Goal: Task Accomplishment & Management: Manage account settings

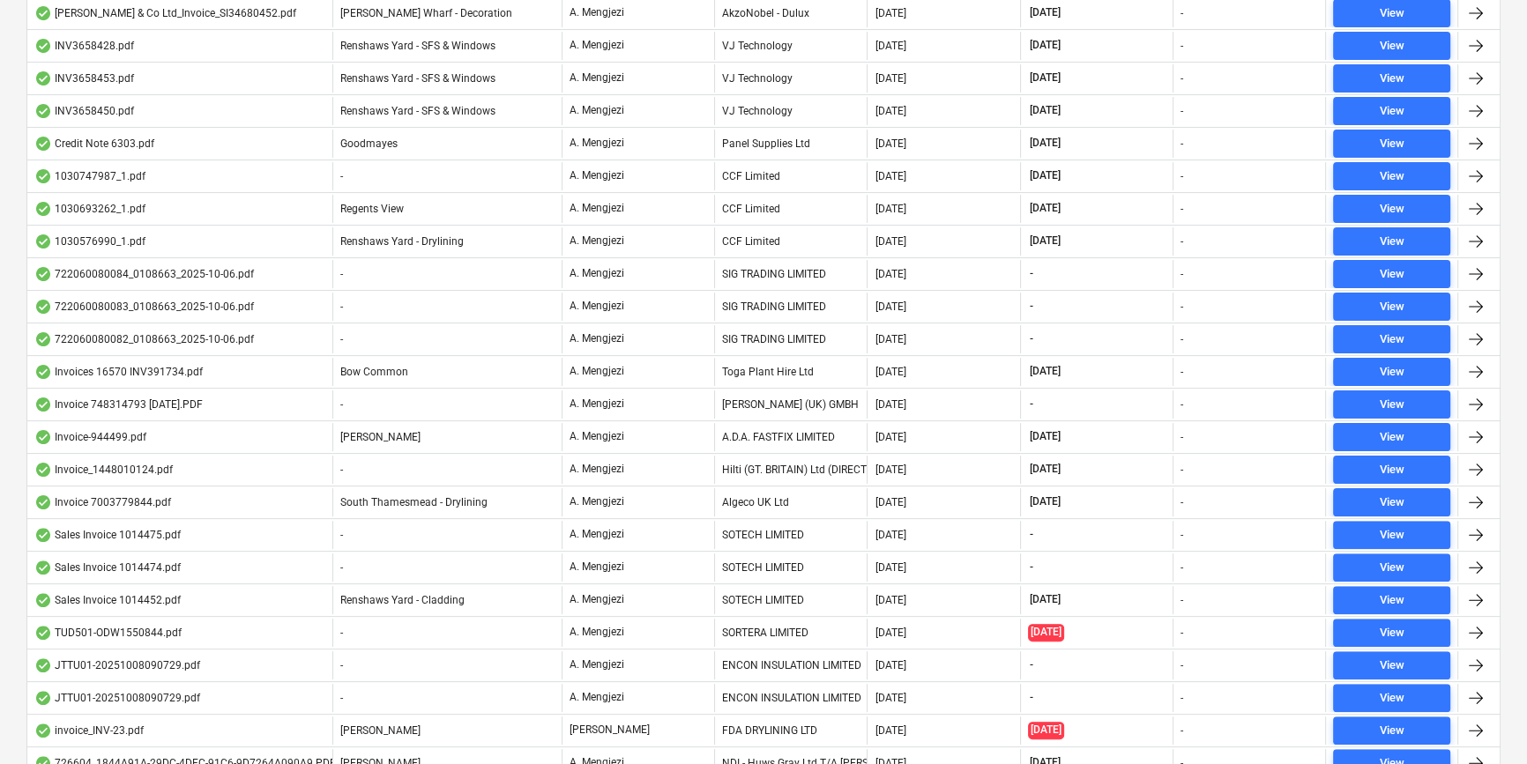
scroll to position [142, 0]
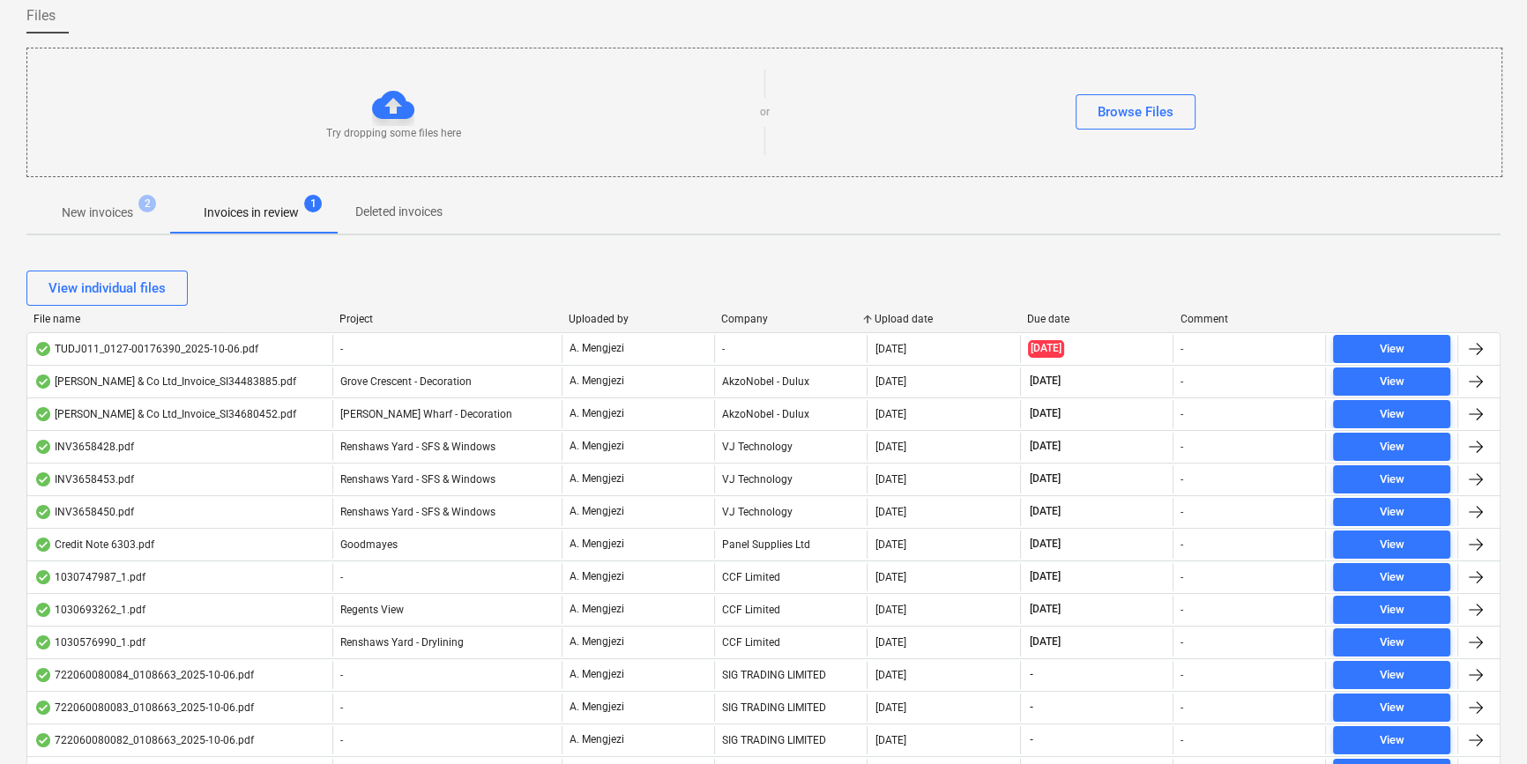
click at [776, 315] on div "Company" at bounding box center [790, 319] width 138 height 12
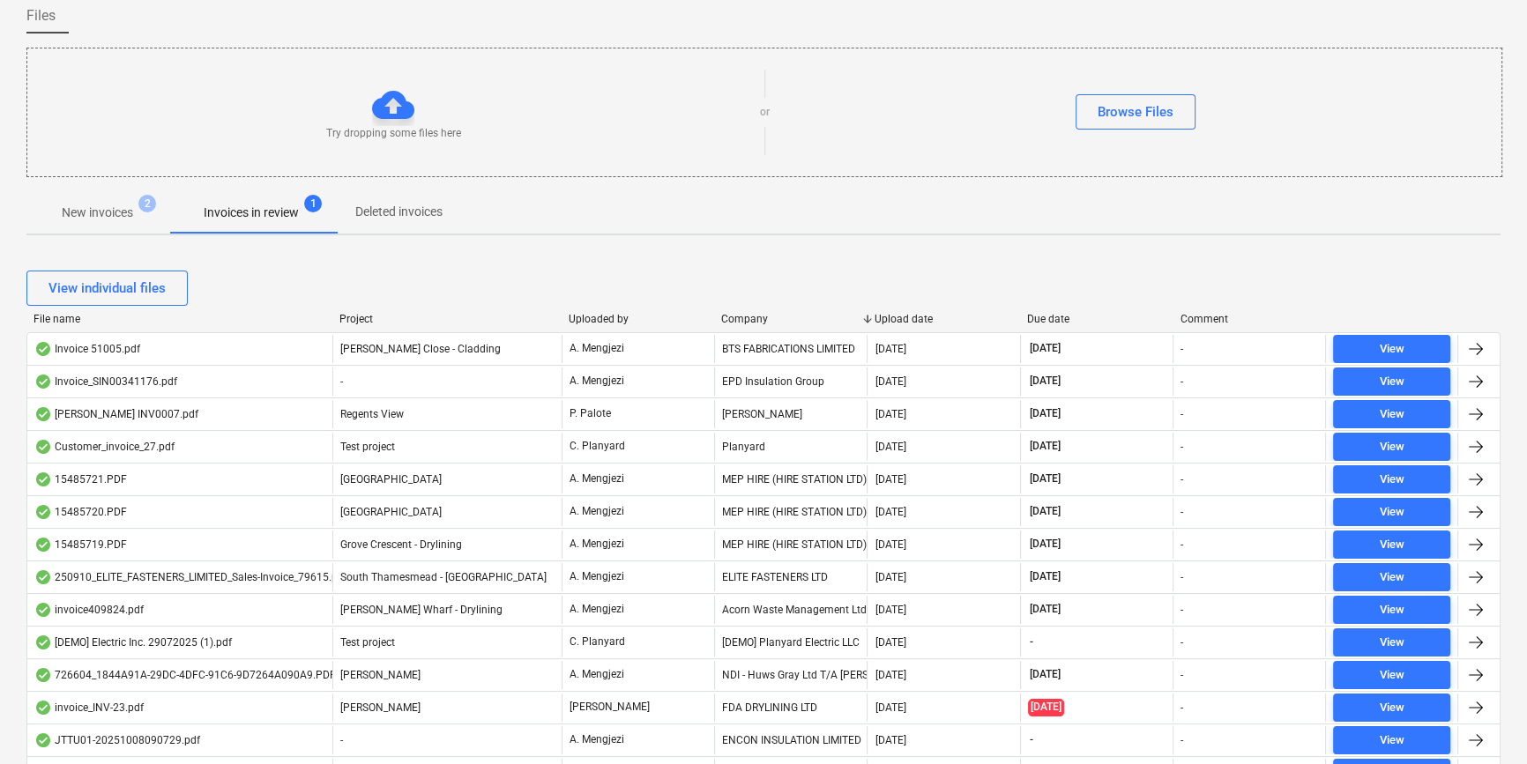
click at [776, 313] on div "Company" at bounding box center [790, 319] width 138 height 12
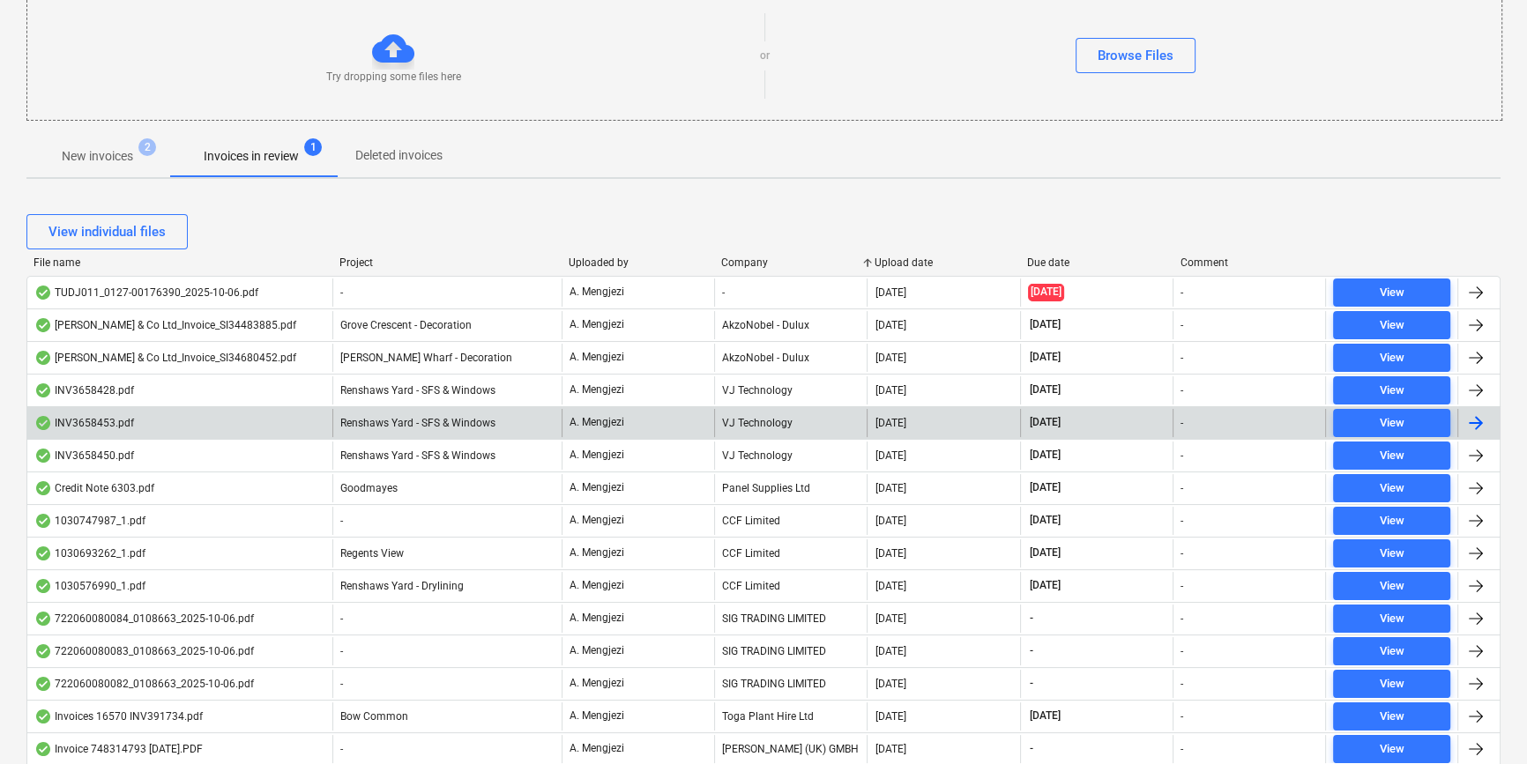
scroll to position [0, 0]
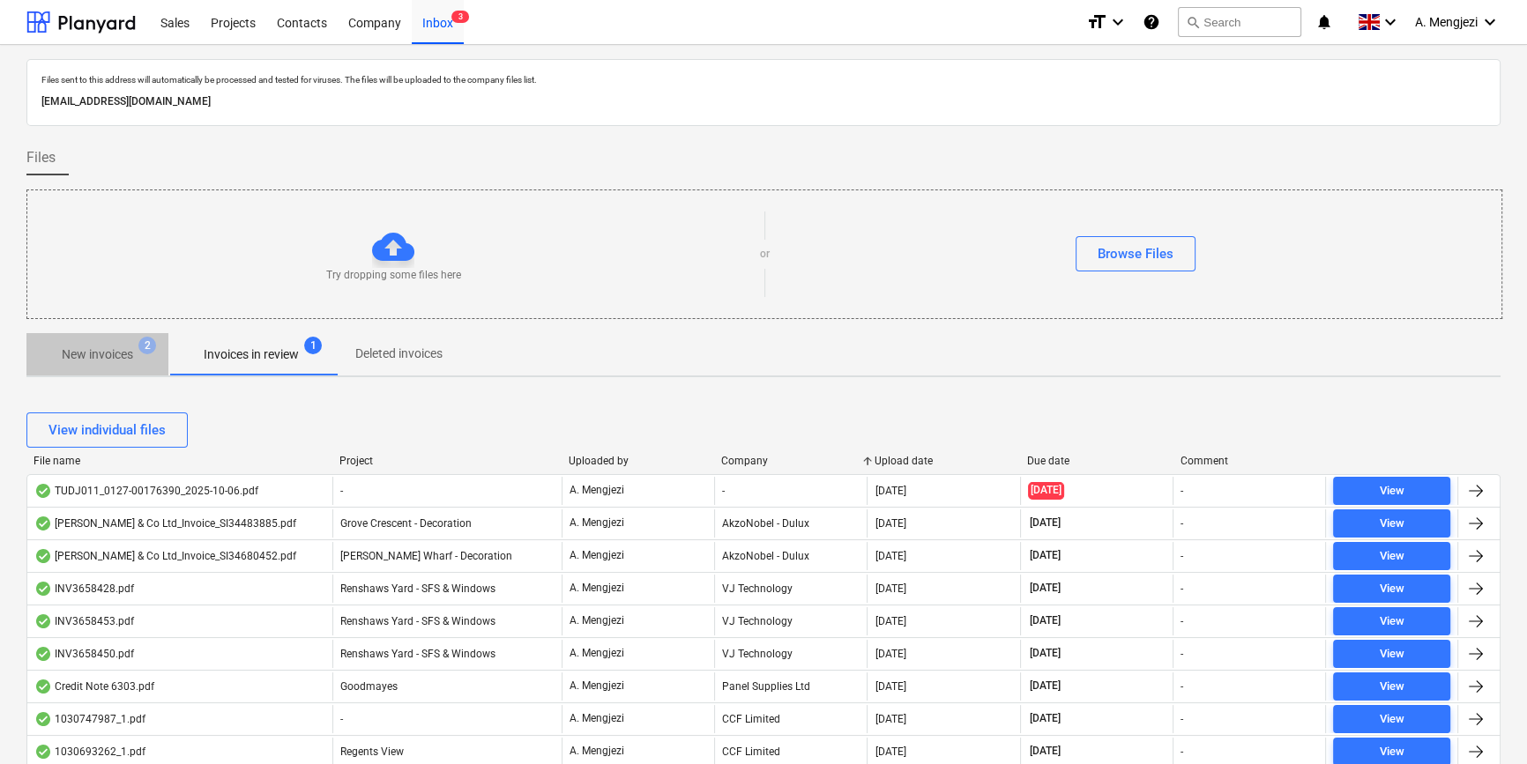
click at [123, 355] on p "New invoices" at bounding box center [97, 355] width 71 height 19
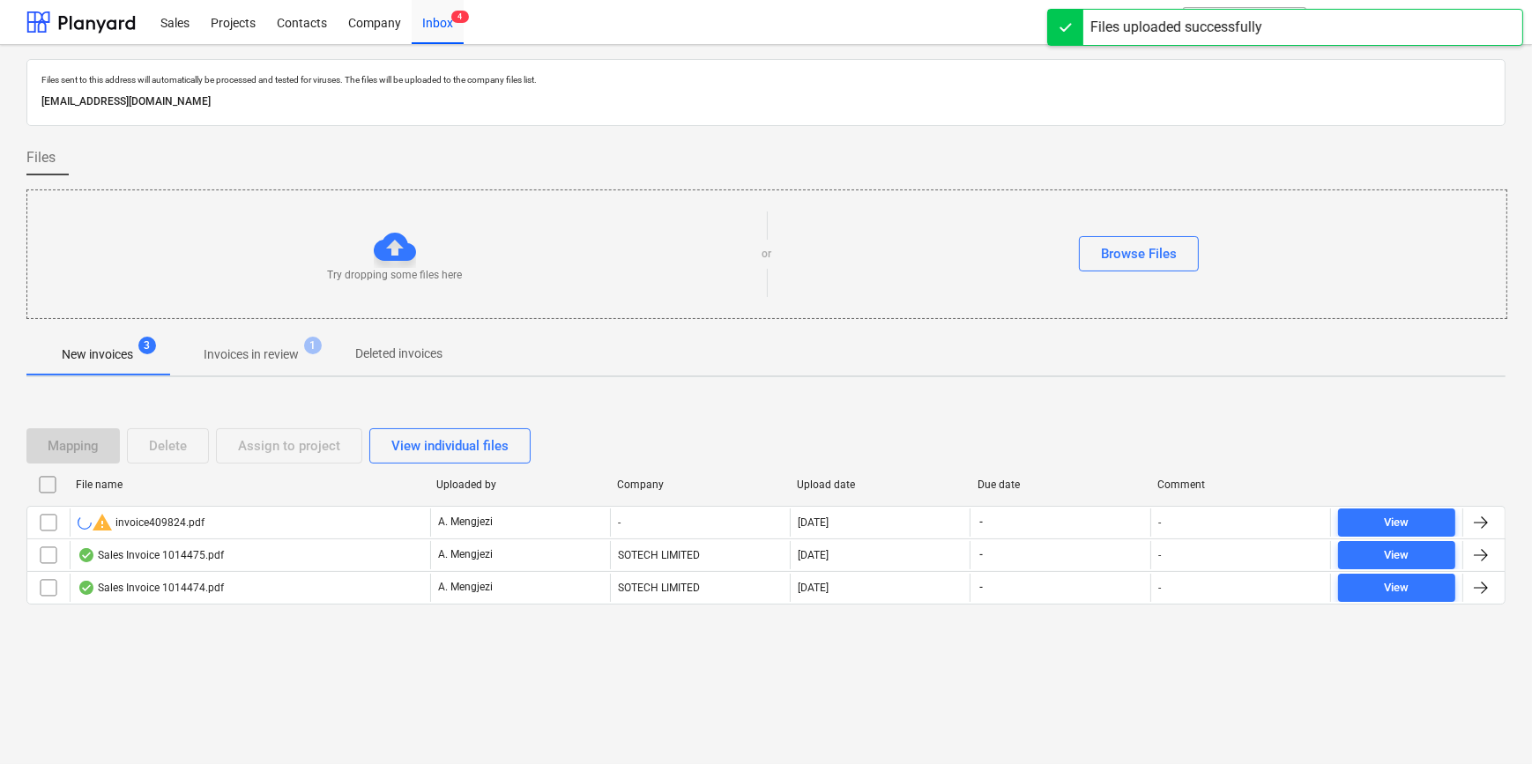
click at [46, 521] on input "checkbox" at bounding box center [48, 523] width 28 height 28
click at [173, 454] on div "Delete" at bounding box center [168, 446] width 38 height 23
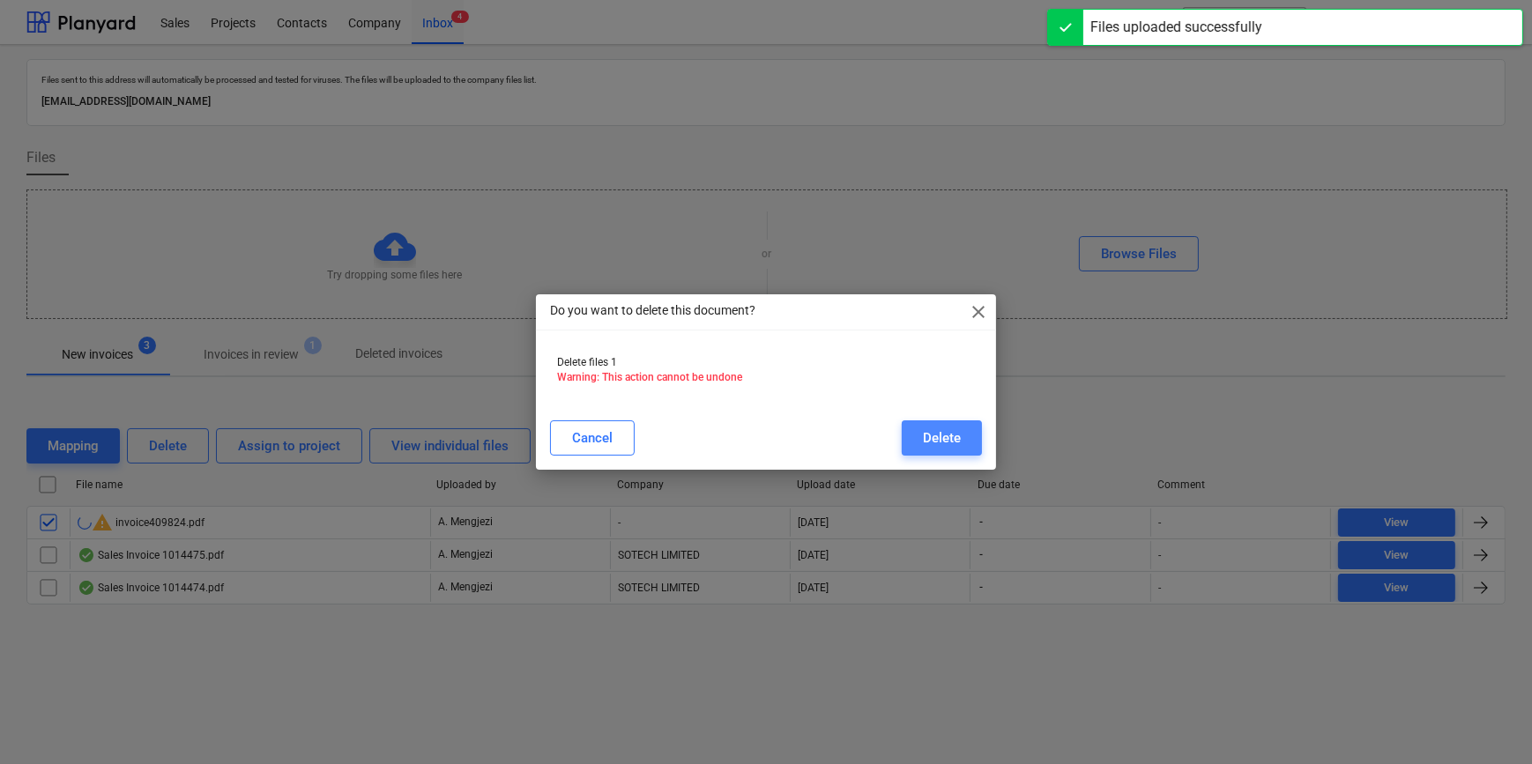
click at [954, 433] on div "Delete" at bounding box center [942, 438] width 38 height 23
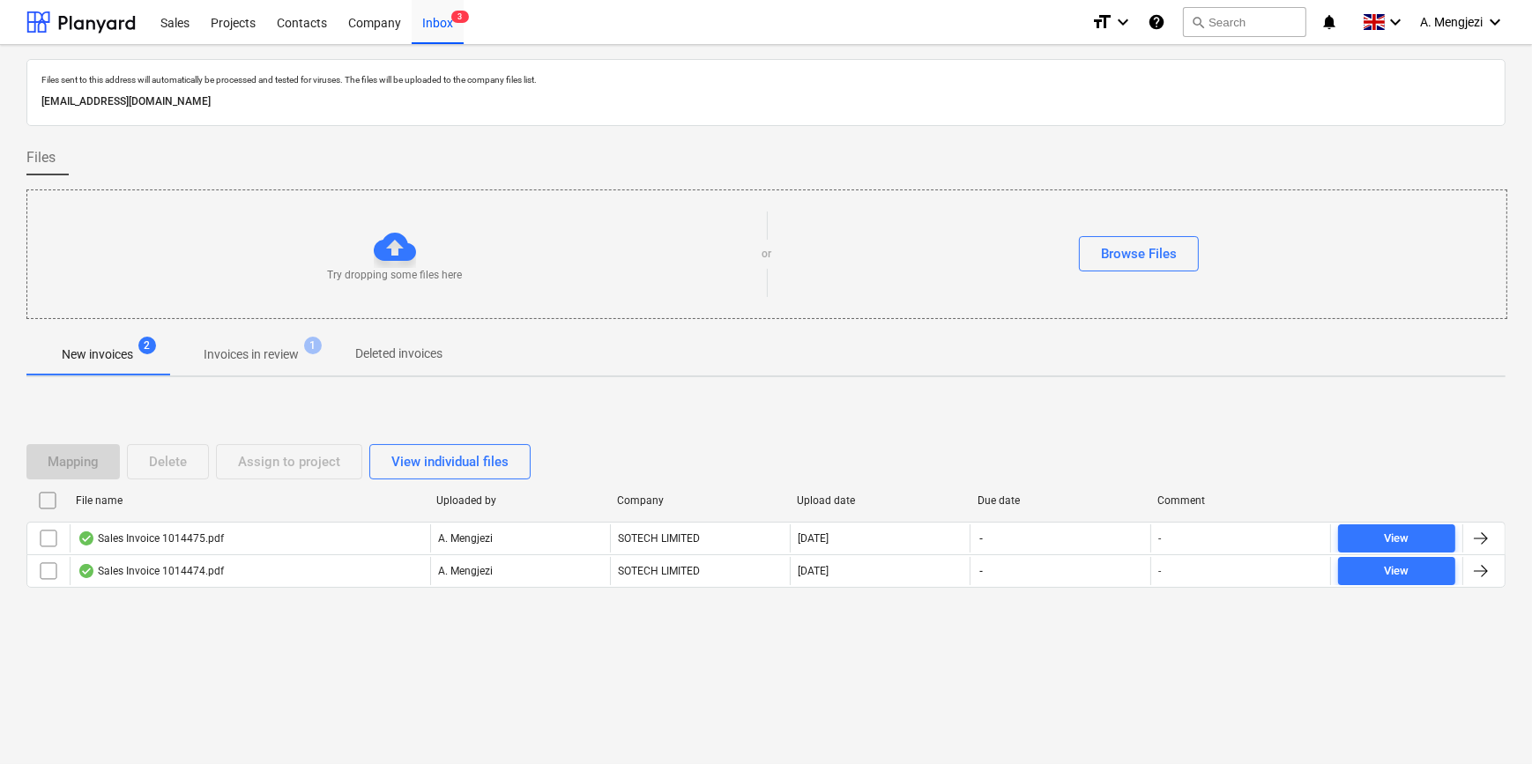
click at [258, 339] on span "Invoices in review 1" at bounding box center [251, 354] width 166 height 32
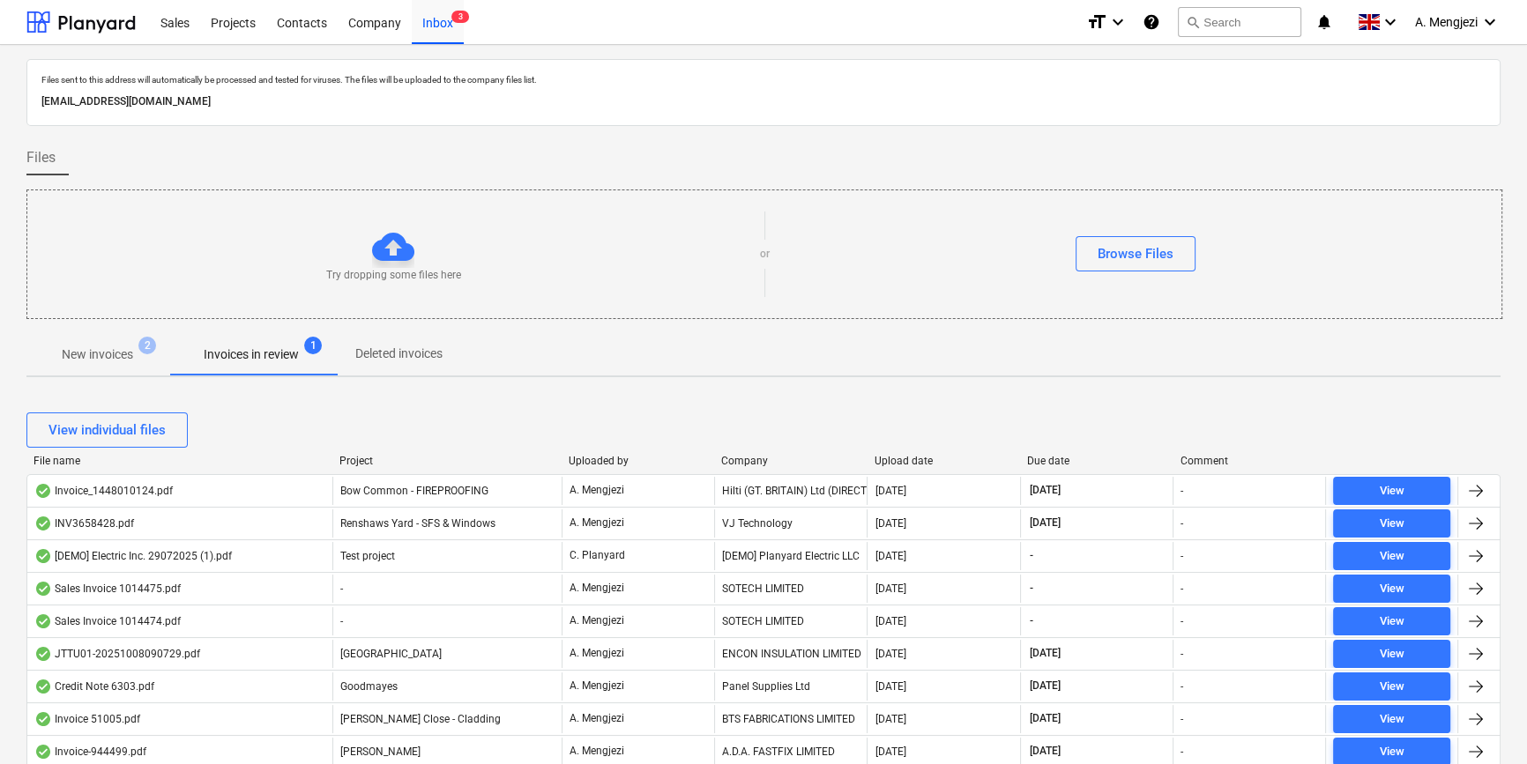
click at [71, 462] on div "File name" at bounding box center [179, 461] width 292 height 12
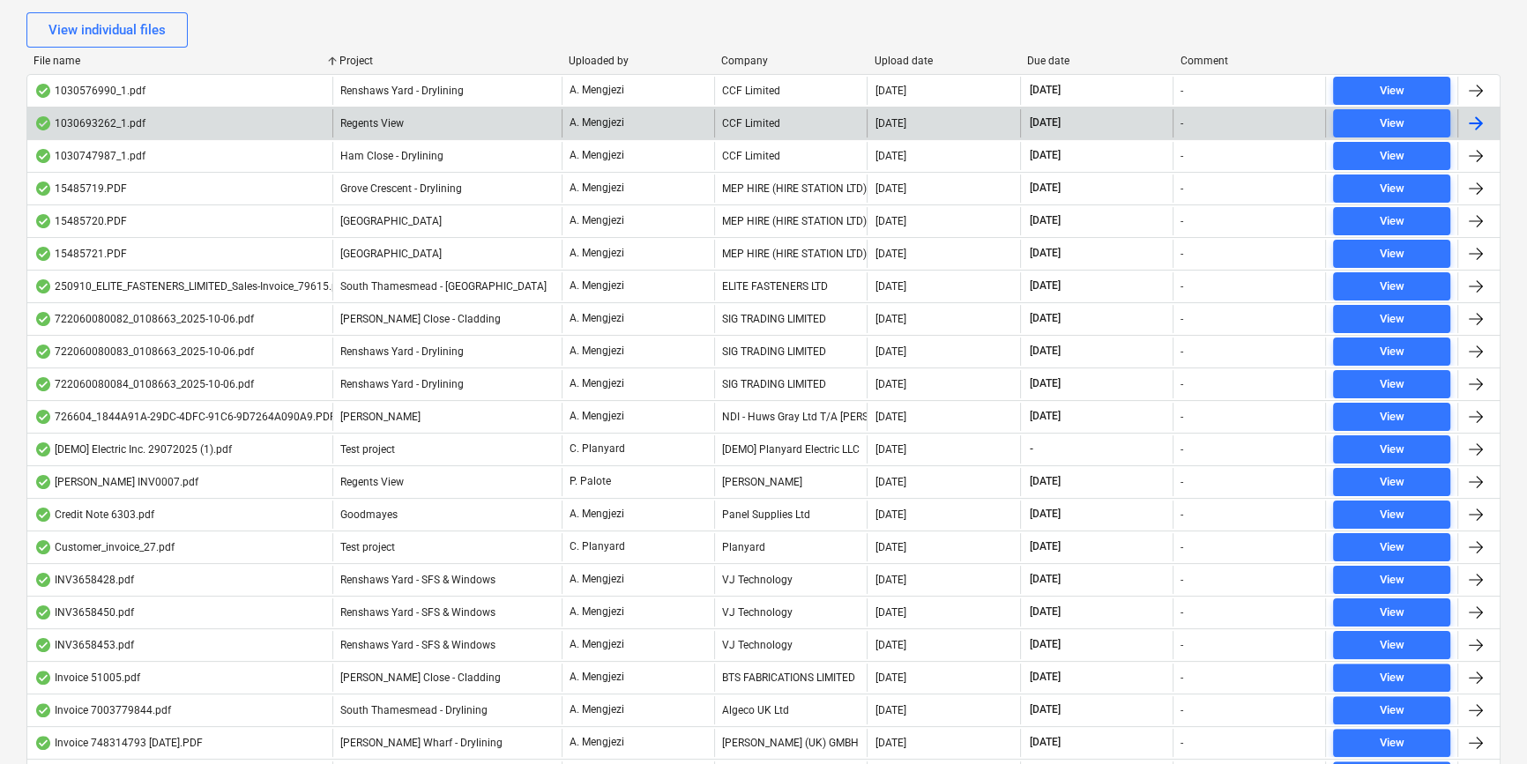
scroll to position [749, 0]
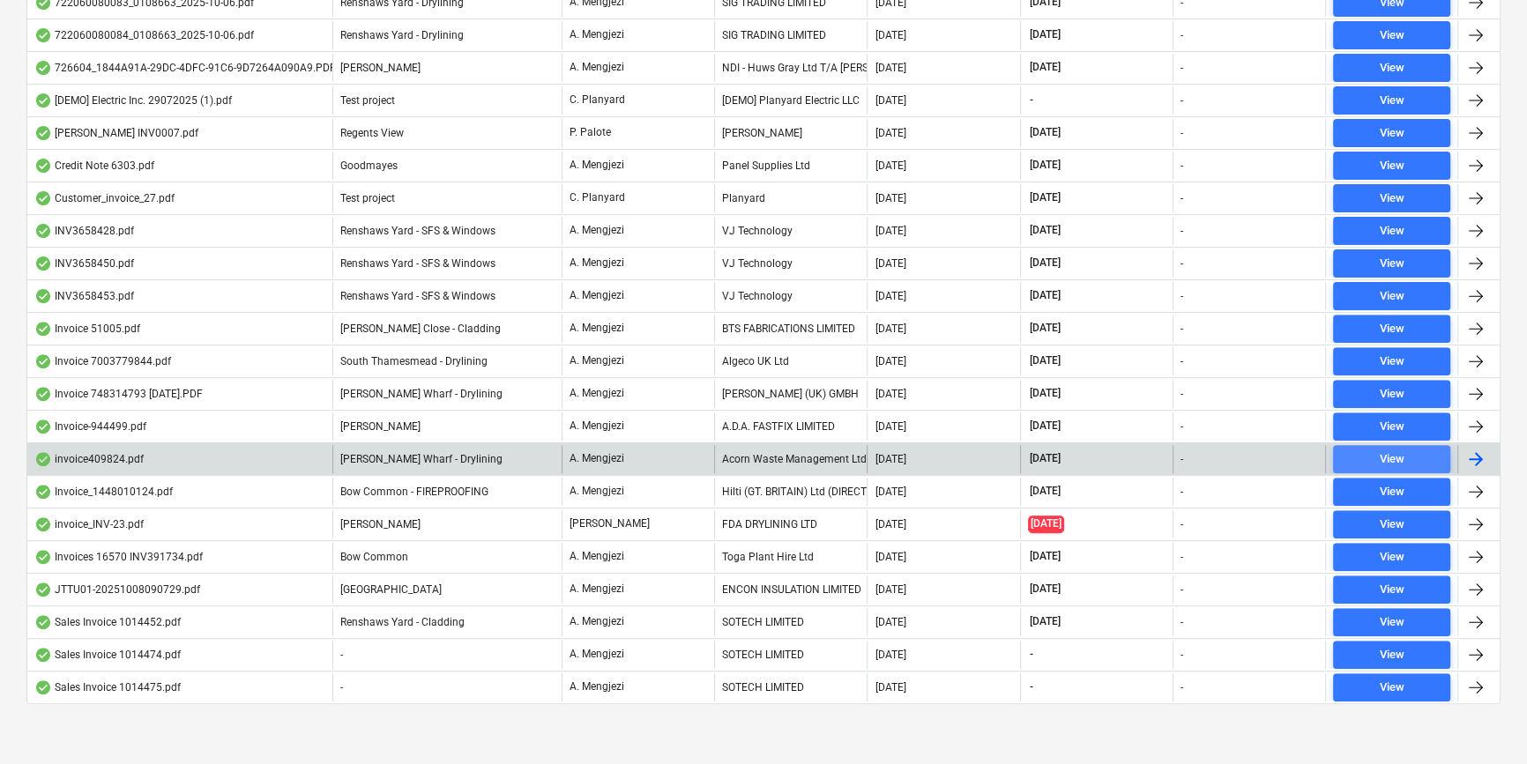
click at [1385, 451] on div "View" at bounding box center [1391, 460] width 25 height 20
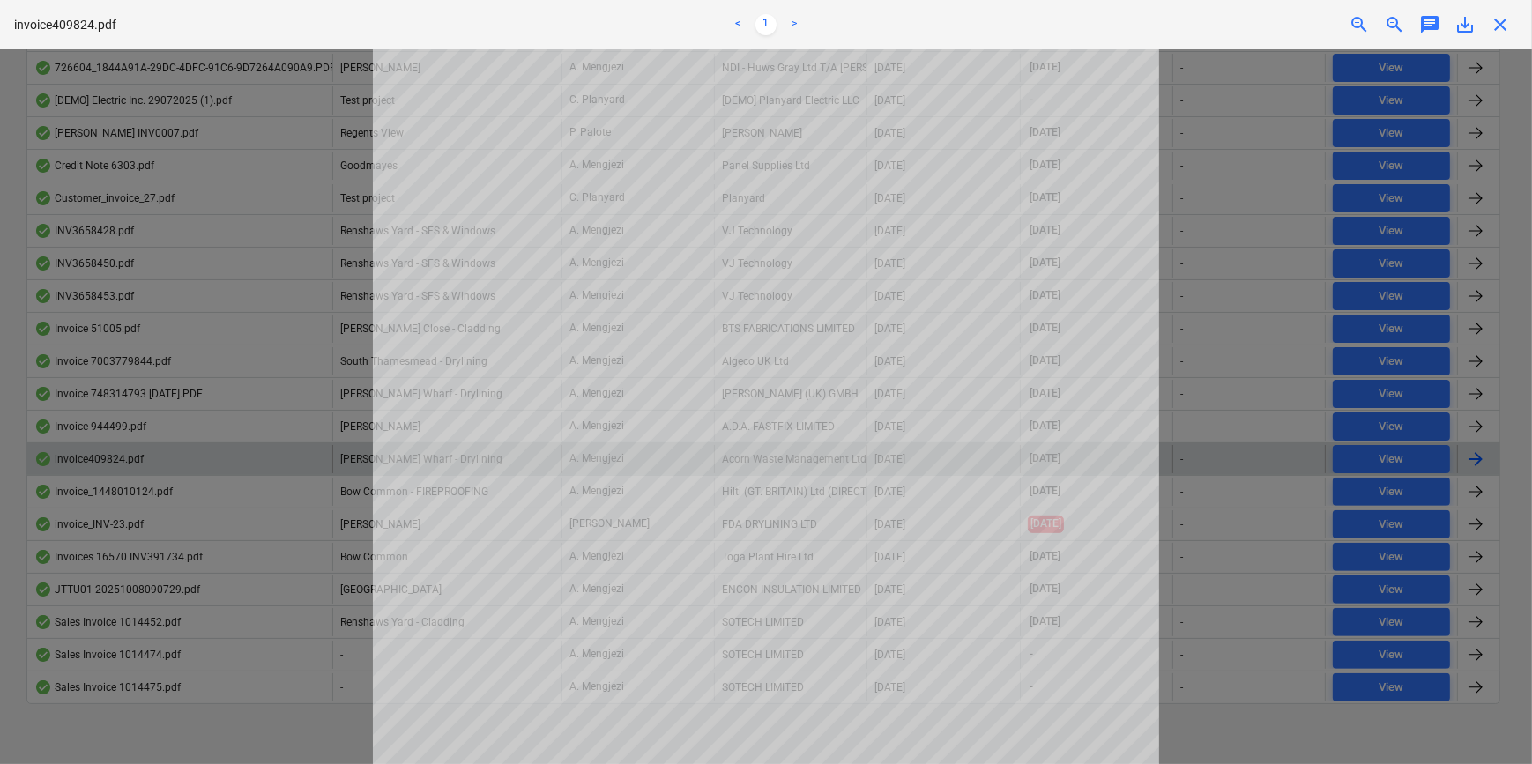
click at [1505, 18] on span "close" at bounding box center [1500, 24] width 21 height 21
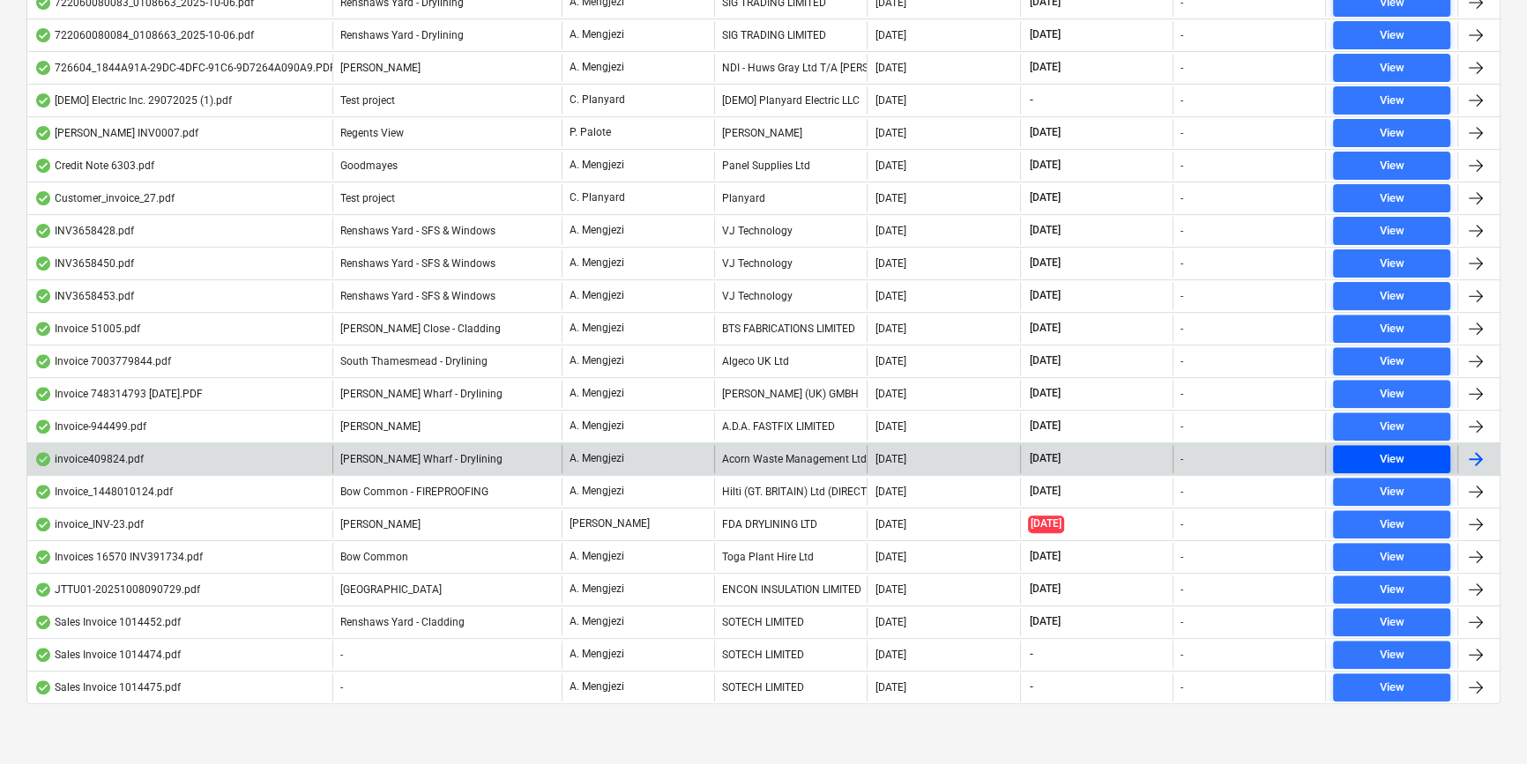
click at [1398, 450] on div "View" at bounding box center [1391, 460] width 25 height 20
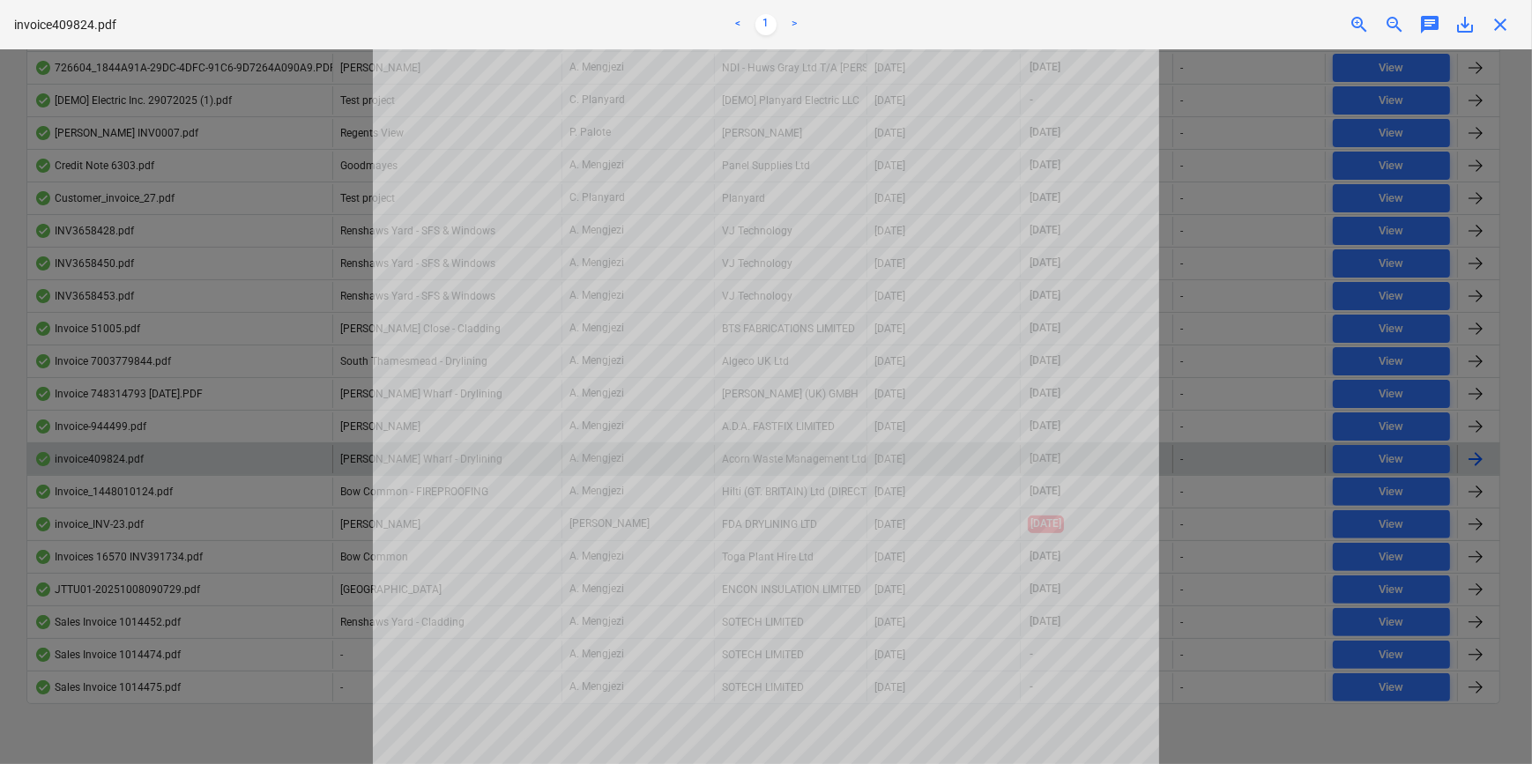
click at [1501, 20] on span "close" at bounding box center [1500, 24] width 21 height 21
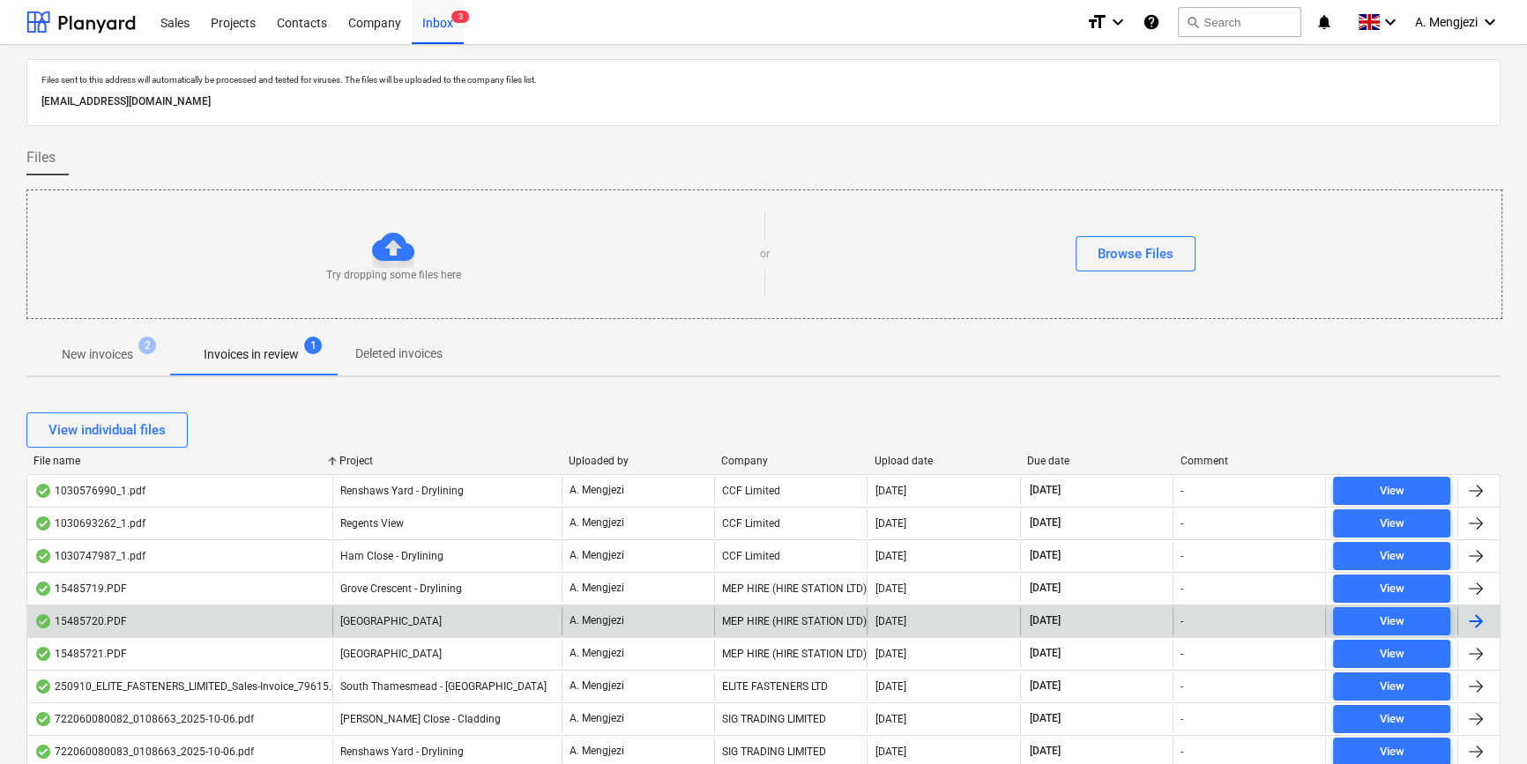
scroll to position [400, 0]
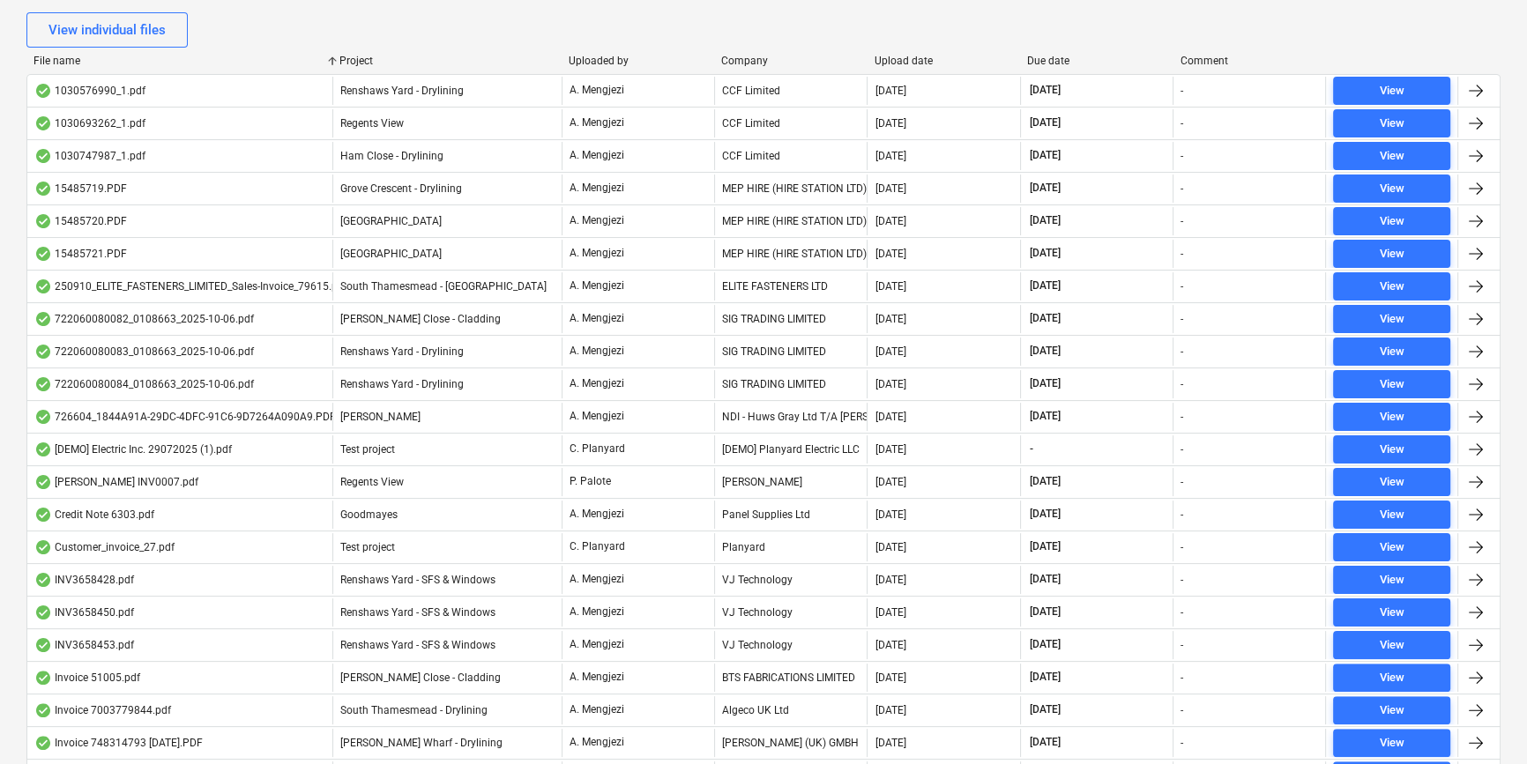
click at [762, 63] on div "Company" at bounding box center [790, 61] width 138 height 12
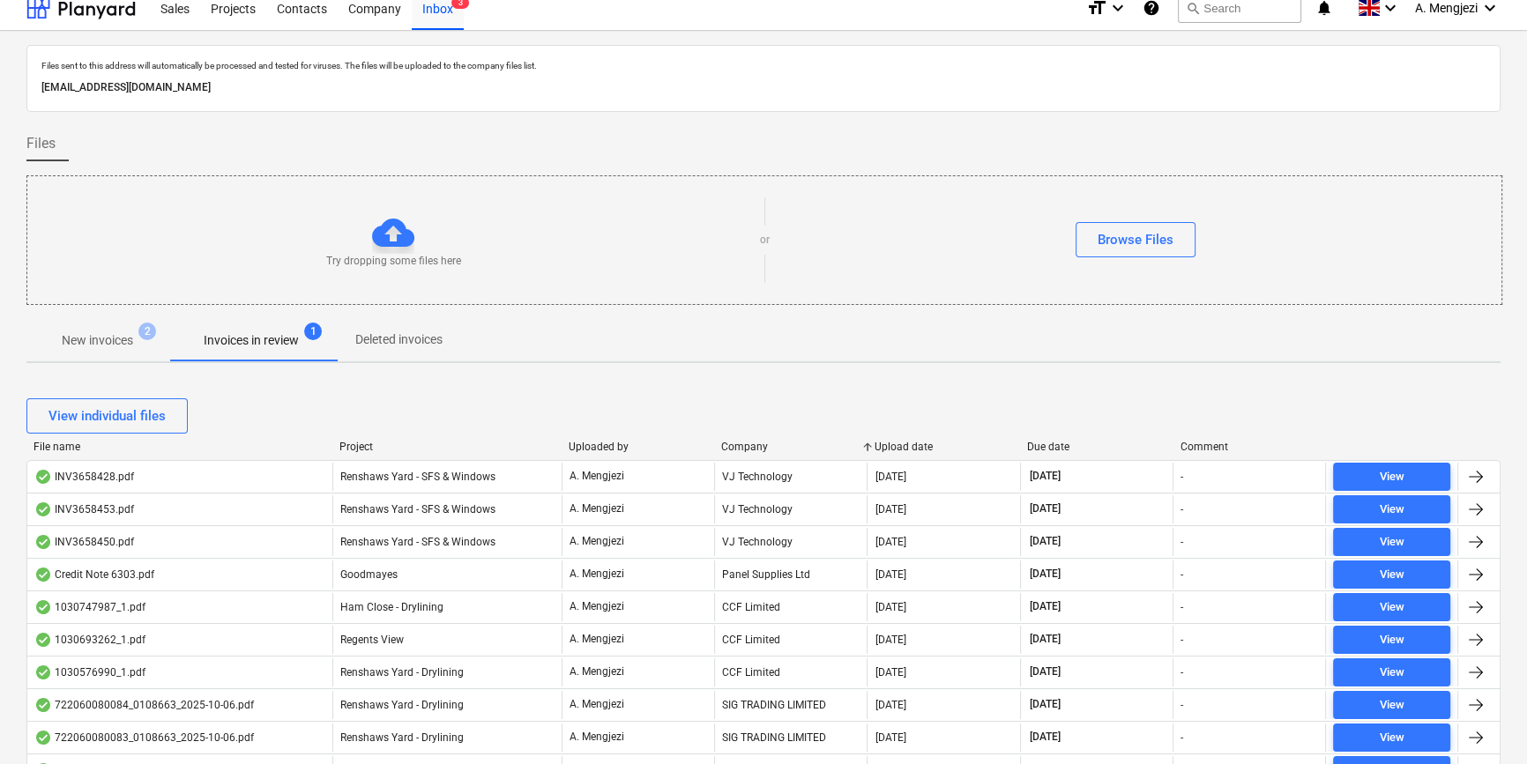
scroll to position [0, 0]
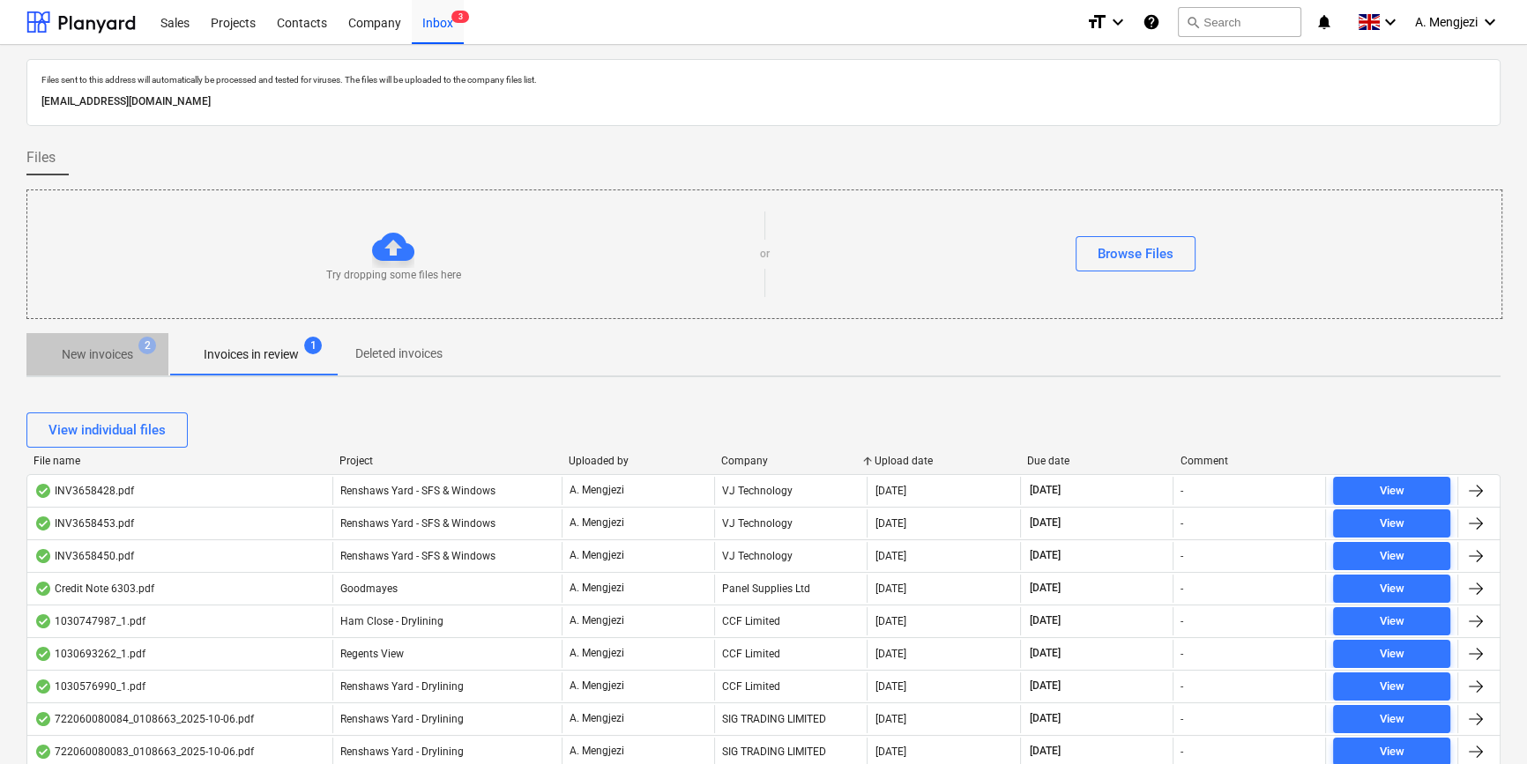
click at [113, 346] on p "New invoices" at bounding box center [97, 355] width 71 height 19
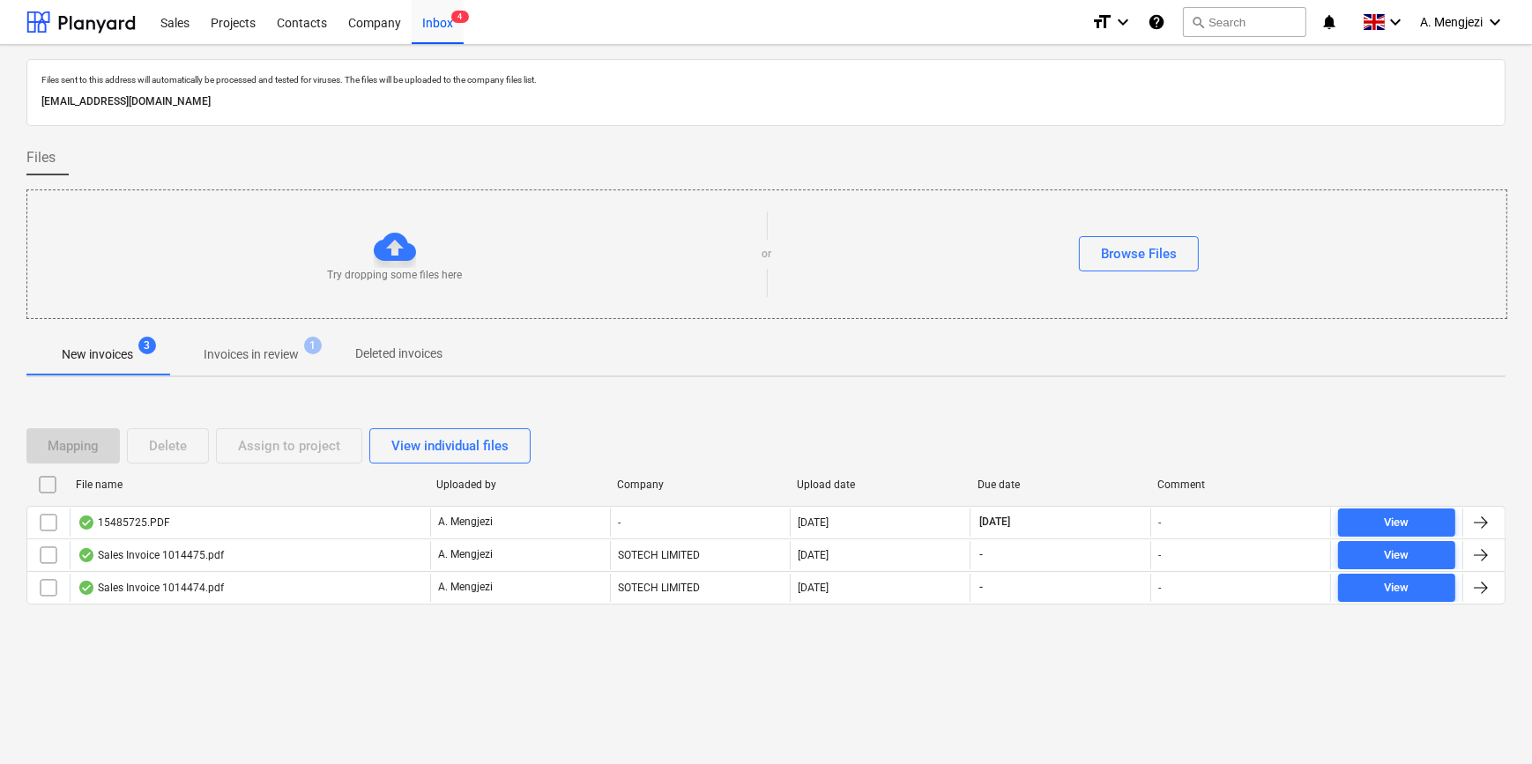
click at [256, 346] on p "Invoices in review" at bounding box center [251, 355] width 95 height 19
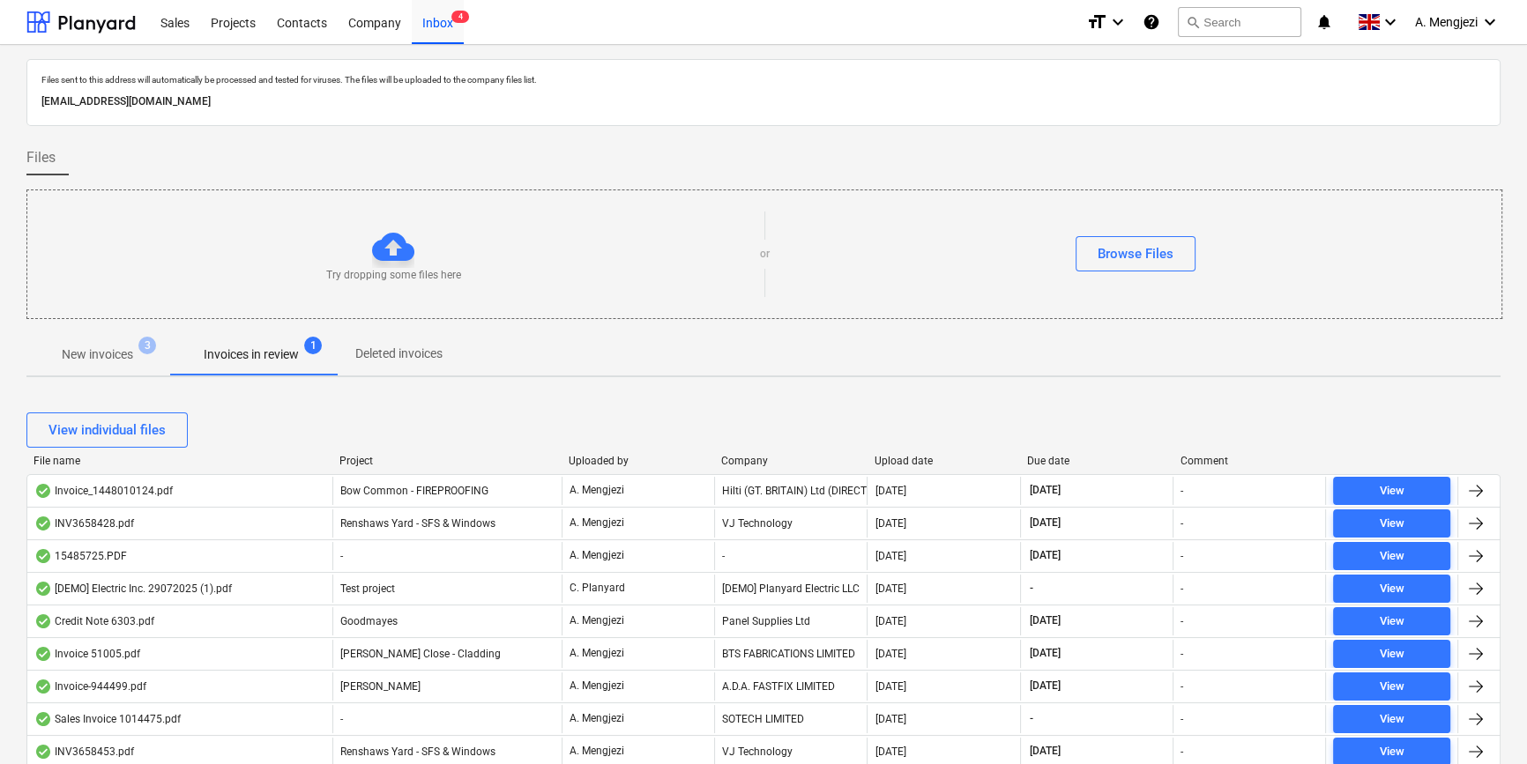
click at [793, 458] on div "Company" at bounding box center [790, 461] width 138 height 12
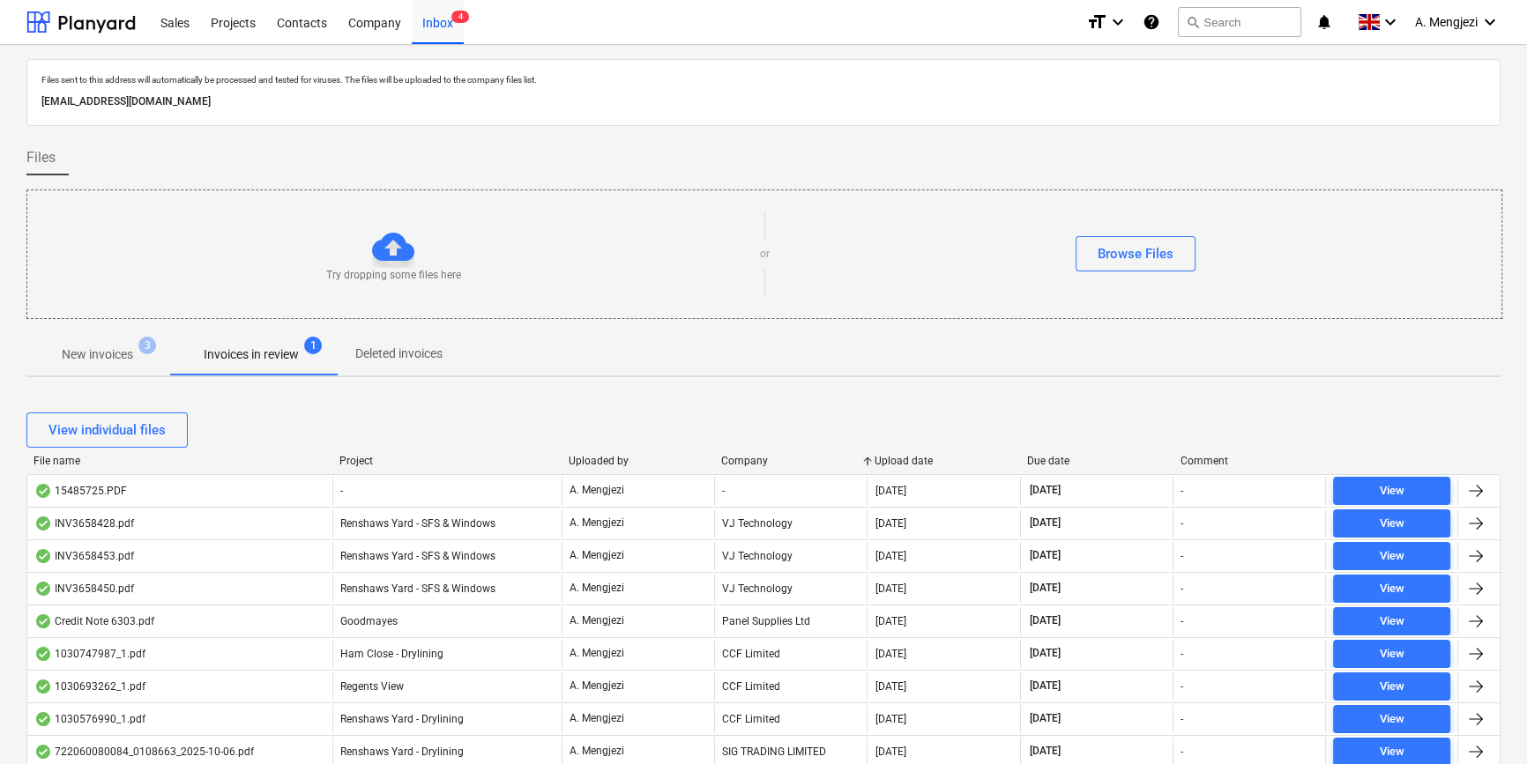
click at [778, 458] on div "Company" at bounding box center [790, 461] width 138 height 12
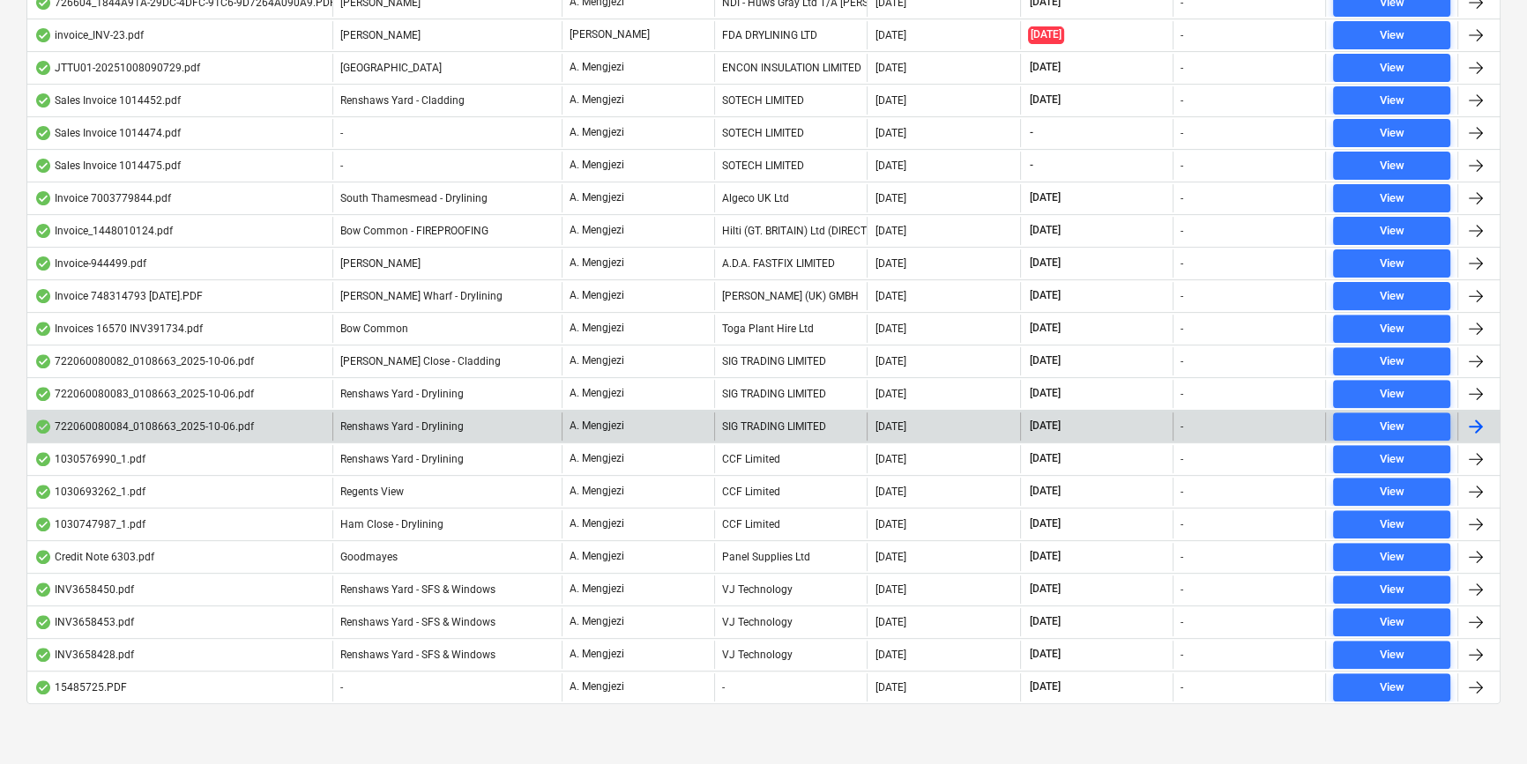
scroll to position [348, 0]
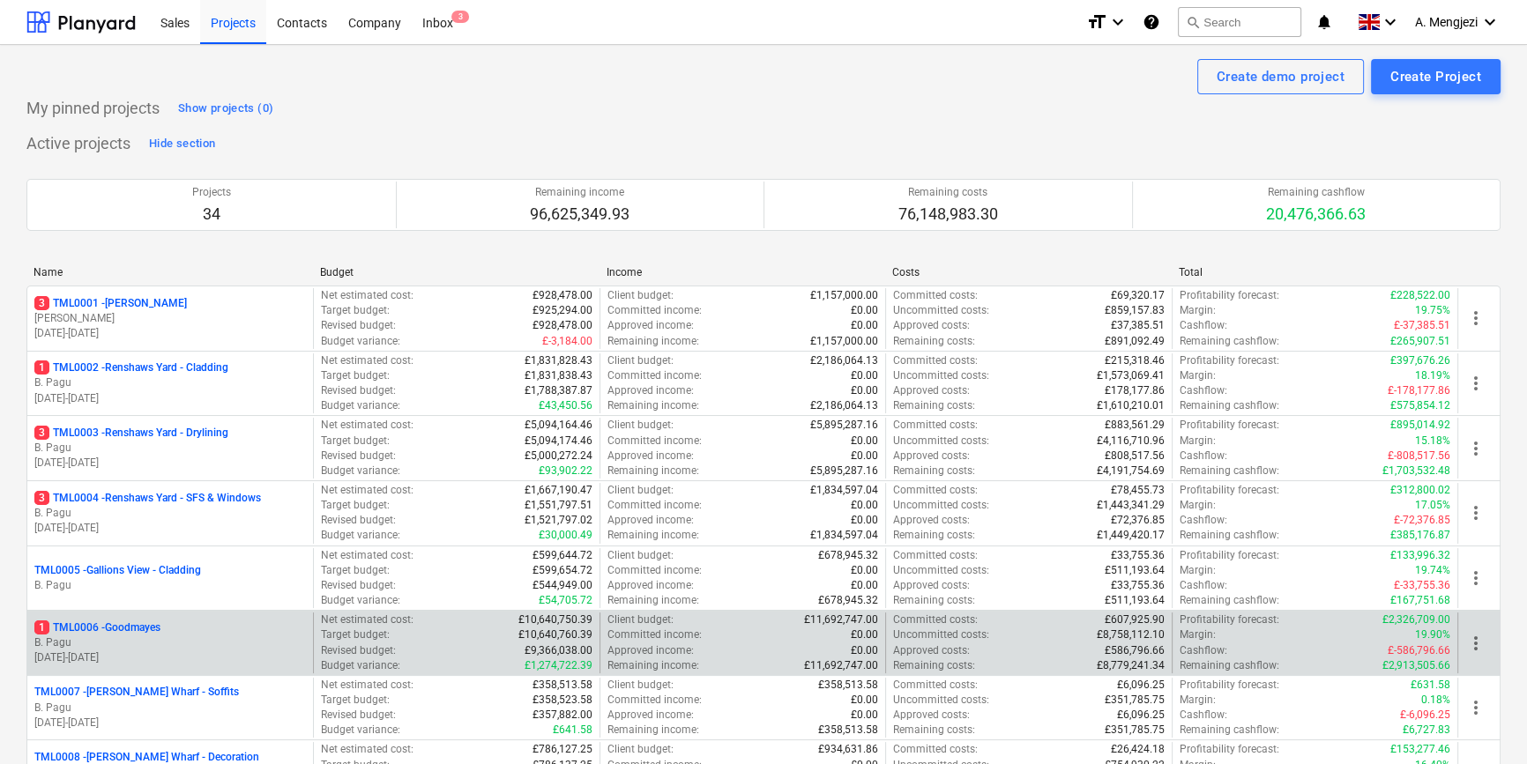
scroll to position [400, 0]
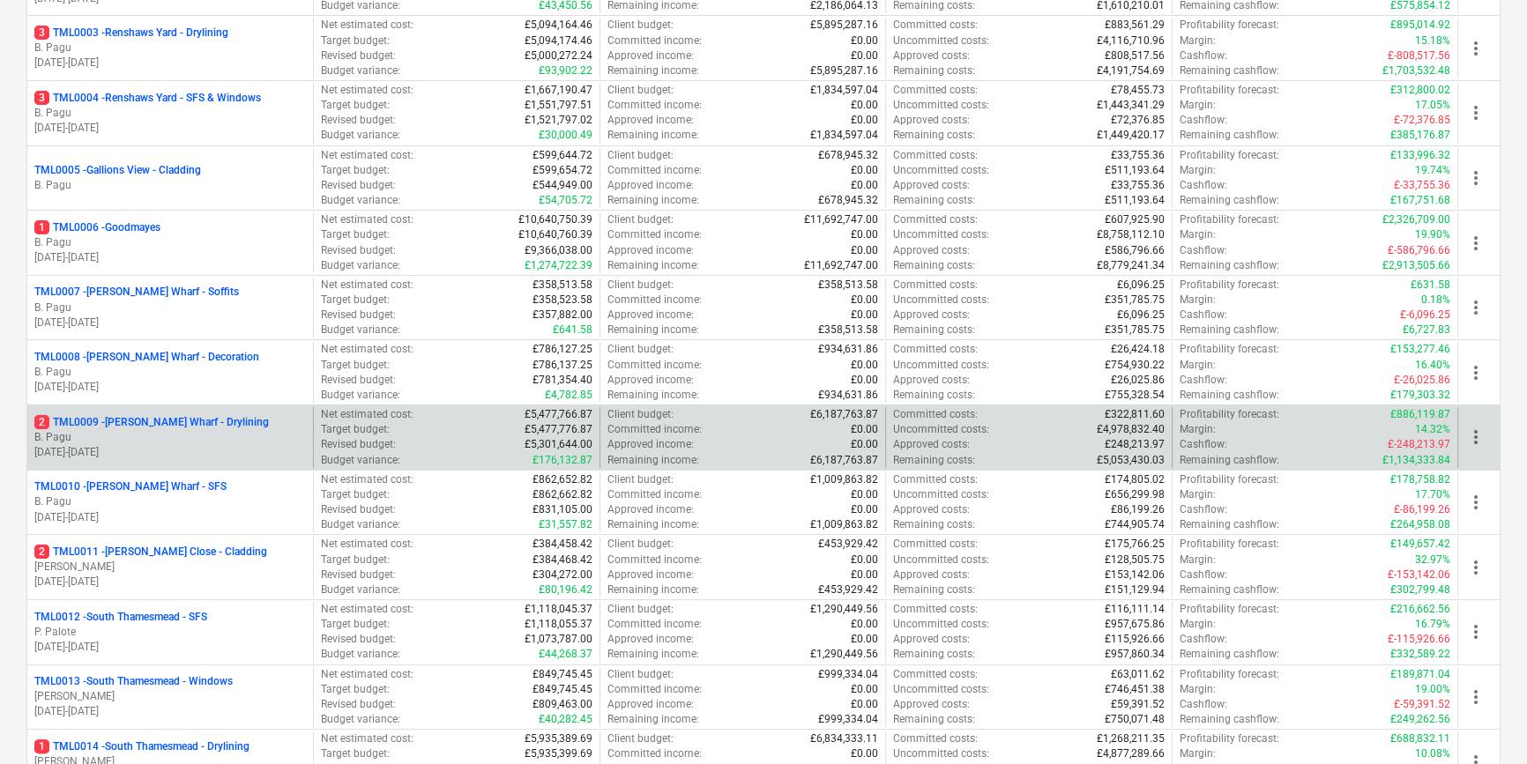
click at [119, 445] on p "[DATE] - [DATE]" at bounding box center [169, 452] width 271 height 15
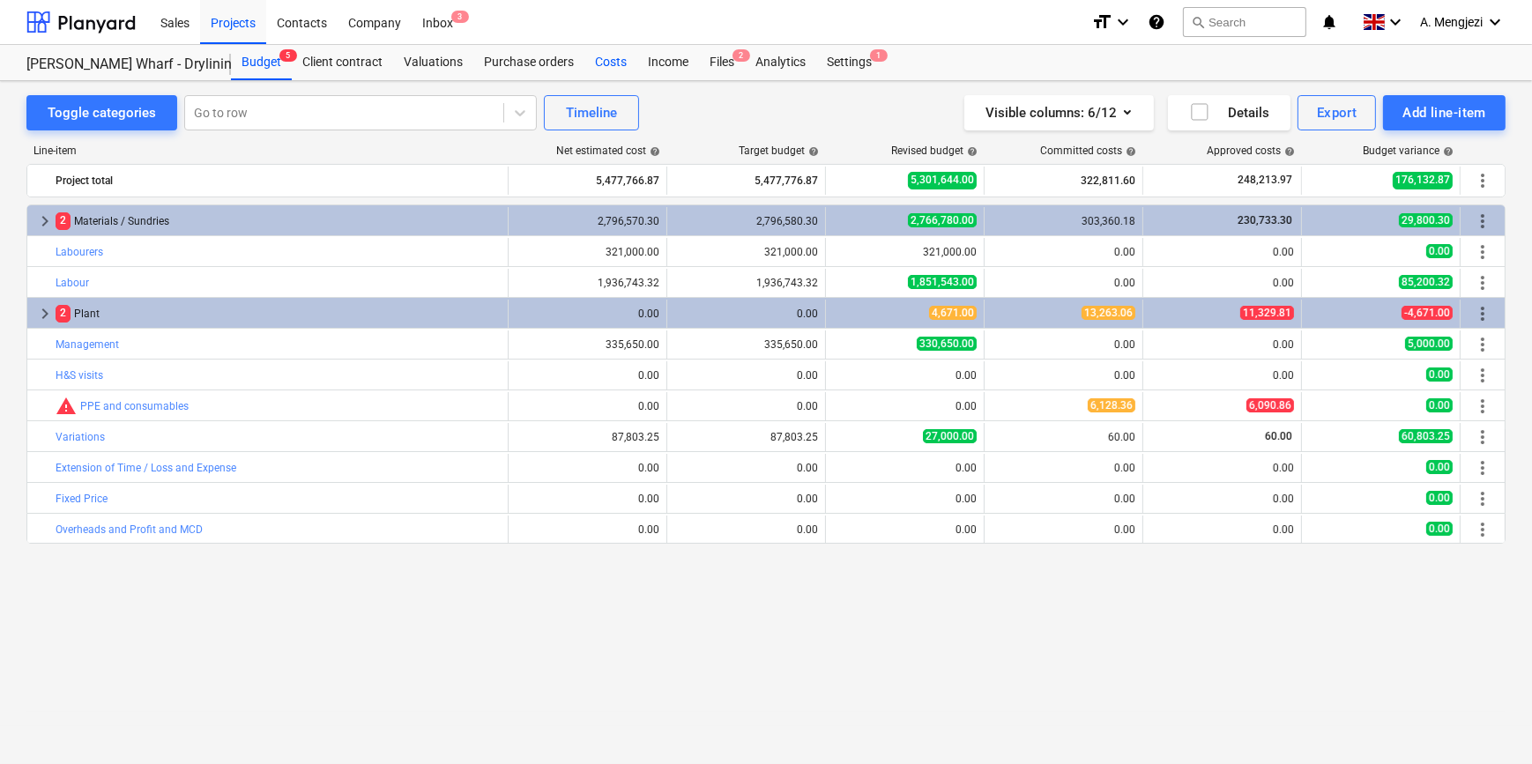
click at [612, 59] on div "Costs" at bounding box center [610, 62] width 53 height 35
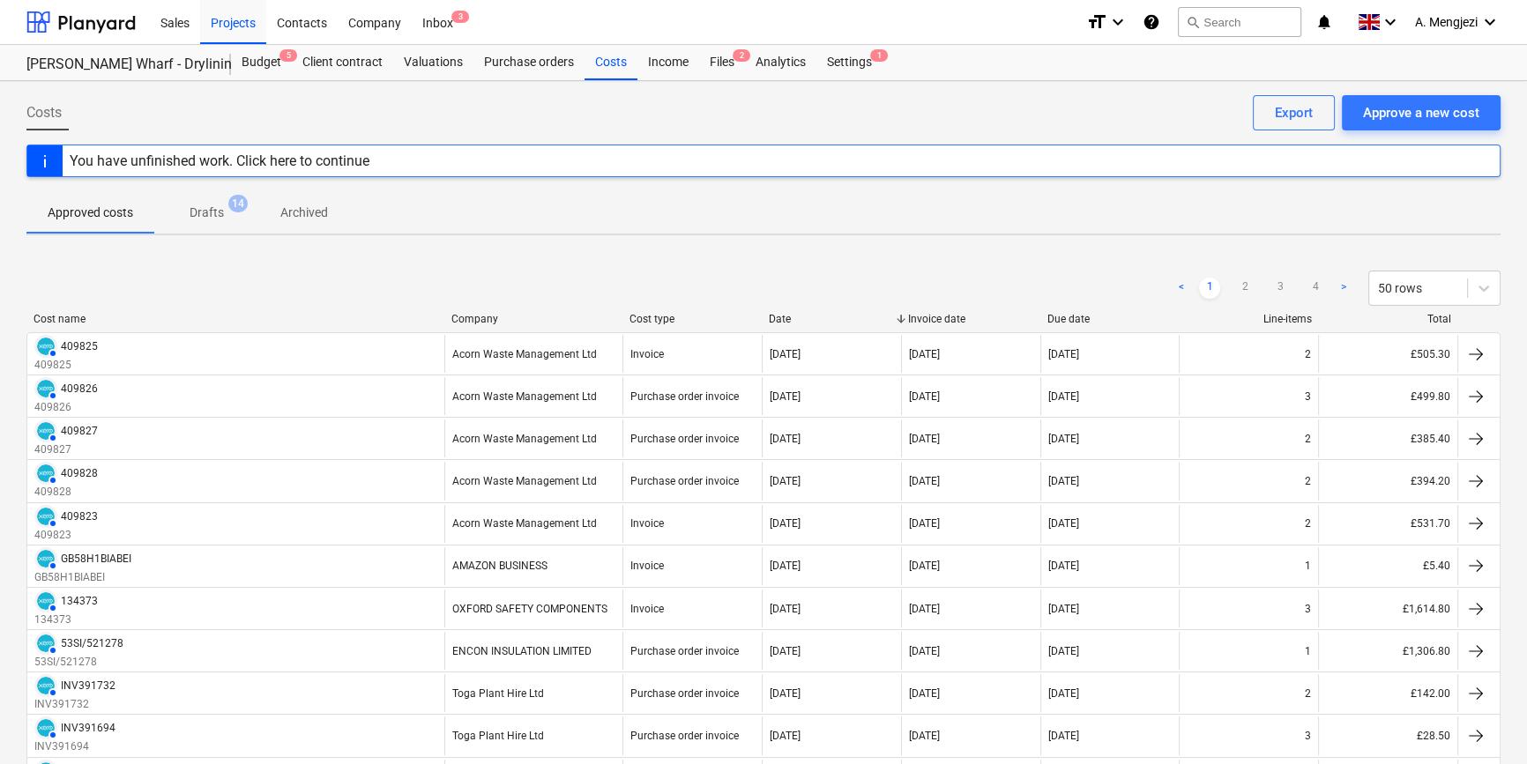
click at [513, 313] on div "Company" at bounding box center [533, 319] width 164 height 12
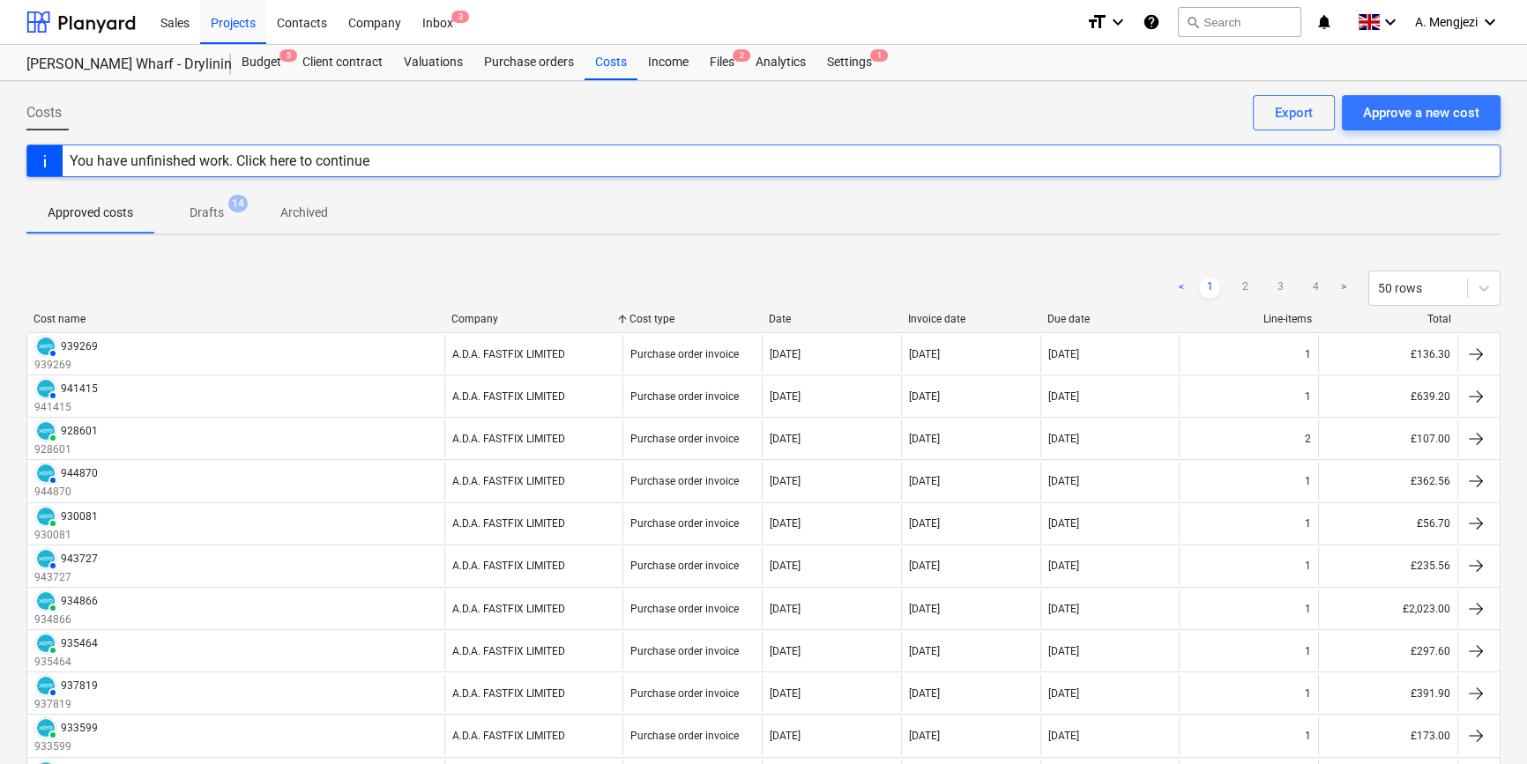
click at [115, 313] on div "Cost name" at bounding box center [235, 319] width 404 height 12
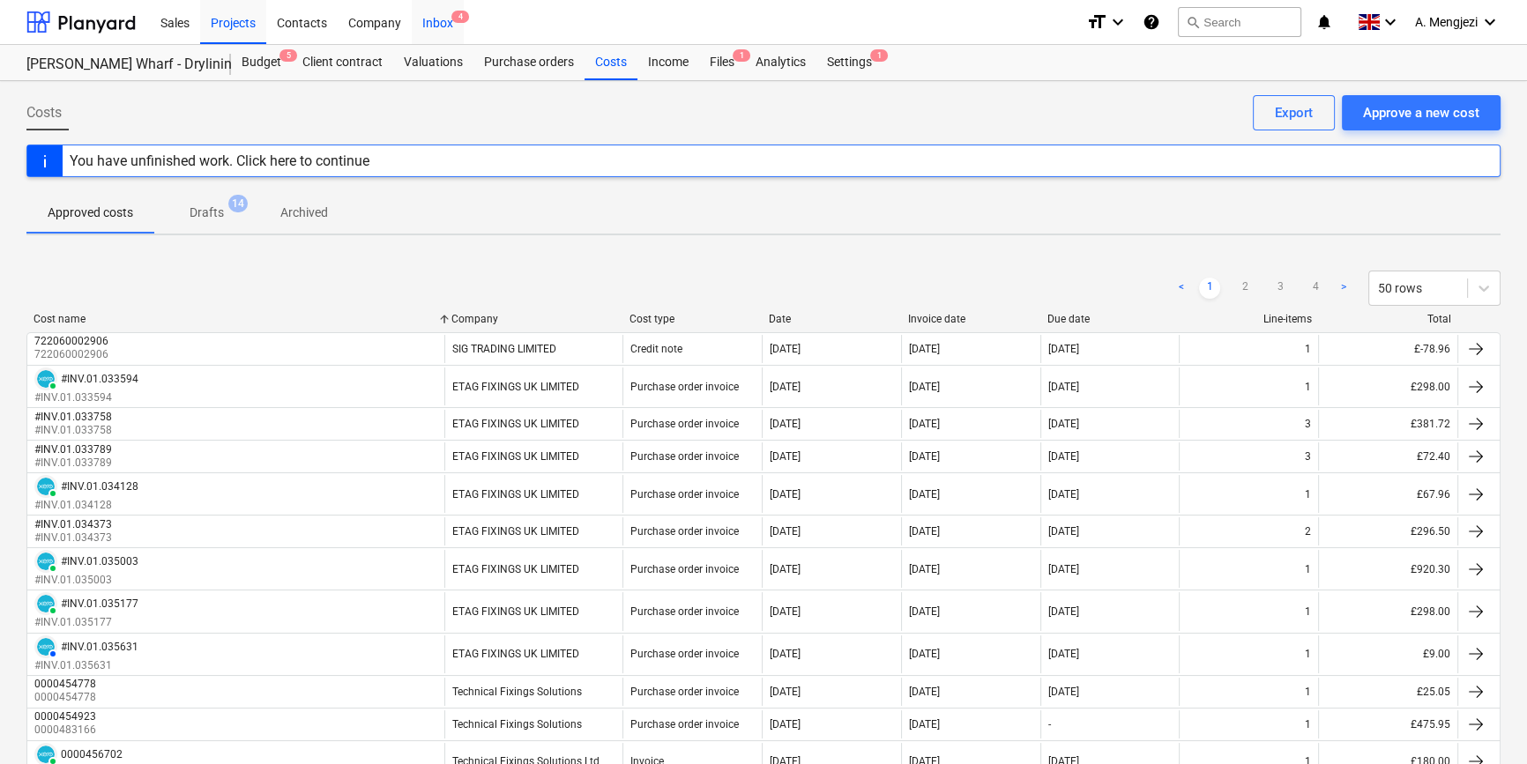
click at [429, 17] on div "Inbox 4" at bounding box center [438, 21] width 52 height 45
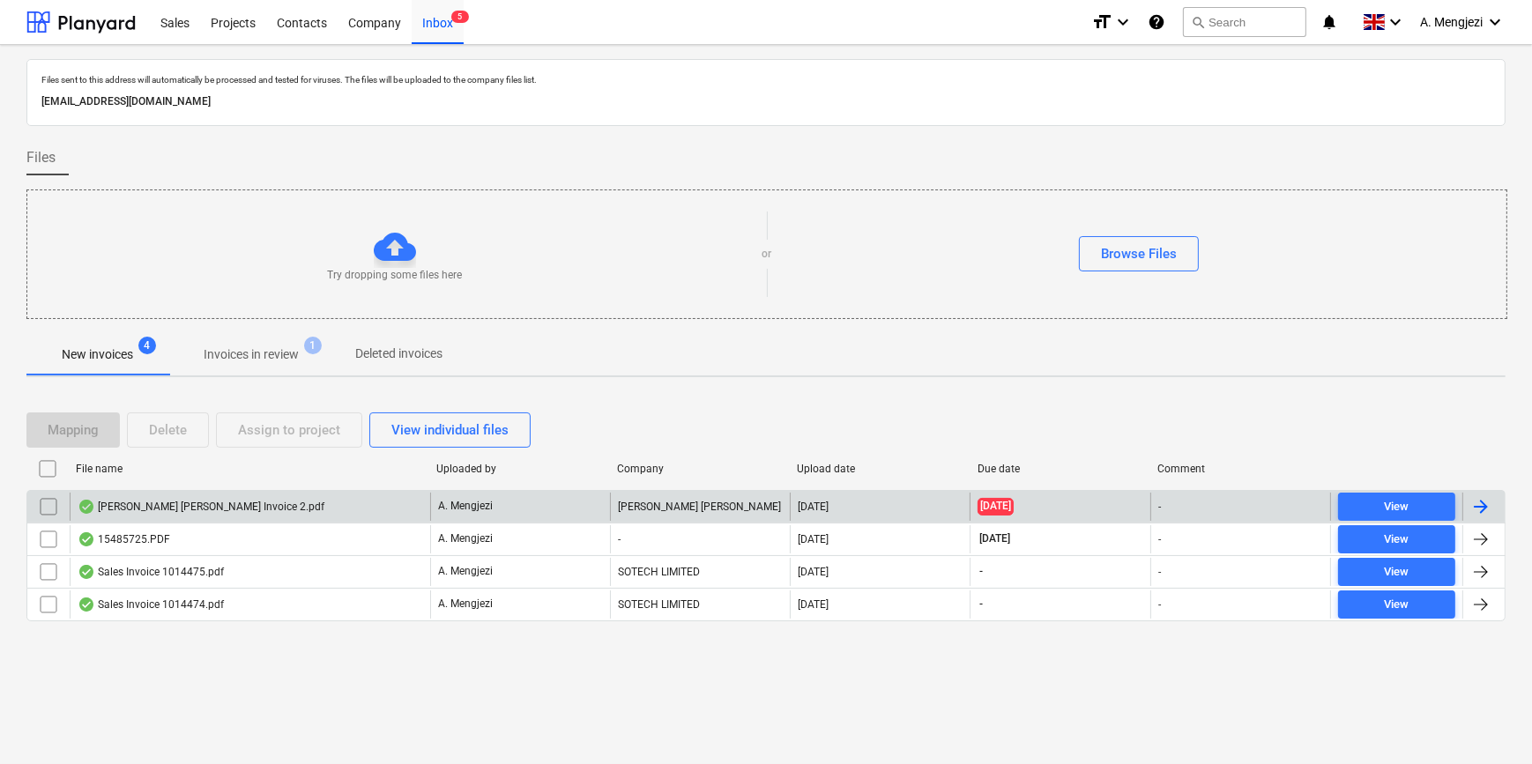
click at [465, 503] on p "A. Mengjezi" at bounding box center [465, 506] width 55 height 15
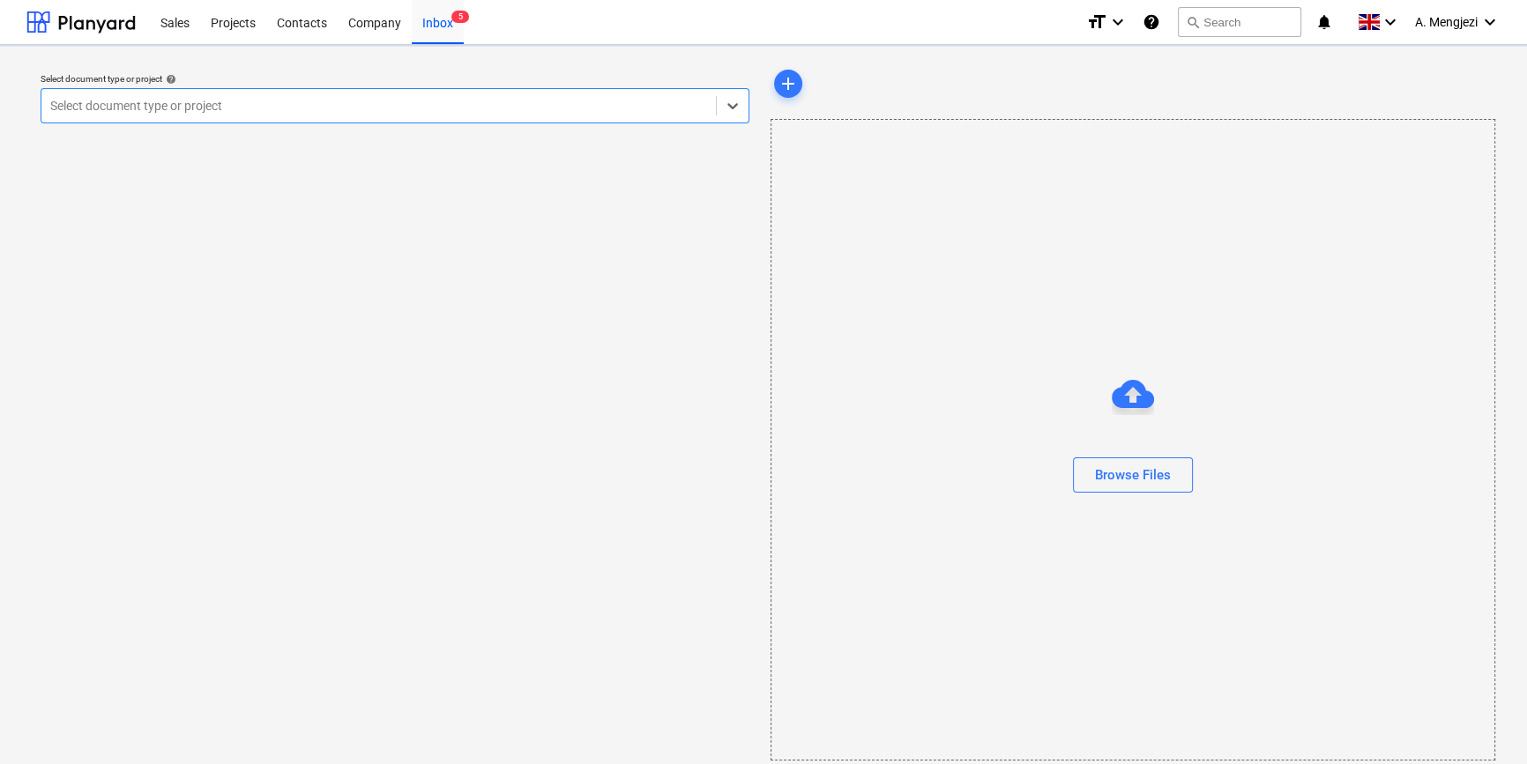
click at [465, 503] on div "Select document type or project help option , selected. Select is focused ,type…" at bounding box center [394, 413] width 737 height 709
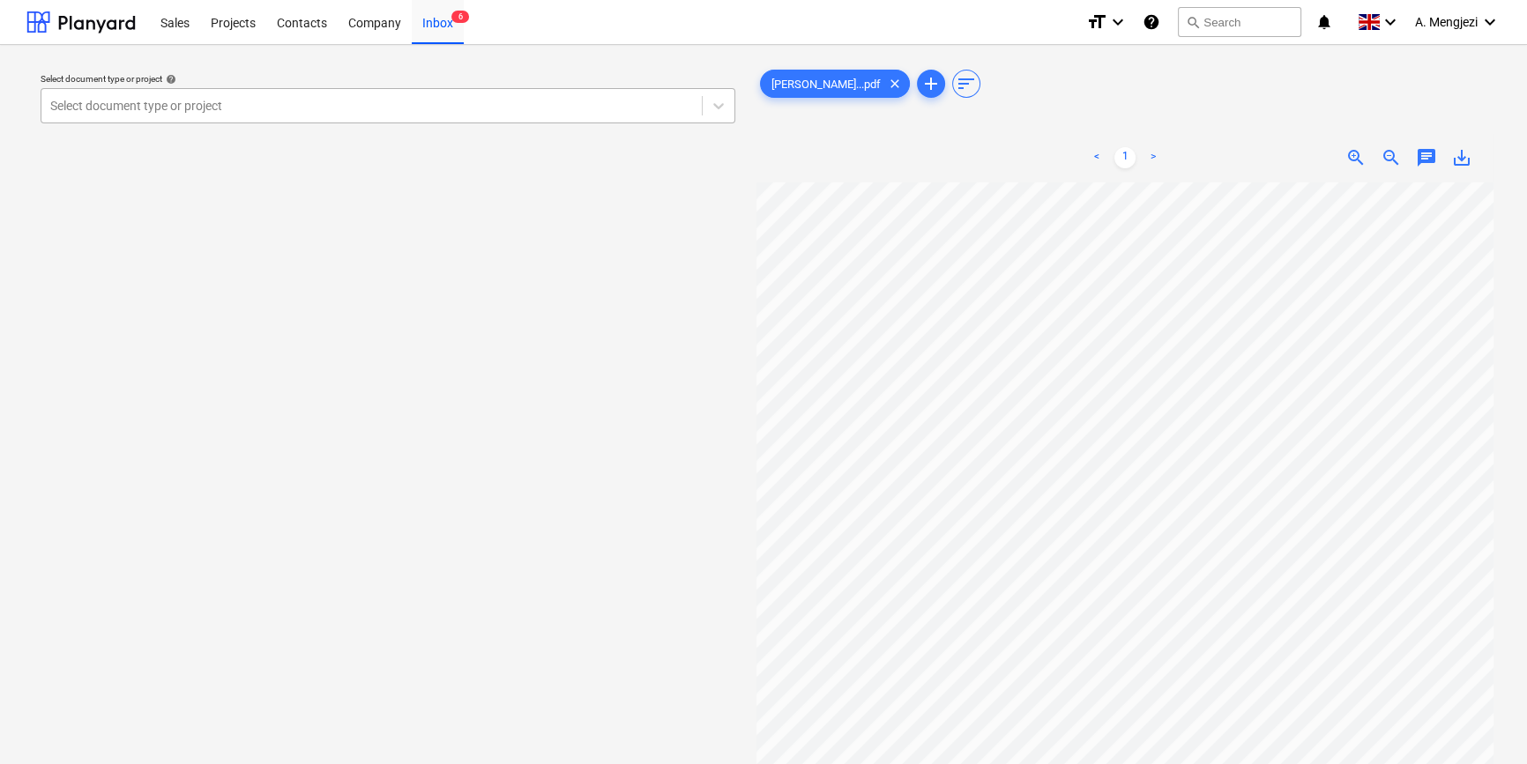
click at [355, 106] on div at bounding box center [371, 106] width 643 height 18
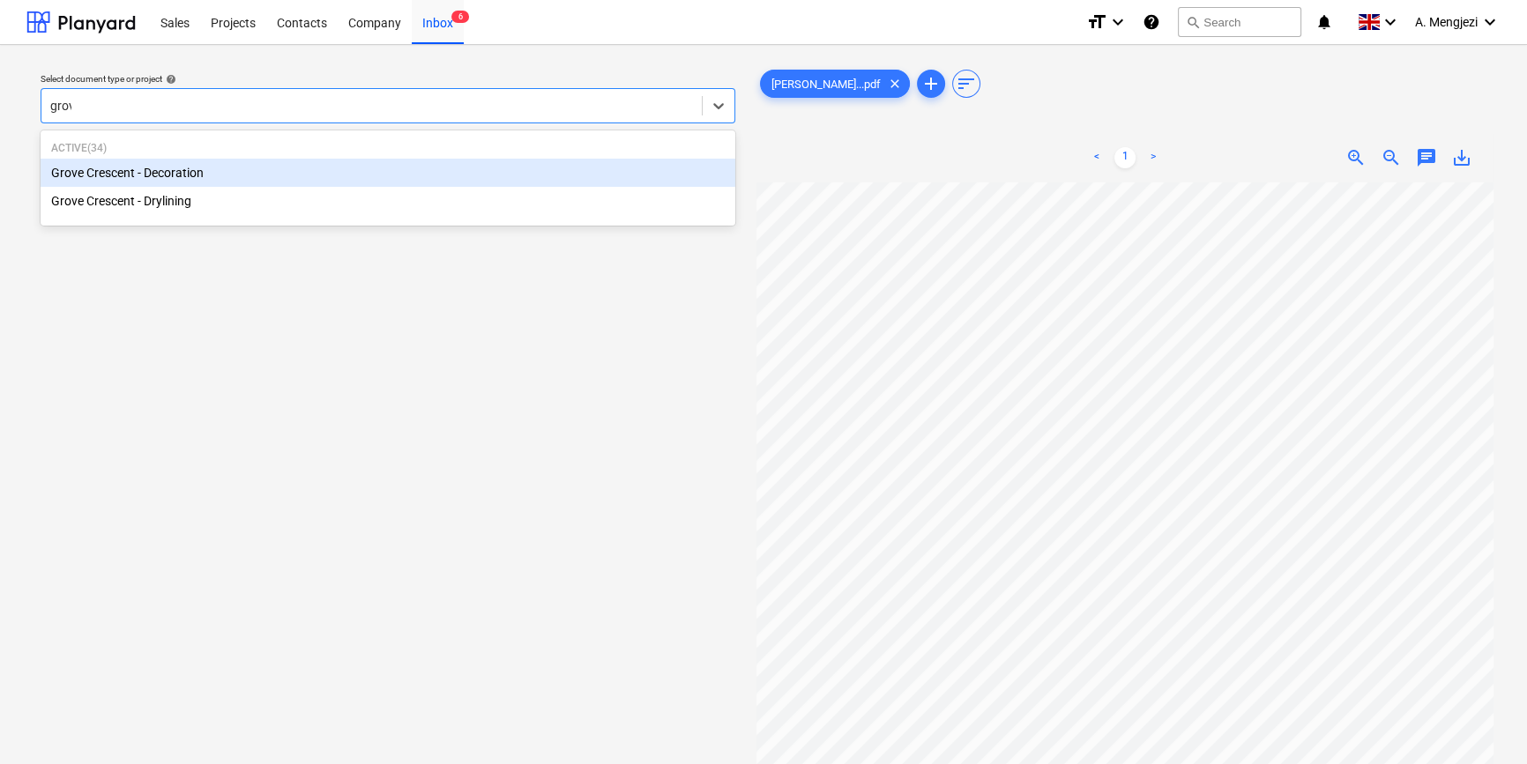
type input "grove"
click at [355, 167] on div "Grove Crescent - Decoration" at bounding box center [388, 173] width 695 height 28
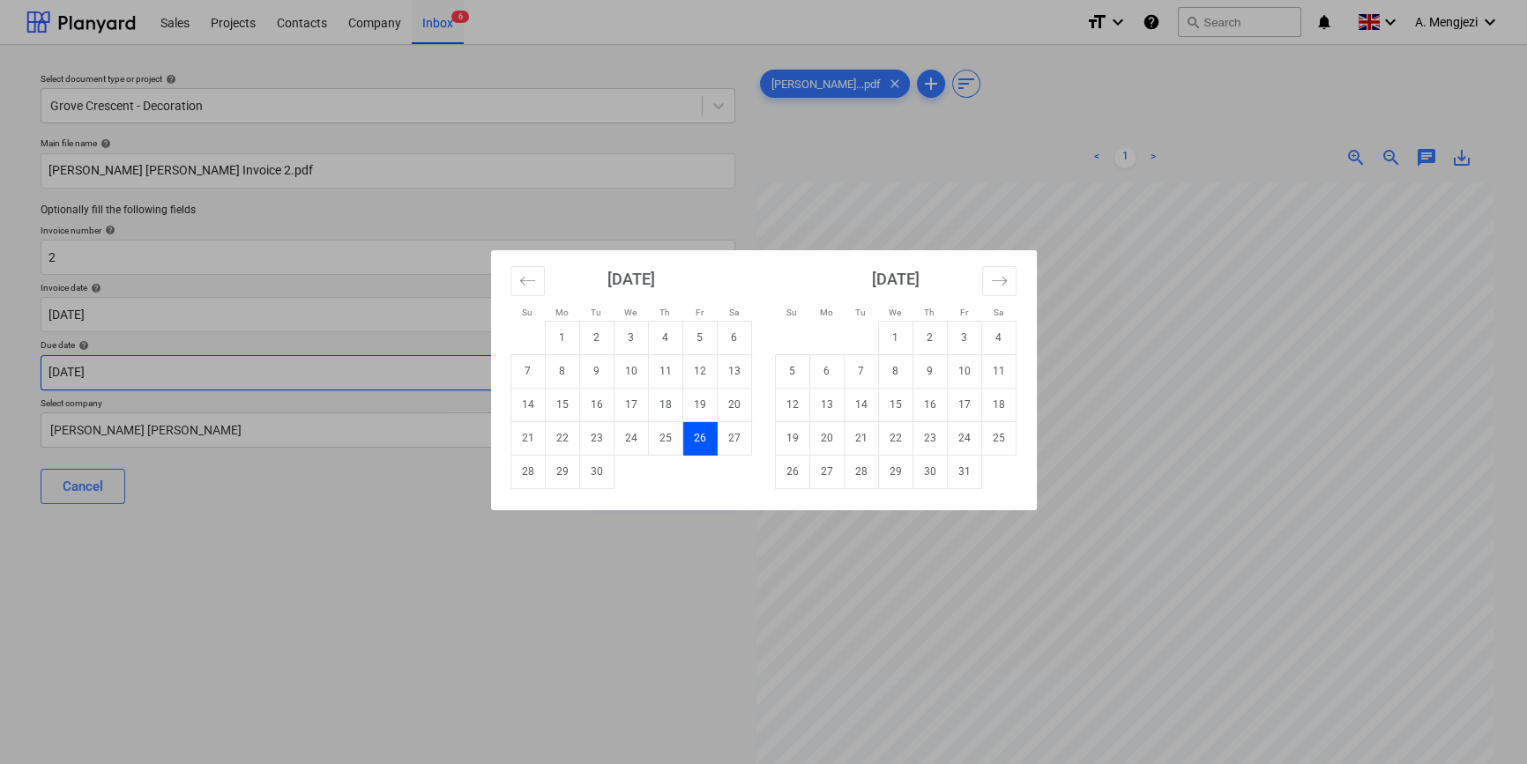
click at [148, 379] on body "Sales Projects Contacts Company Inbox 6 format_size keyboard_arrow_down help se…" at bounding box center [763, 382] width 1527 height 764
click at [961, 368] on td "10" at bounding box center [964, 370] width 34 height 33
type input "[DATE]"
click at [147, 319] on body "Sales Projects Contacts Company Inbox 6 format_size keyboard_arrow_down help se…" at bounding box center [763, 382] width 1527 height 764
click at [862, 371] on td "7" at bounding box center [861, 370] width 34 height 33
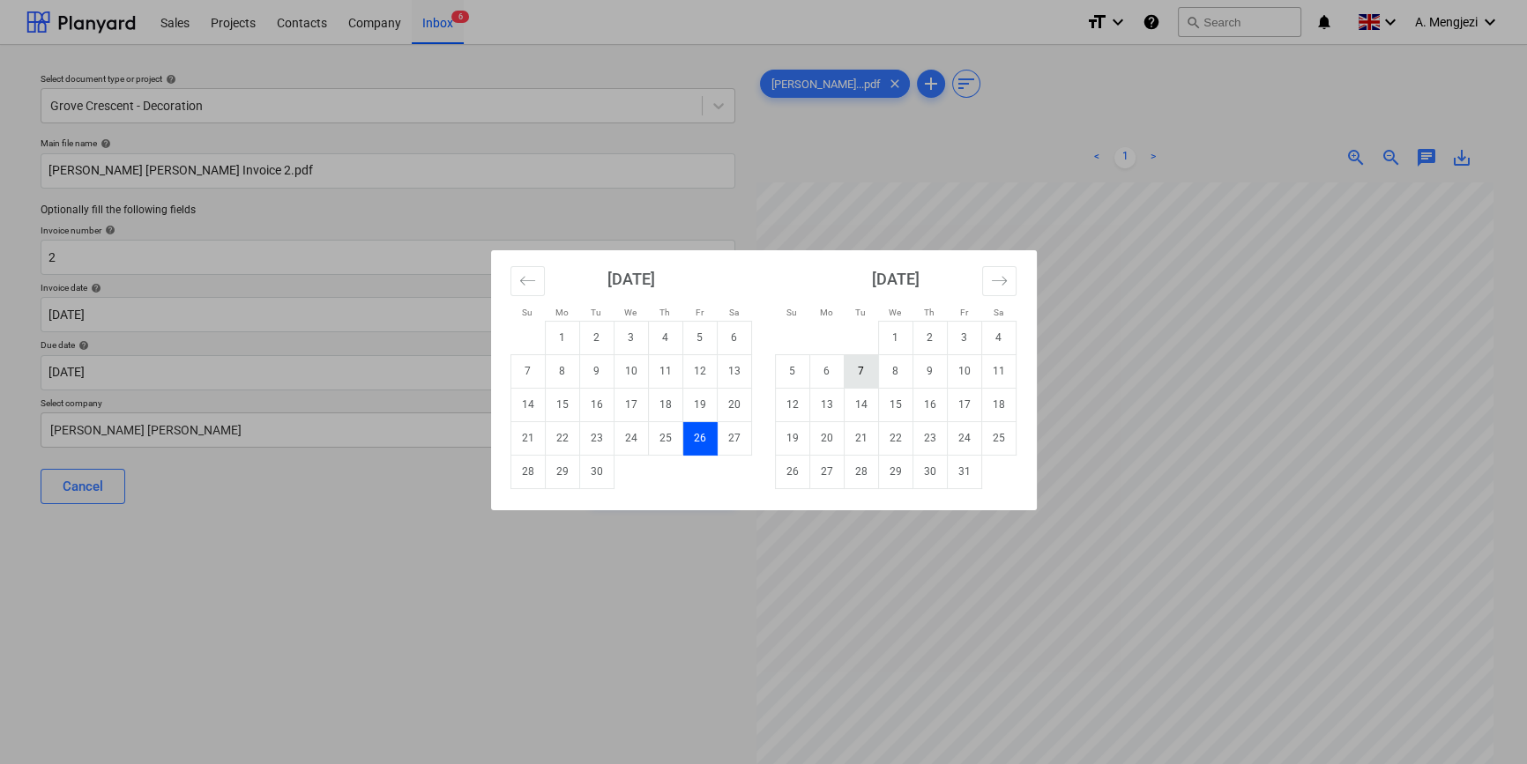
type input "[DATE]"
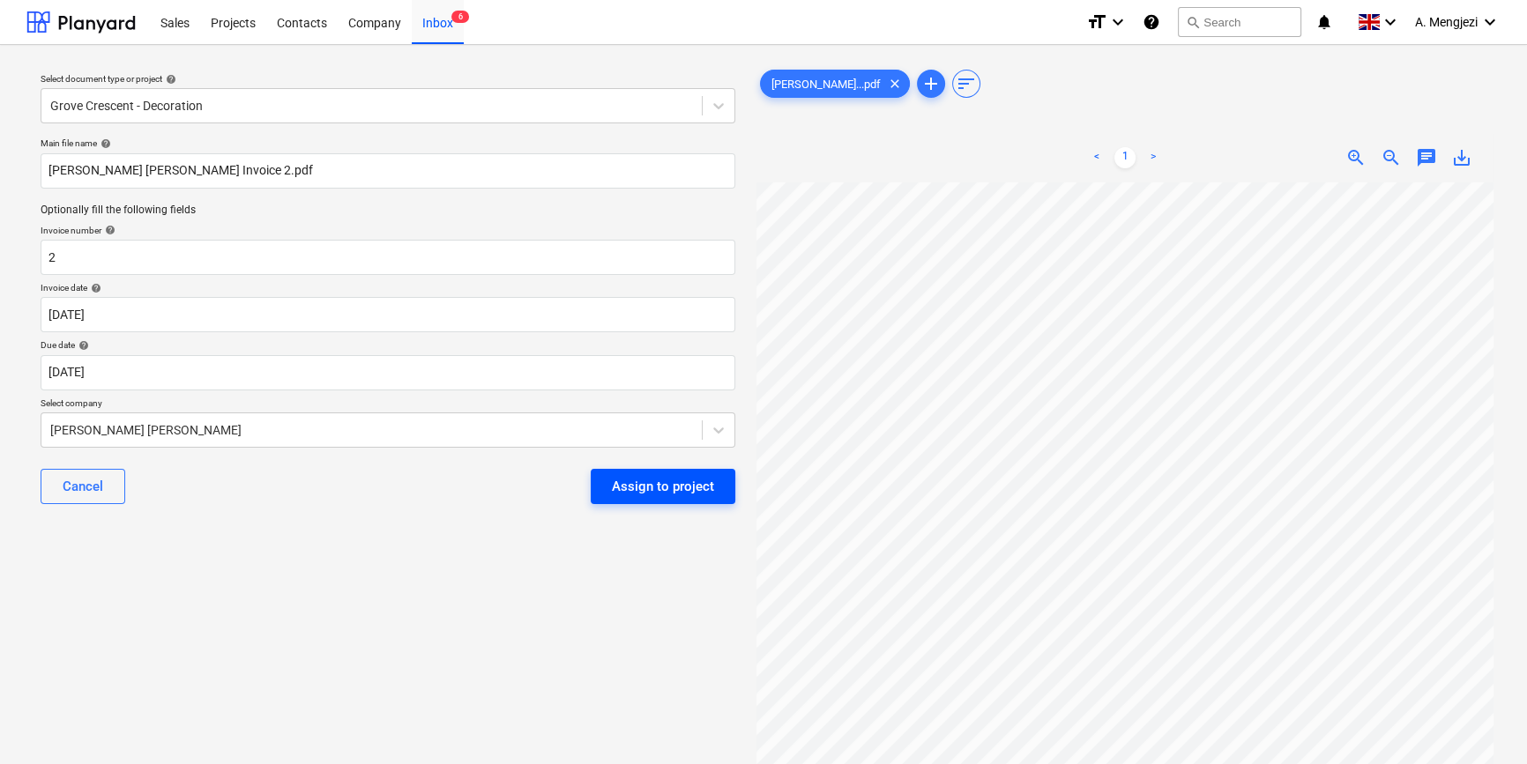
click at [628, 488] on div "Assign to project" at bounding box center [663, 486] width 102 height 23
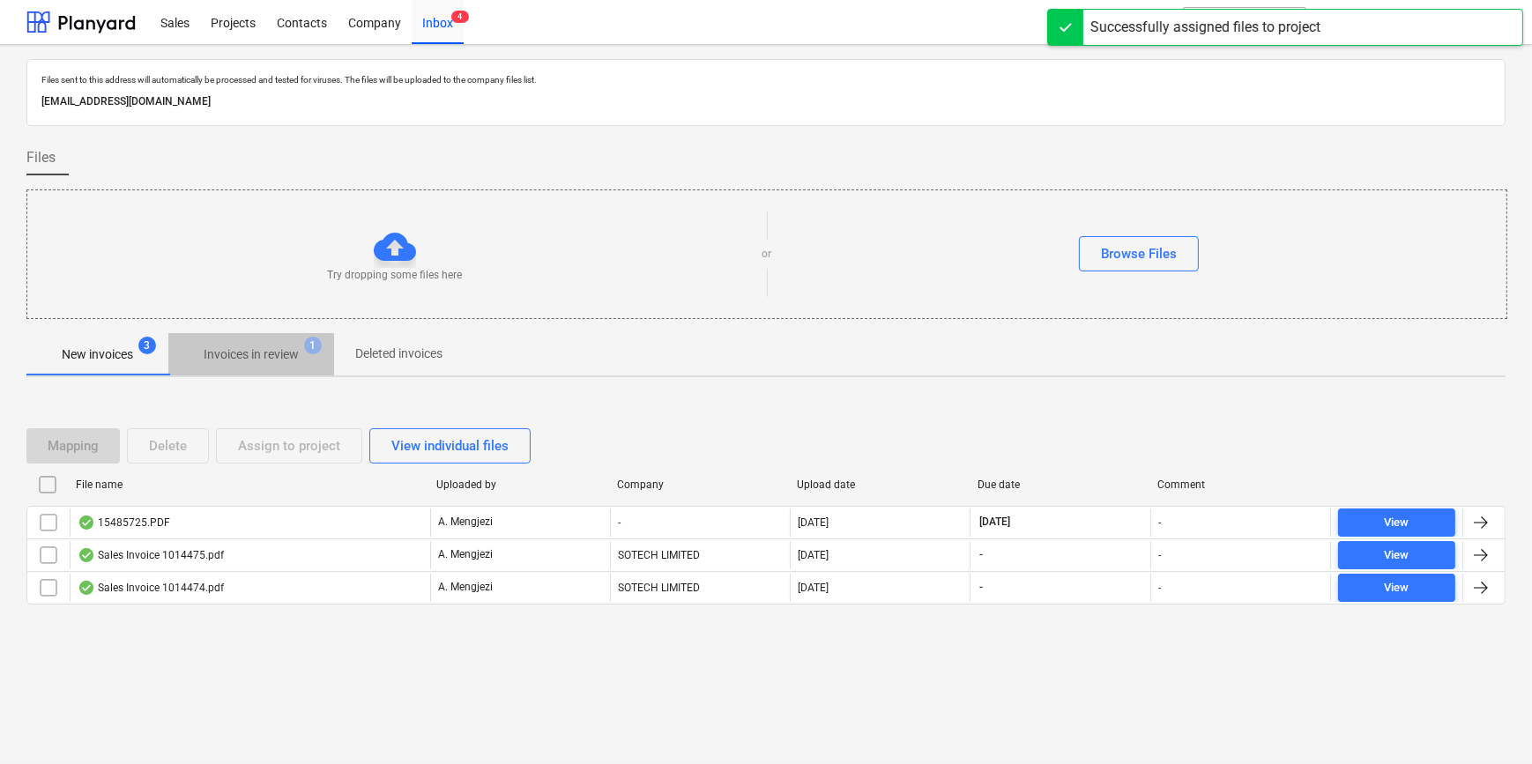
click at [250, 354] on p "Invoices in review" at bounding box center [251, 355] width 95 height 19
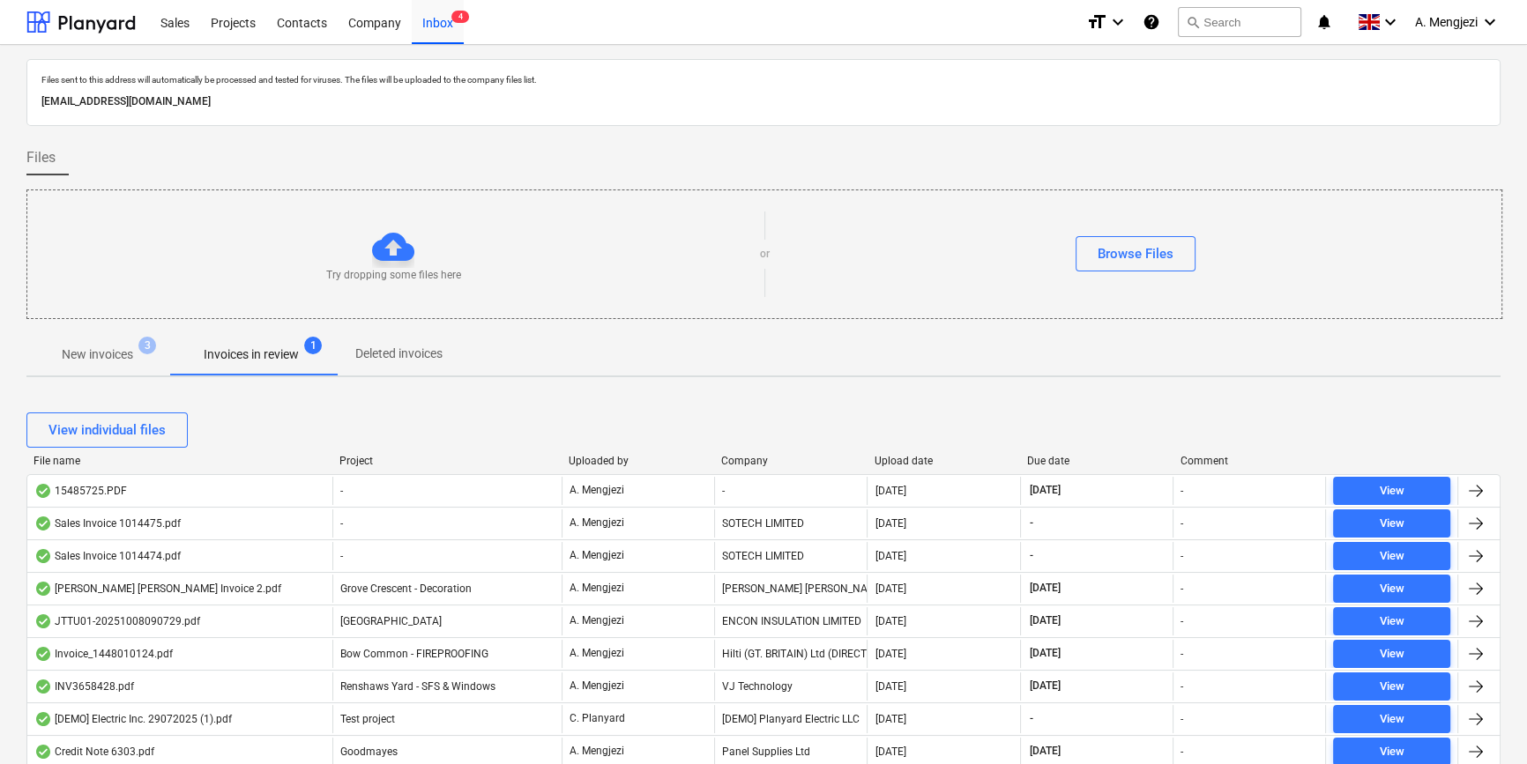
click at [778, 464] on div "Company" at bounding box center [790, 461] width 138 height 12
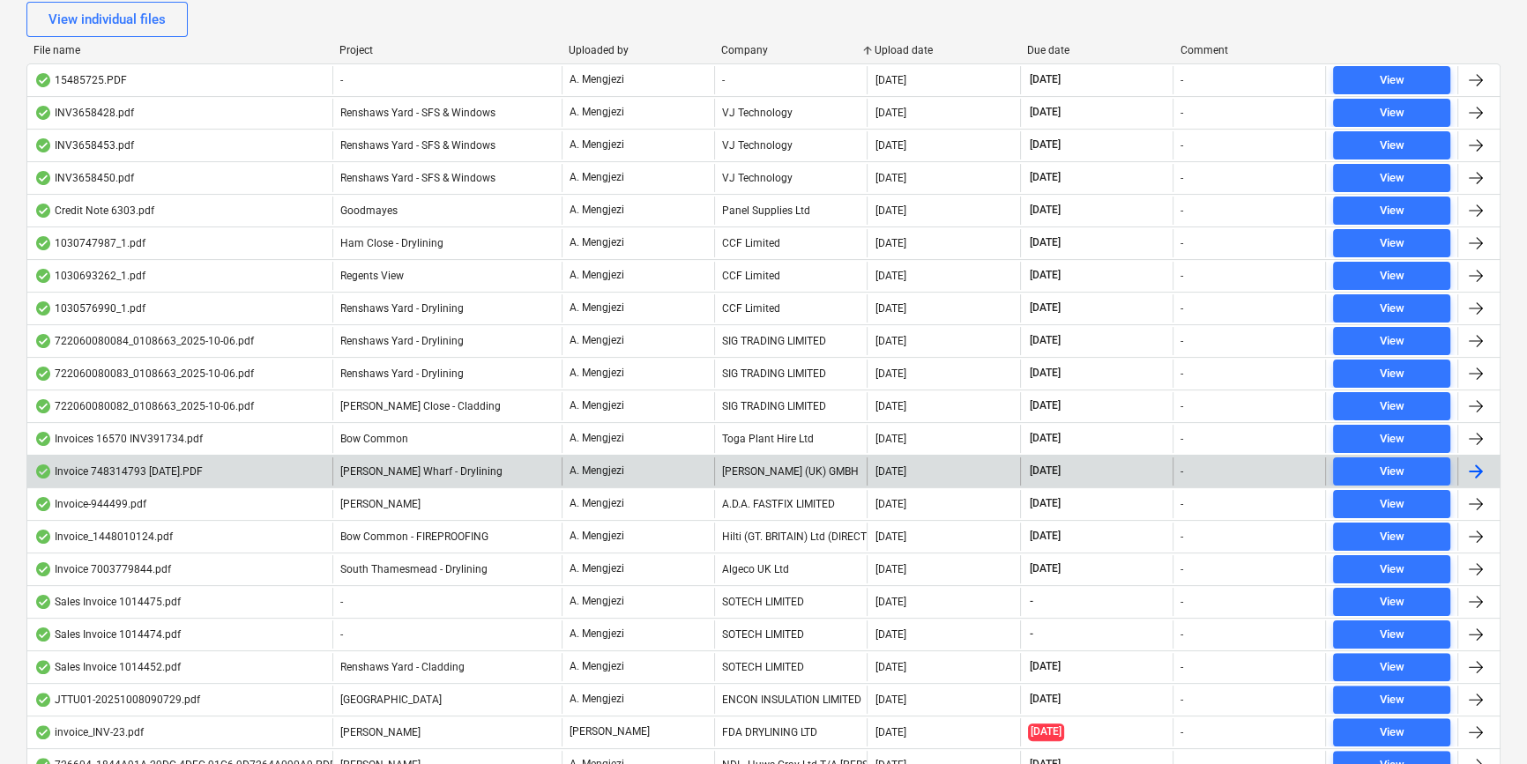
scroll to position [781, 0]
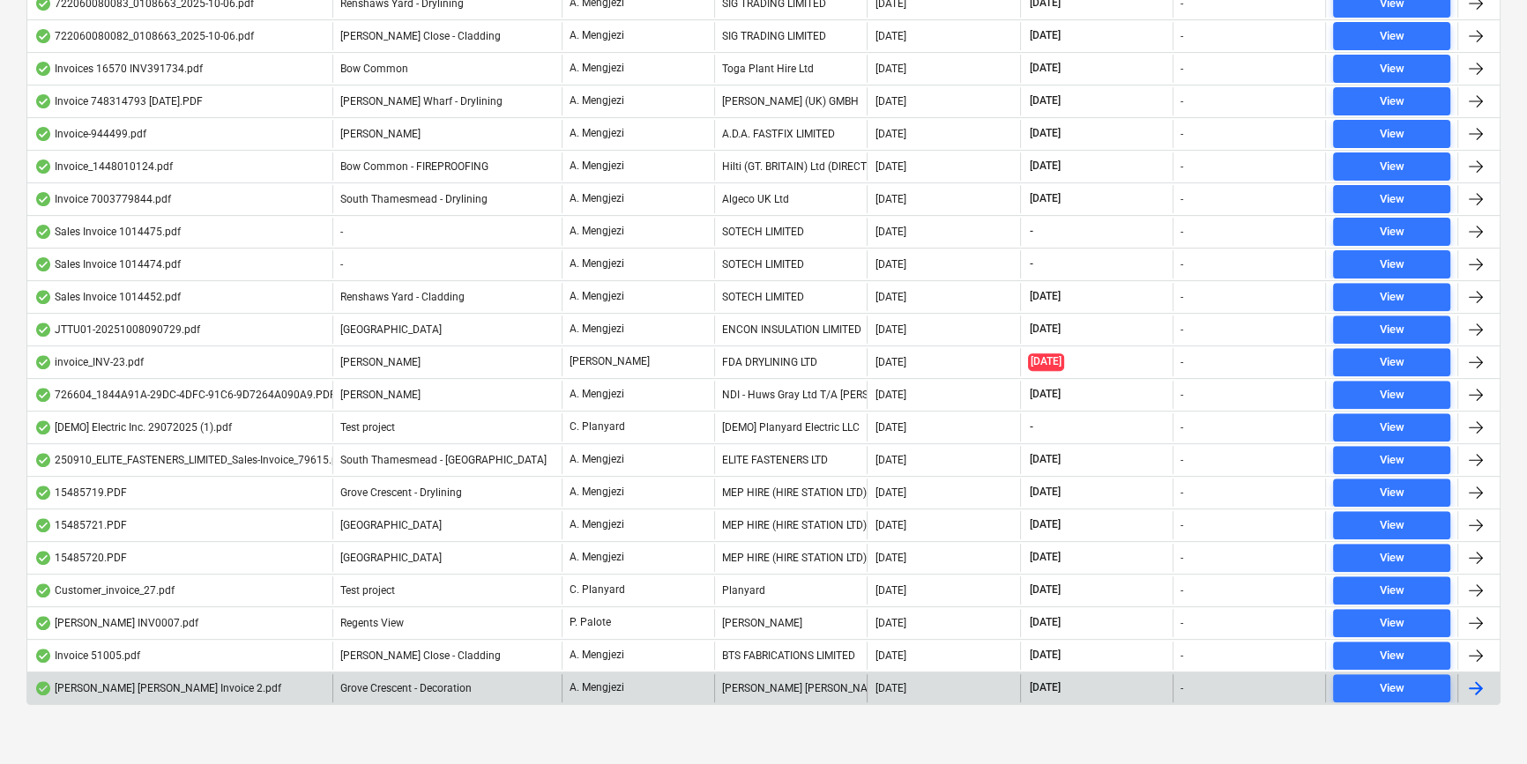
click at [837, 675] on div "[PERSON_NAME] [PERSON_NAME]" at bounding box center [790, 688] width 152 height 28
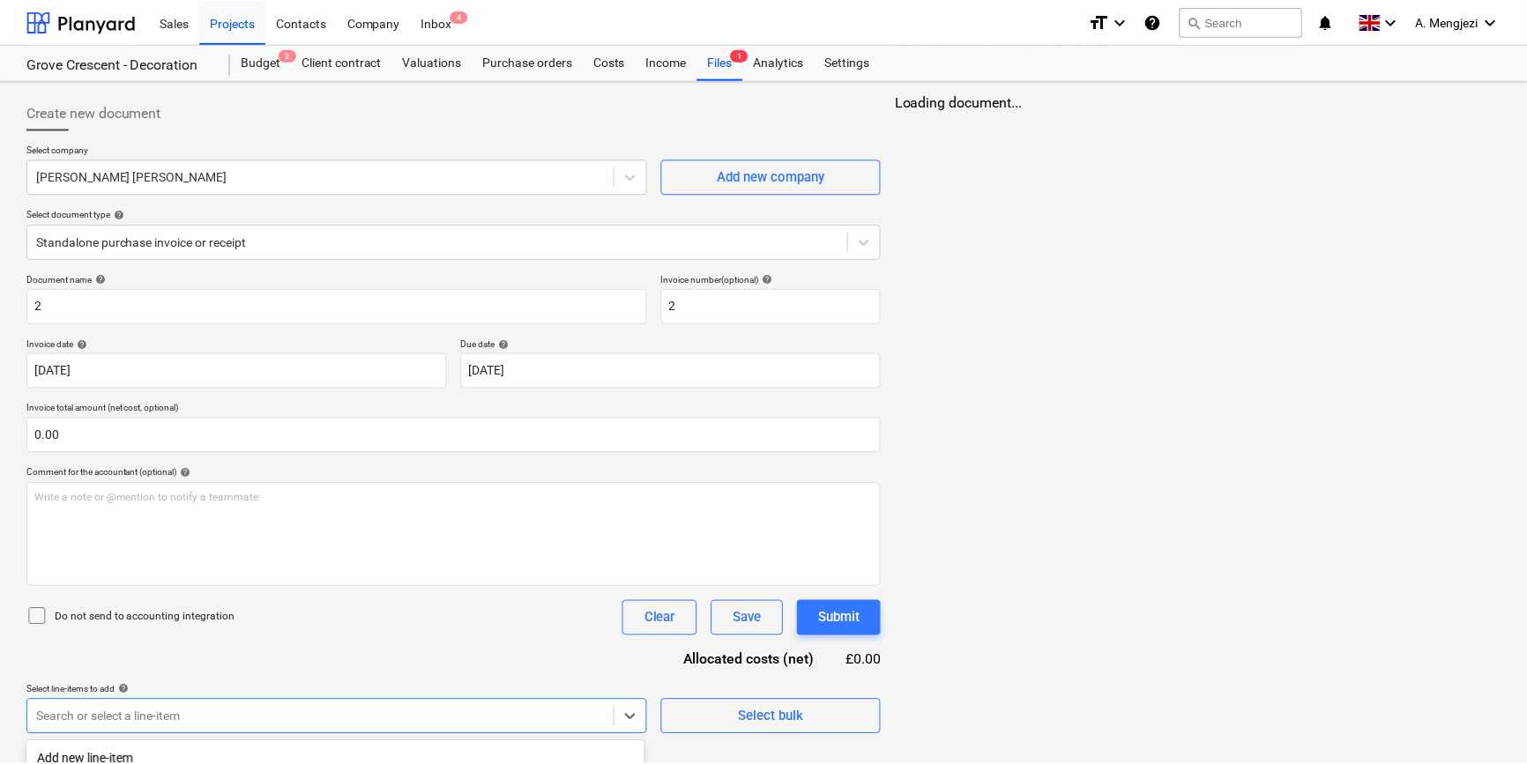
scroll to position [245, 0]
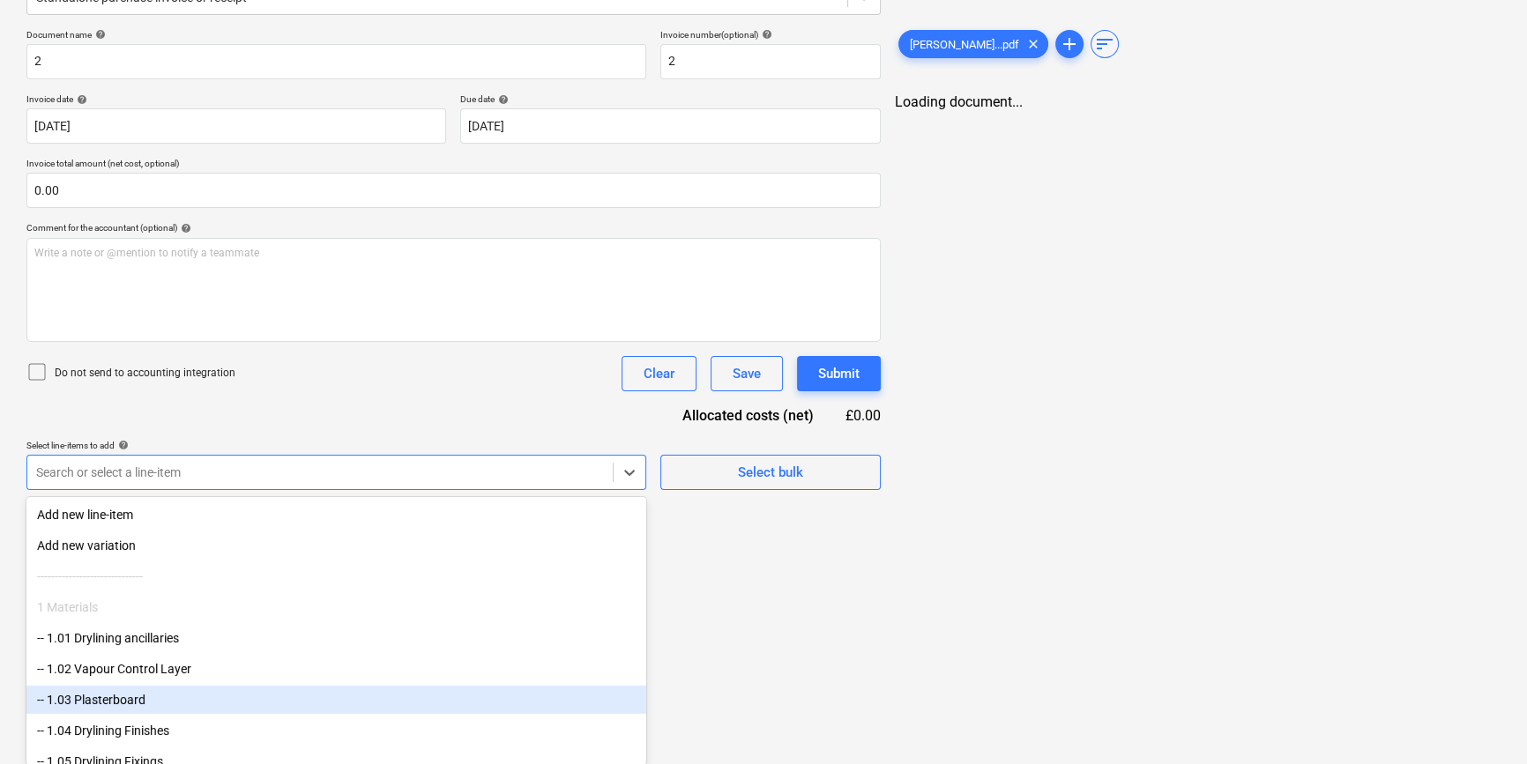
click at [258, 519] on body "Sales Projects Contacts Company Inbox 4 format_size keyboard_arrow_down help se…" at bounding box center [763, 137] width 1527 height 764
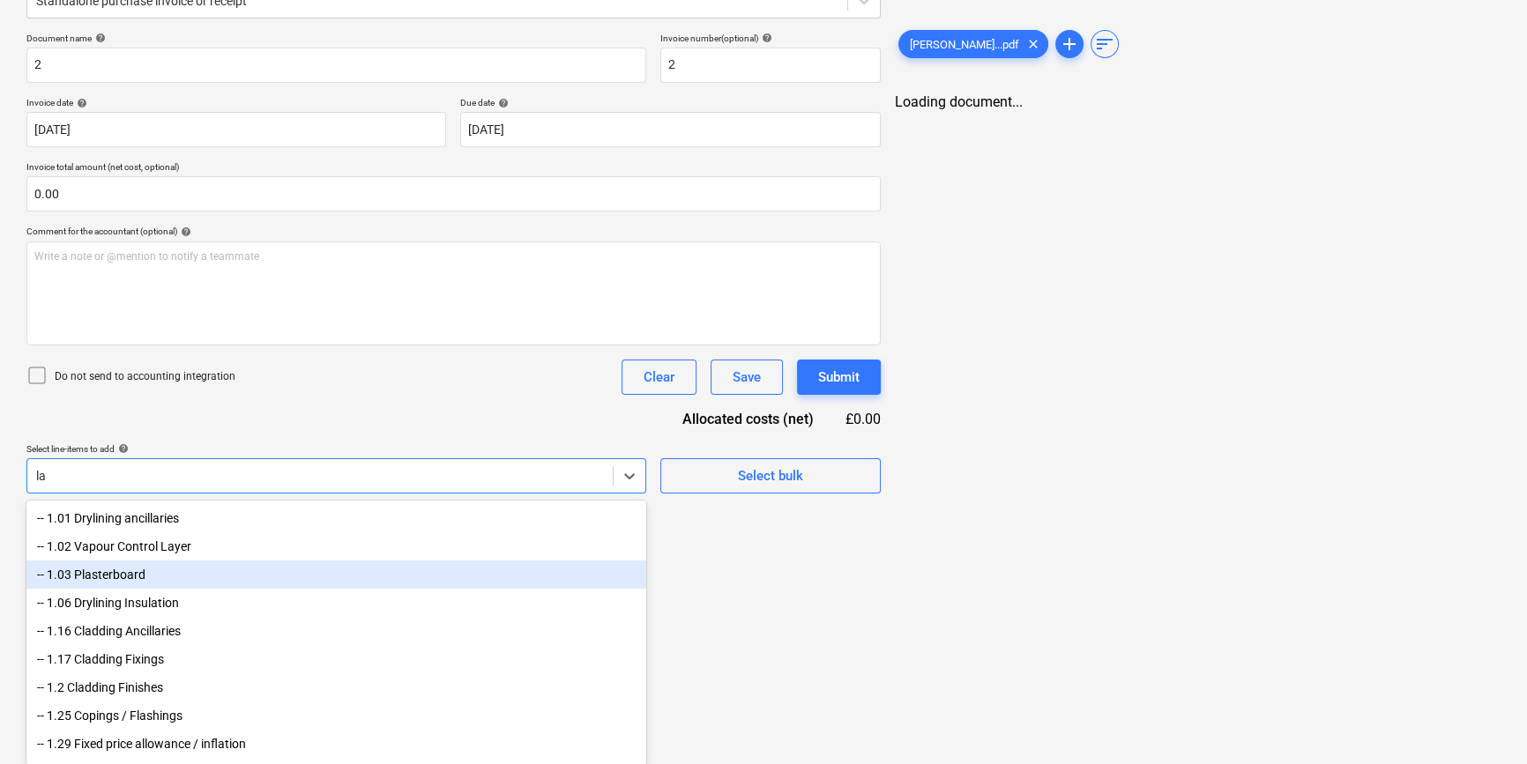
type input "lab"
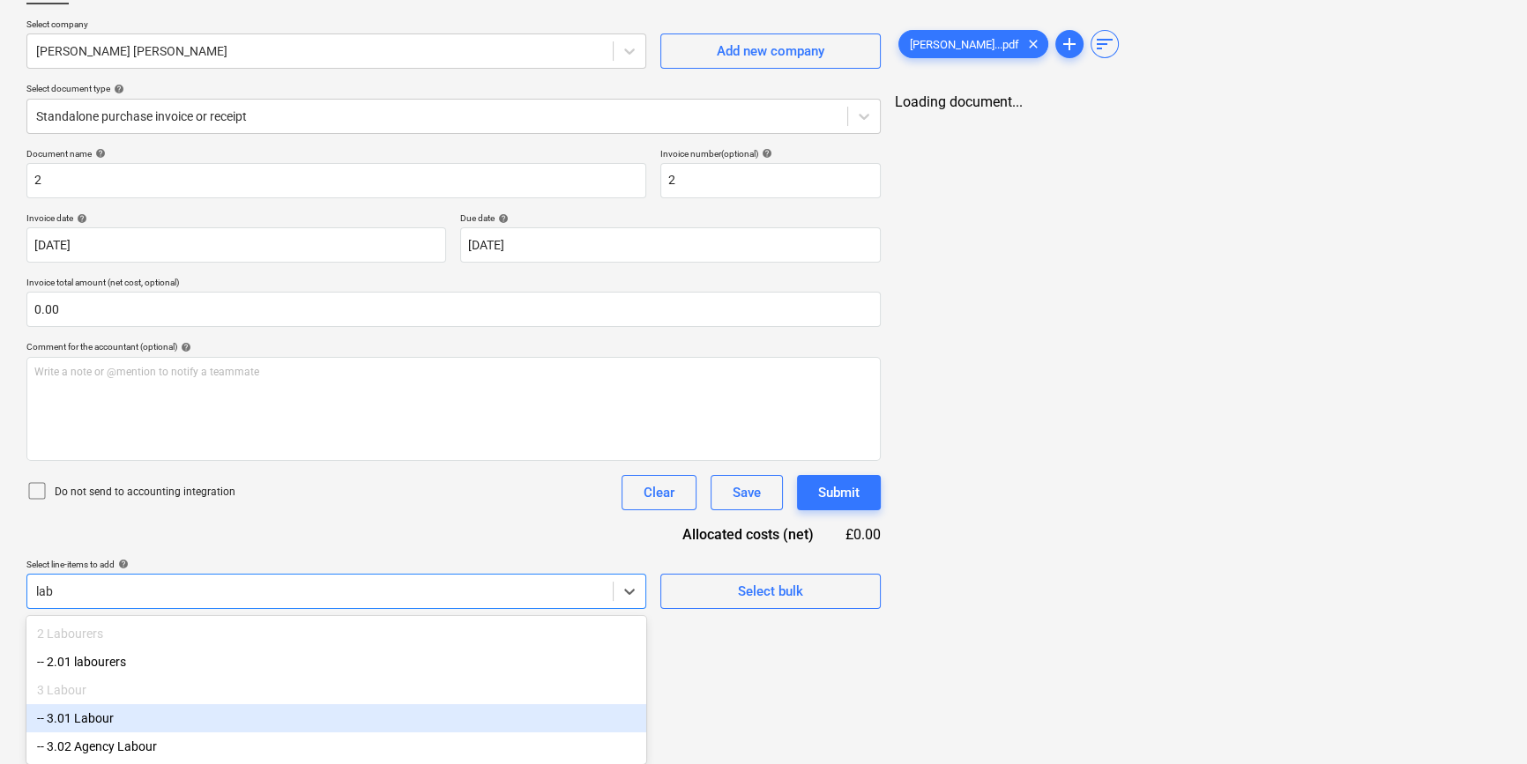
click at [111, 717] on div "-- 3.01 Labour" at bounding box center [336, 718] width 620 height 28
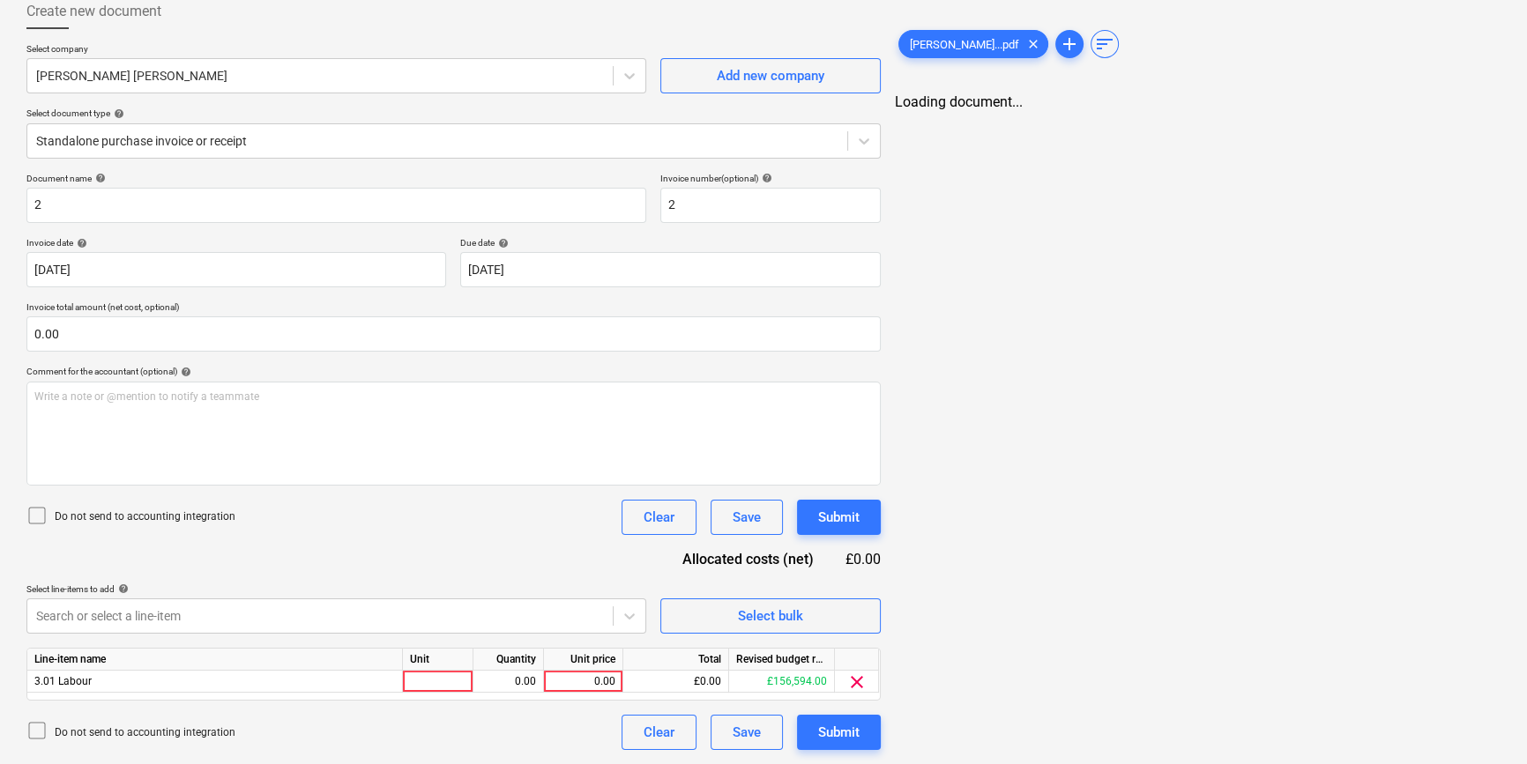
scroll to position [100, 0]
click at [468, 491] on div "Document name help 2 Invoice number (optional) help 2 Invoice date help [DATE] …" at bounding box center [453, 462] width 854 height 577
click at [455, 674] on div at bounding box center [438, 683] width 71 height 22
type input "labour"
type input "1900"
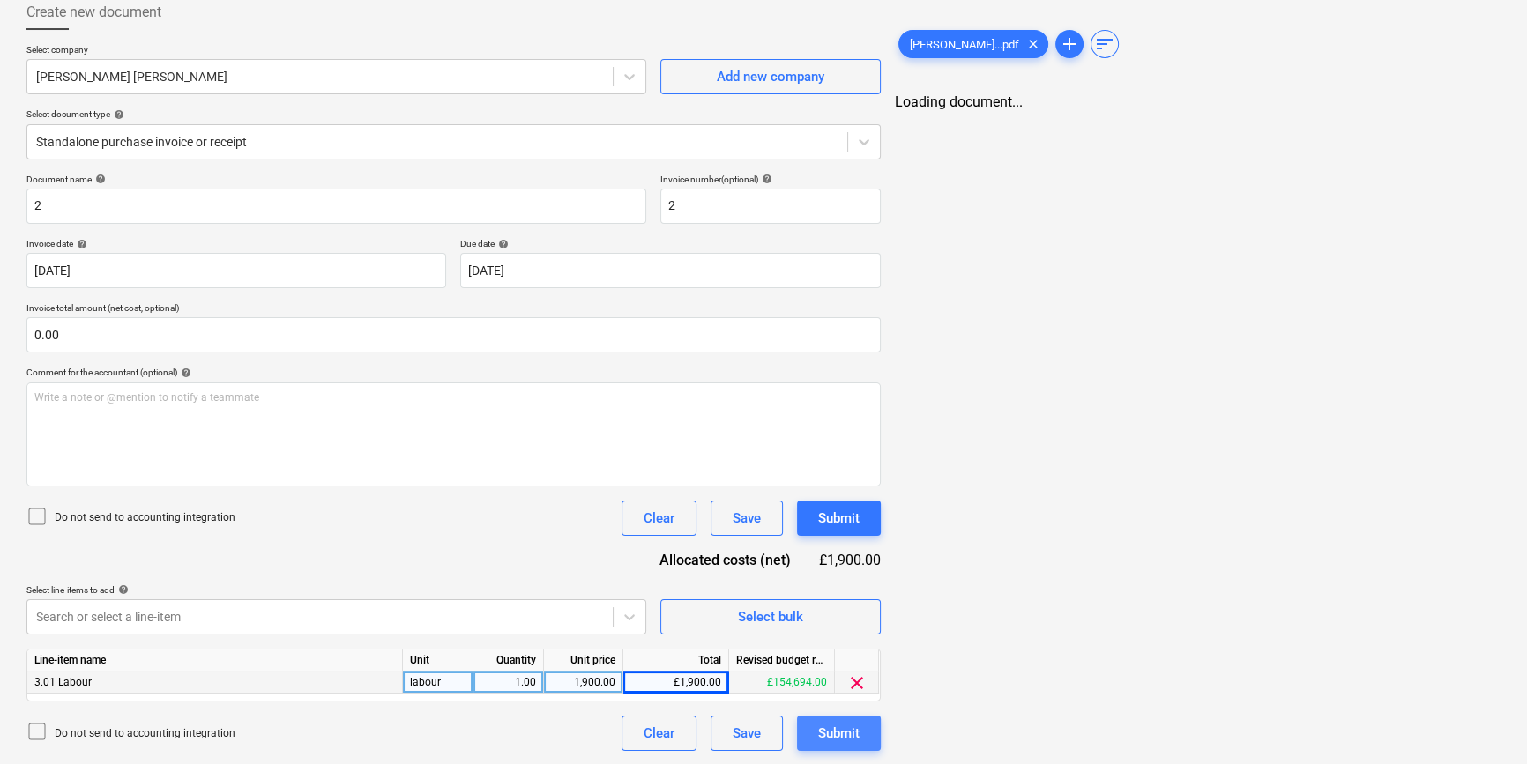
click at [841, 737] on div "Submit" at bounding box center [838, 733] width 41 height 23
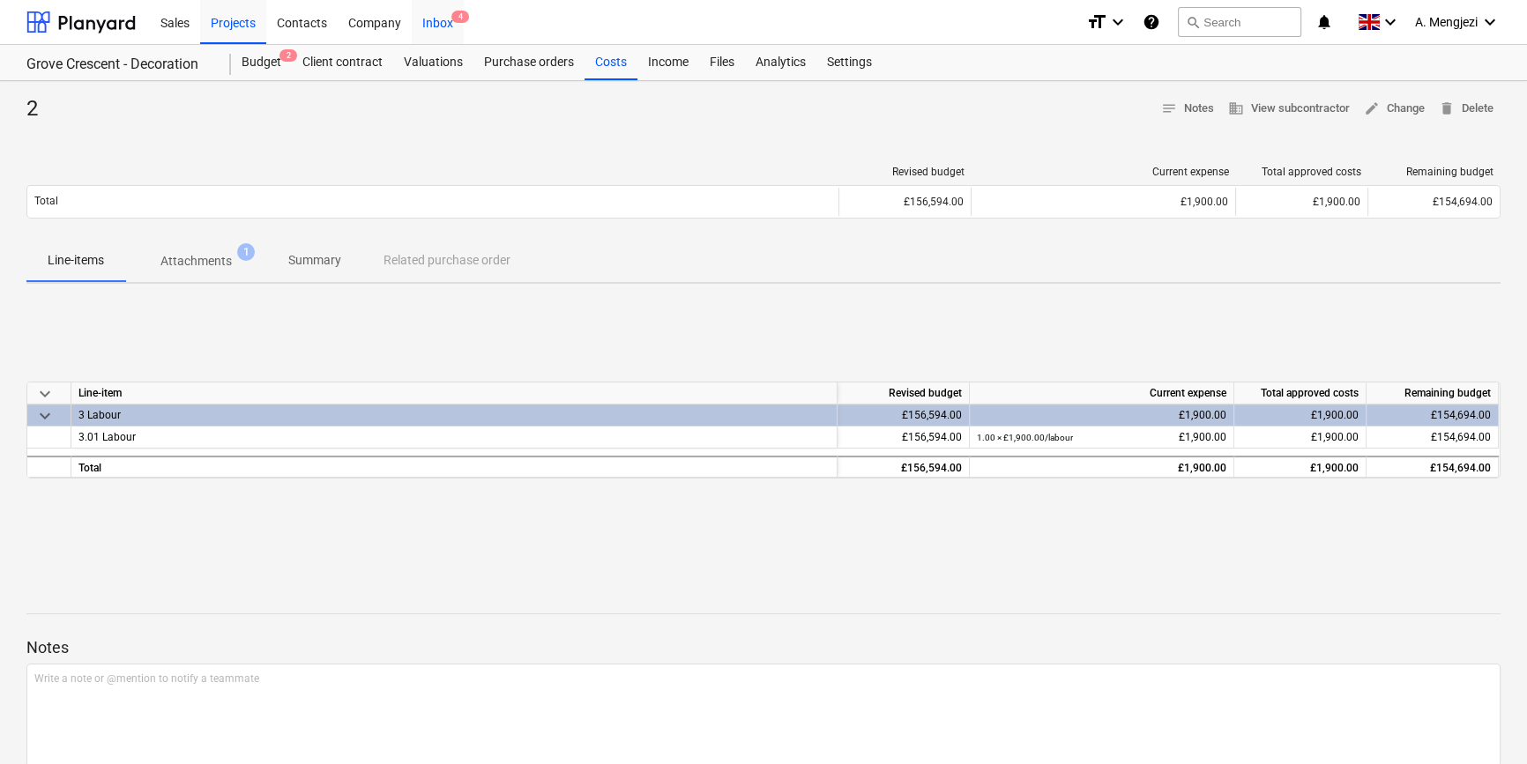
click at [443, 25] on div "Inbox 4" at bounding box center [438, 21] width 52 height 45
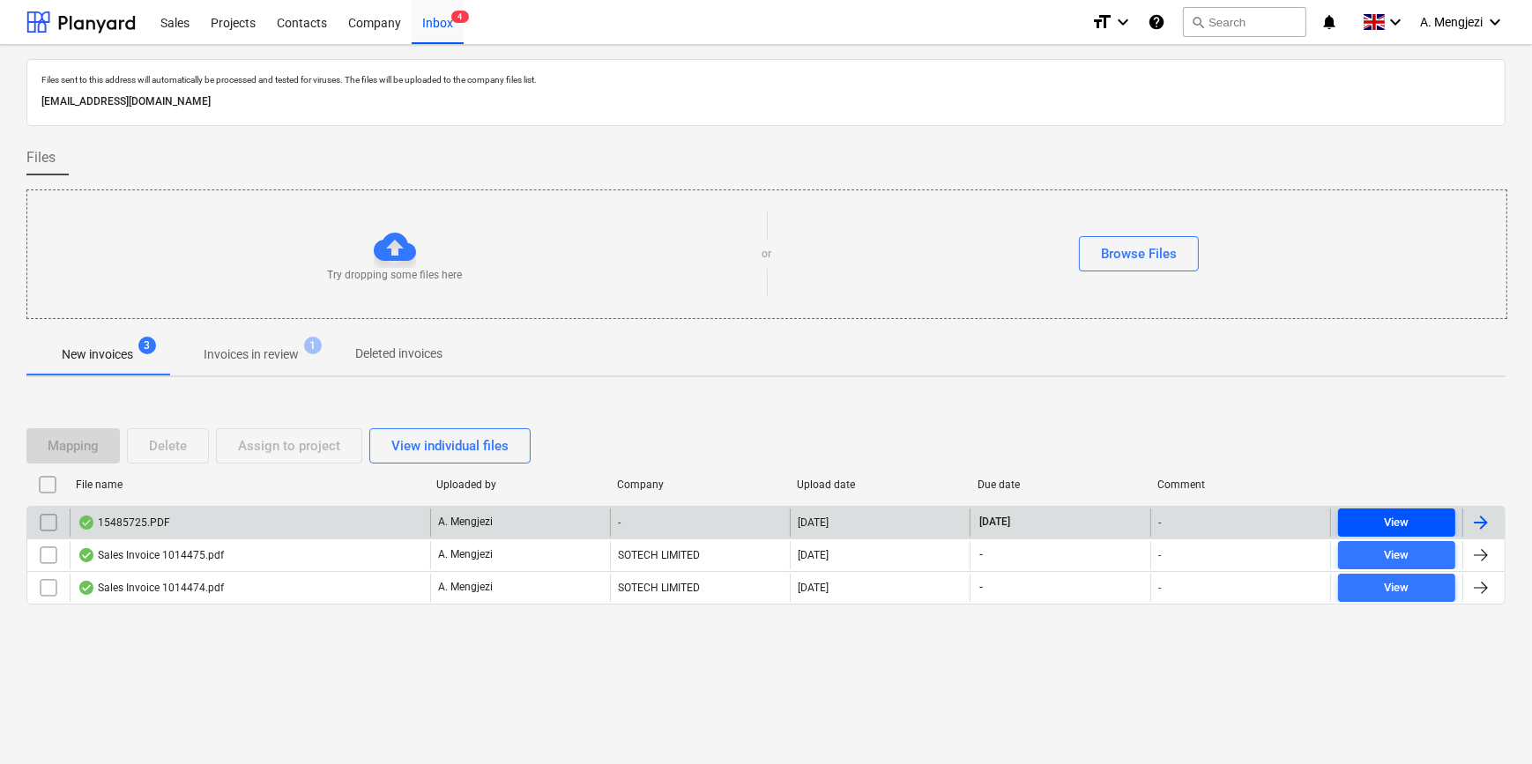
click at [1384, 520] on div "View" at bounding box center [1396, 523] width 25 height 20
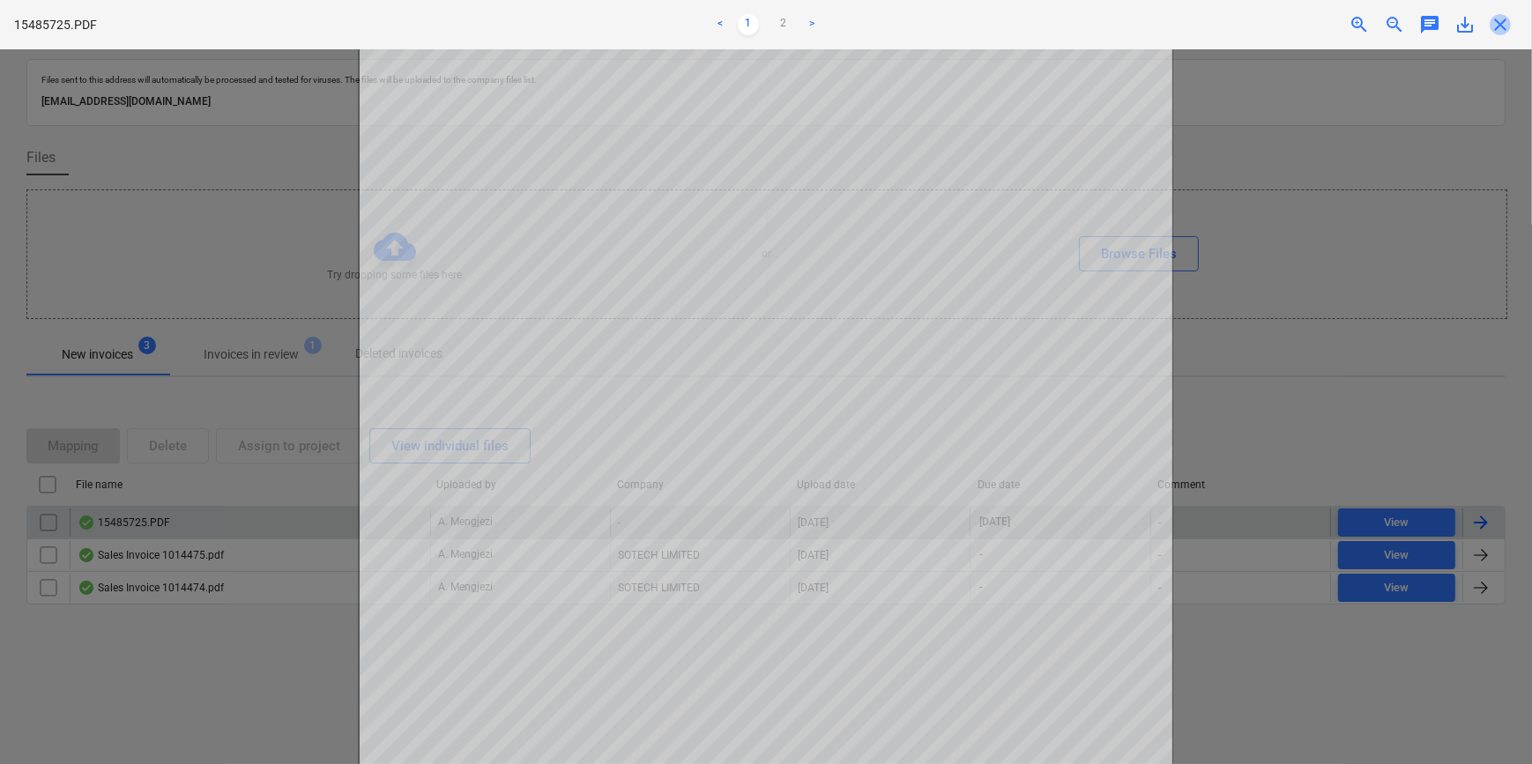
click at [1506, 22] on span "close" at bounding box center [1500, 24] width 21 height 21
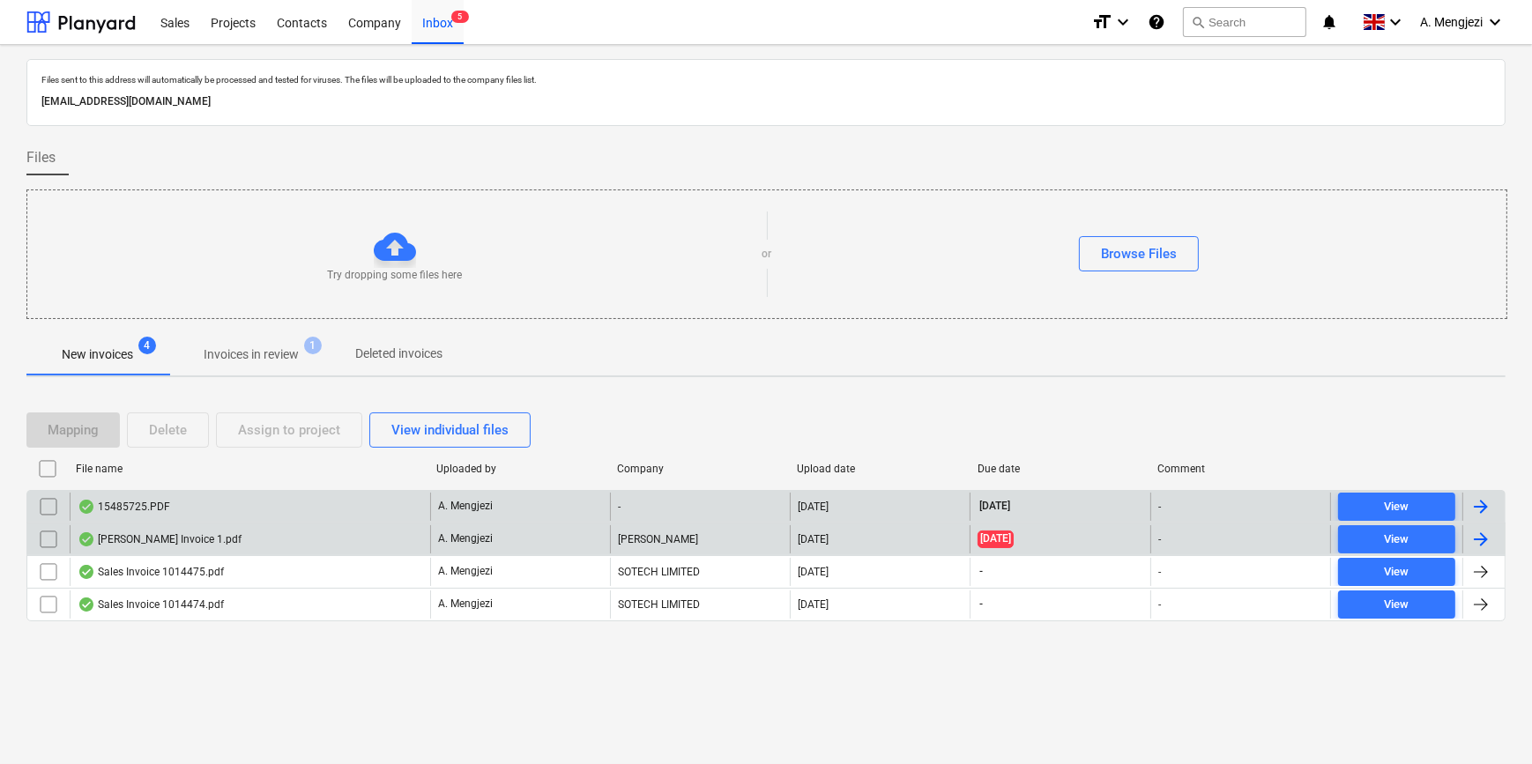
click at [321, 533] on div "[PERSON_NAME] Invoice 1.pdf" at bounding box center [250, 539] width 360 height 28
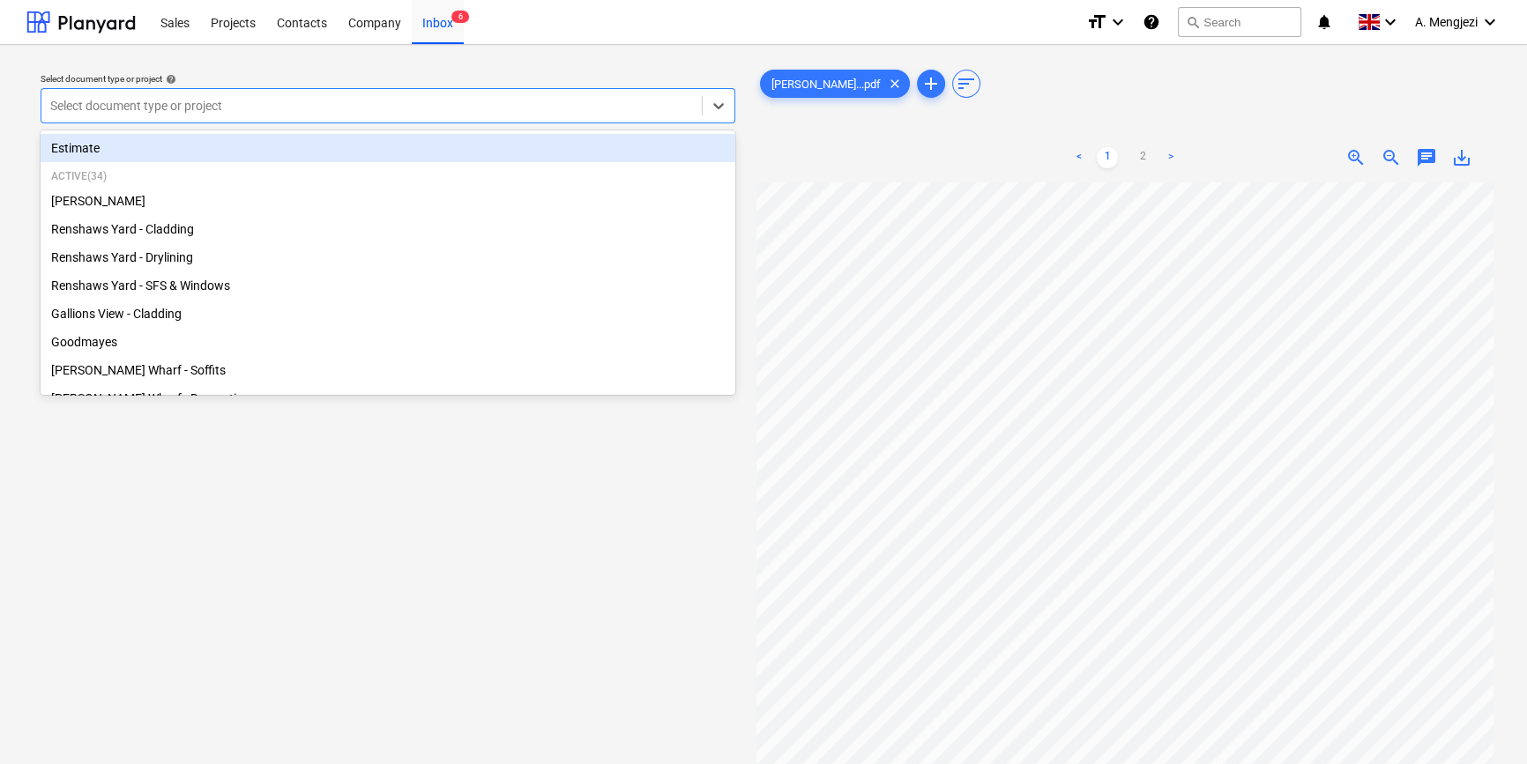
click at [469, 98] on div at bounding box center [371, 106] width 643 height 18
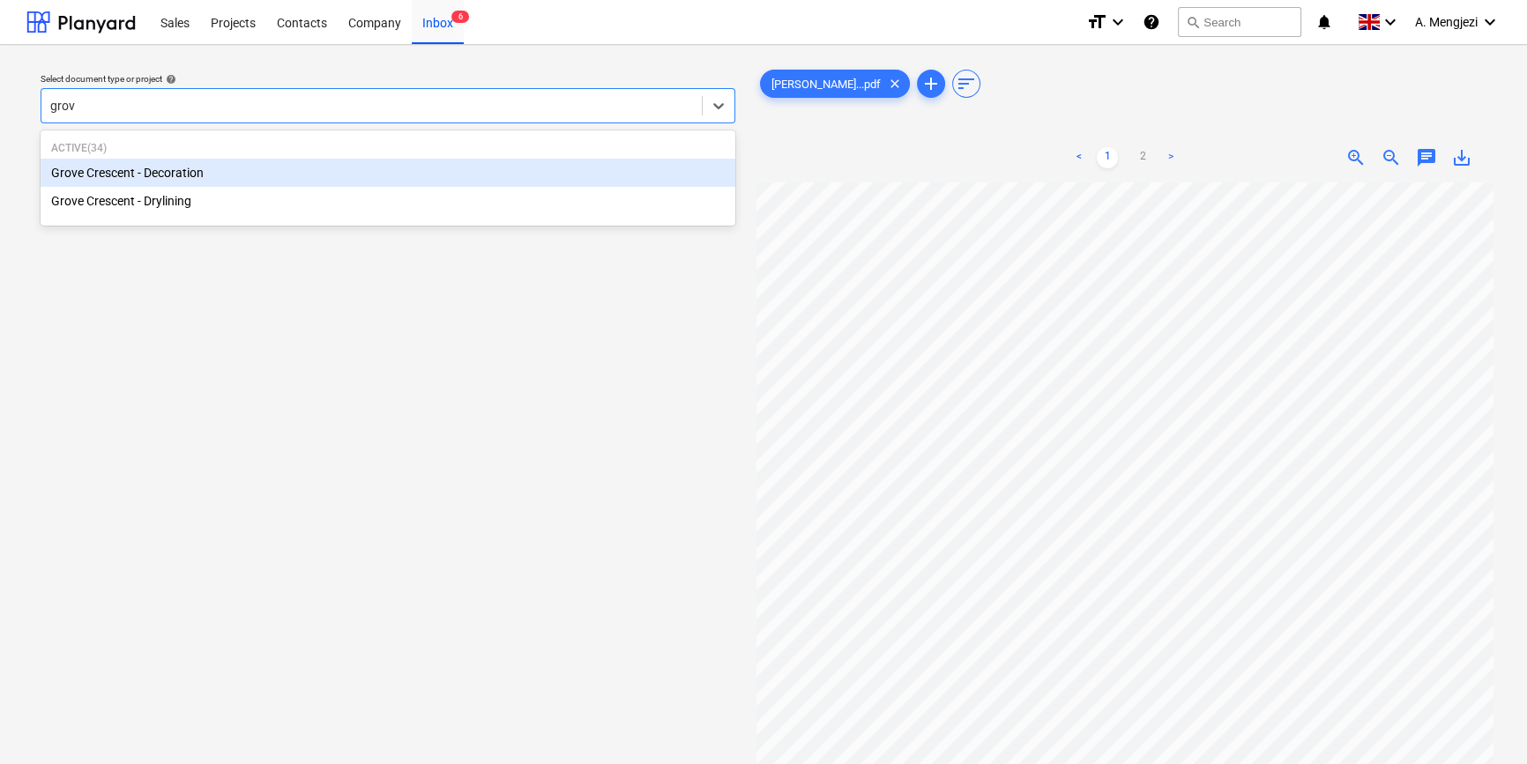
type input "grove"
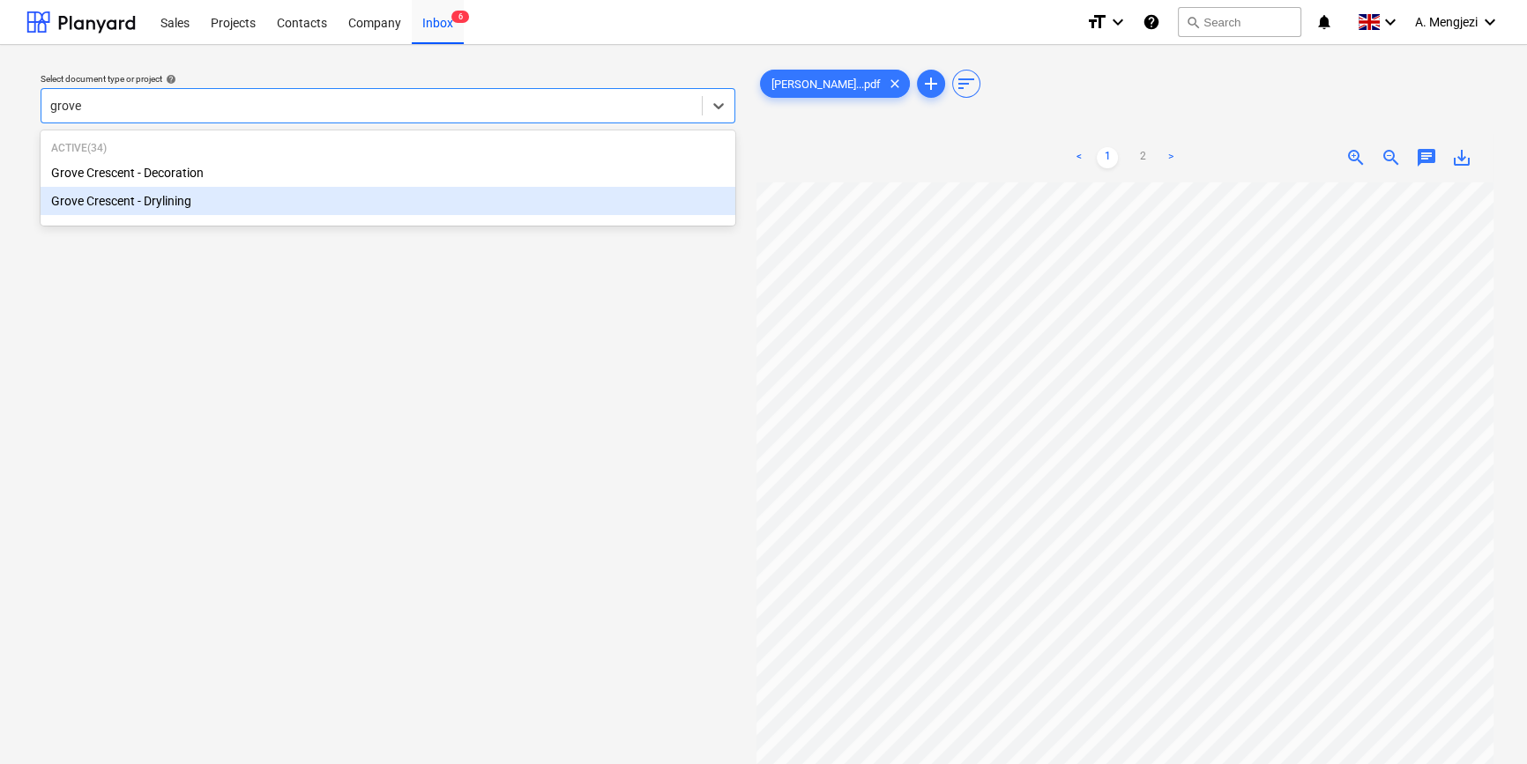
click at [358, 211] on div "Grove Crescent - Drylining" at bounding box center [388, 201] width 695 height 28
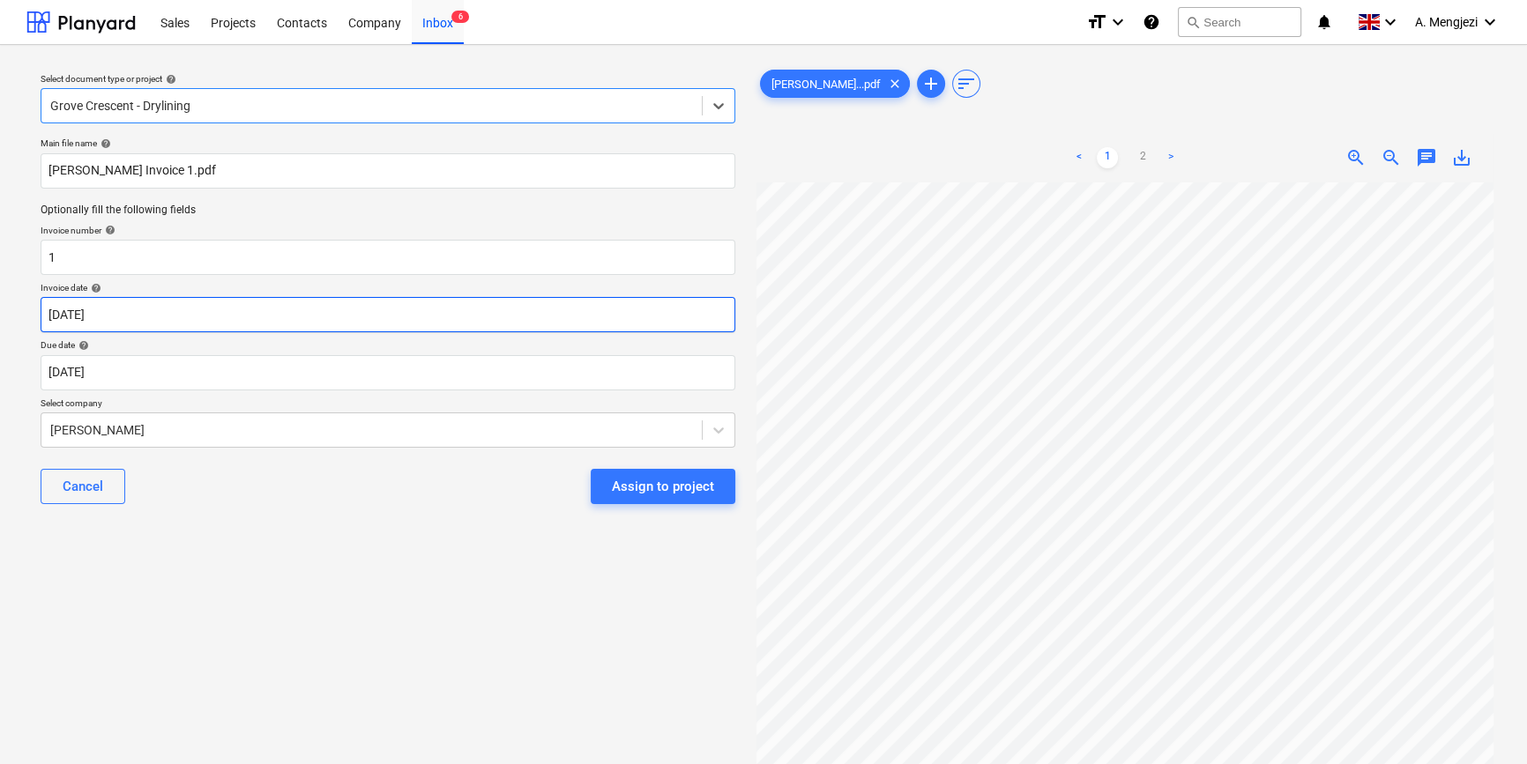
click at [227, 319] on body "Sales Projects Contacts Company Inbox 6 format_size keyboard_arrow_down help se…" at bounding box center [763, 382] width 1527 height 764
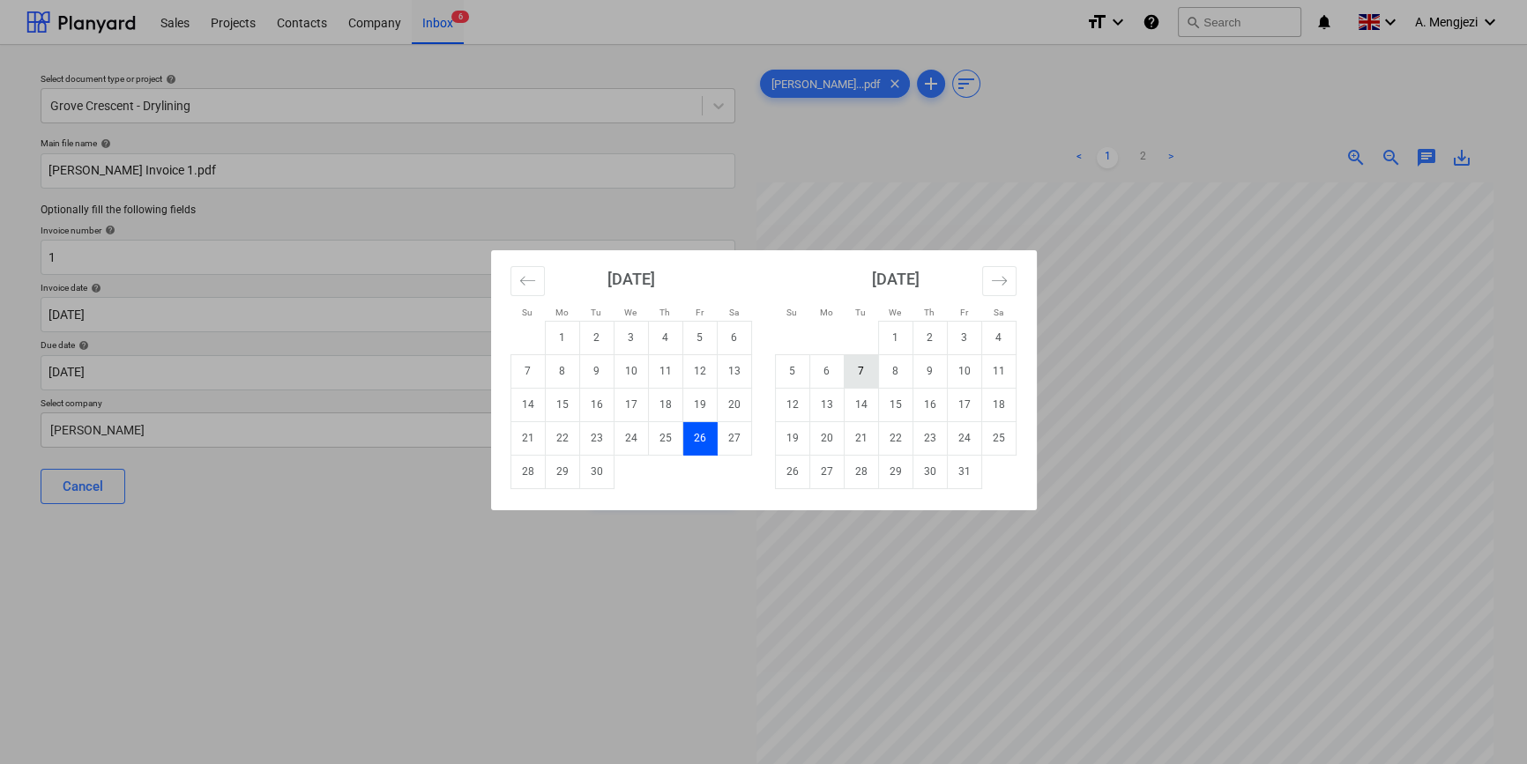
click at [847, 369] on td "7" at bounding box center [861, 370] width 34 height 33
type input "[DATE]"
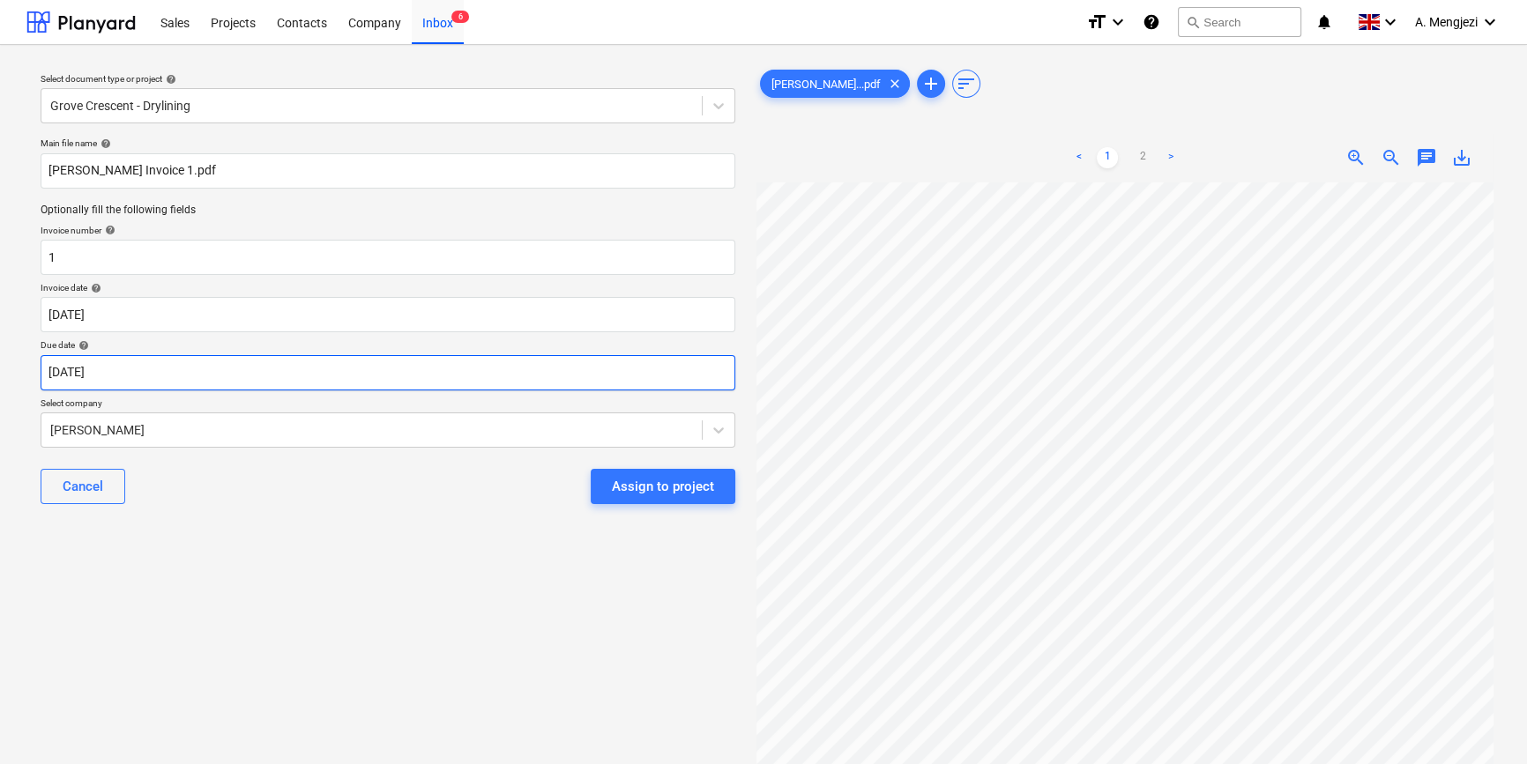
click at [539, 372] on body "Sales Projects Contacts Company Inbox 6 format_size keyboard_arrow_down help se…" at bounding box center [763, 382] width 1527 height 764
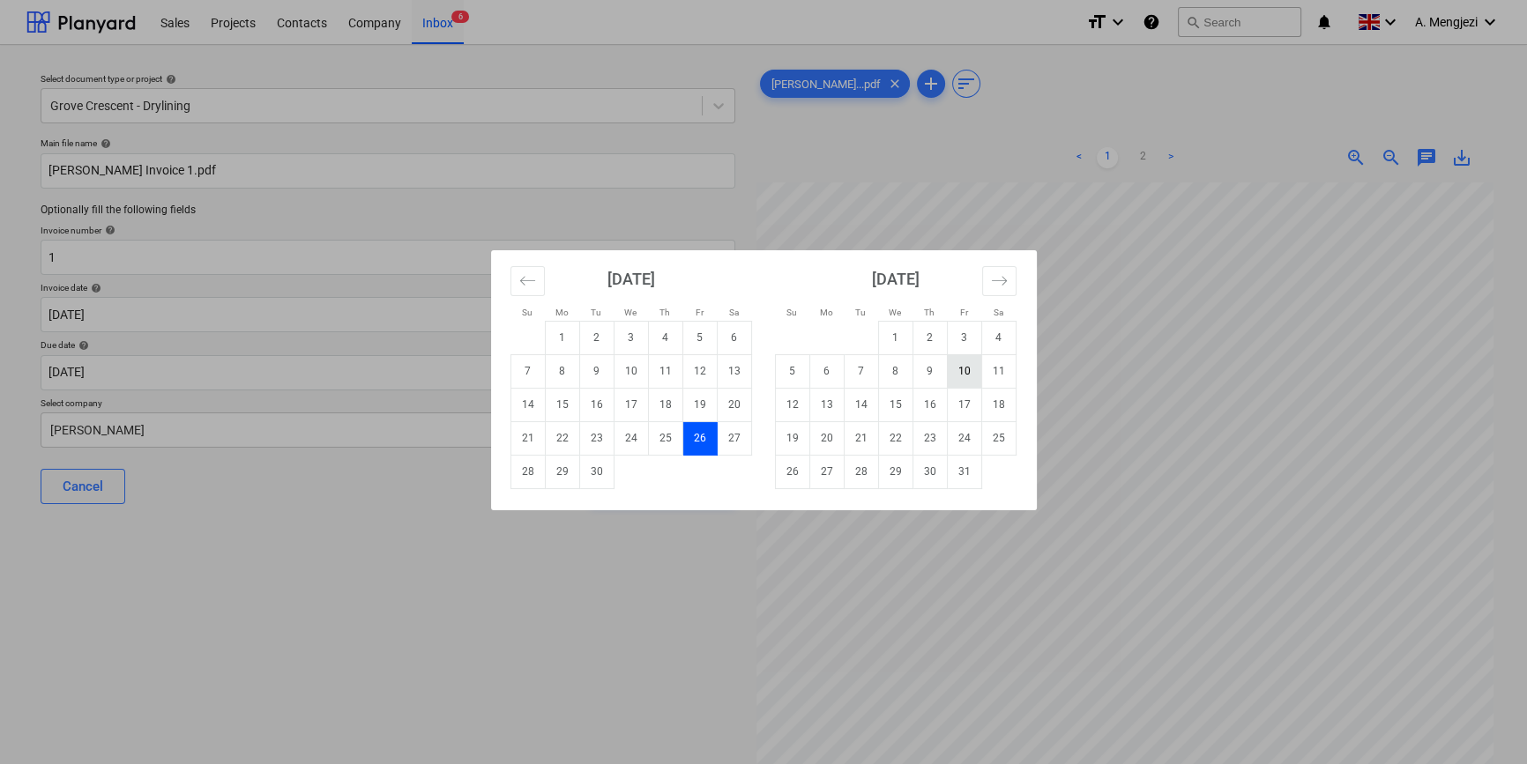
click at [972, 366] on td "10" at bounding box center [964, 370] width 34 height 33
type input "[DATE]"
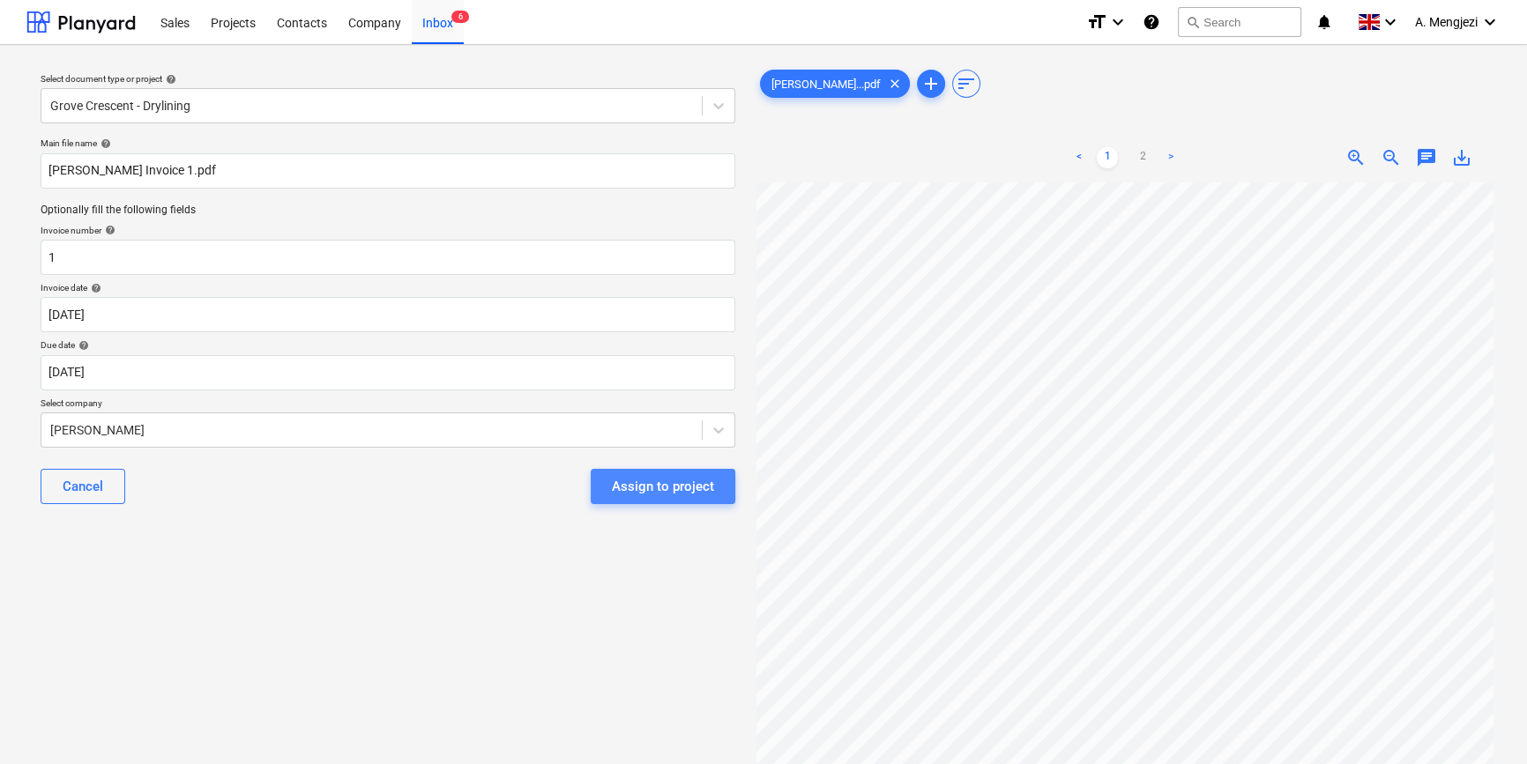
click at [691, 494] on div "Assign to project" at bounding box center [663, 486] width 102 height 23
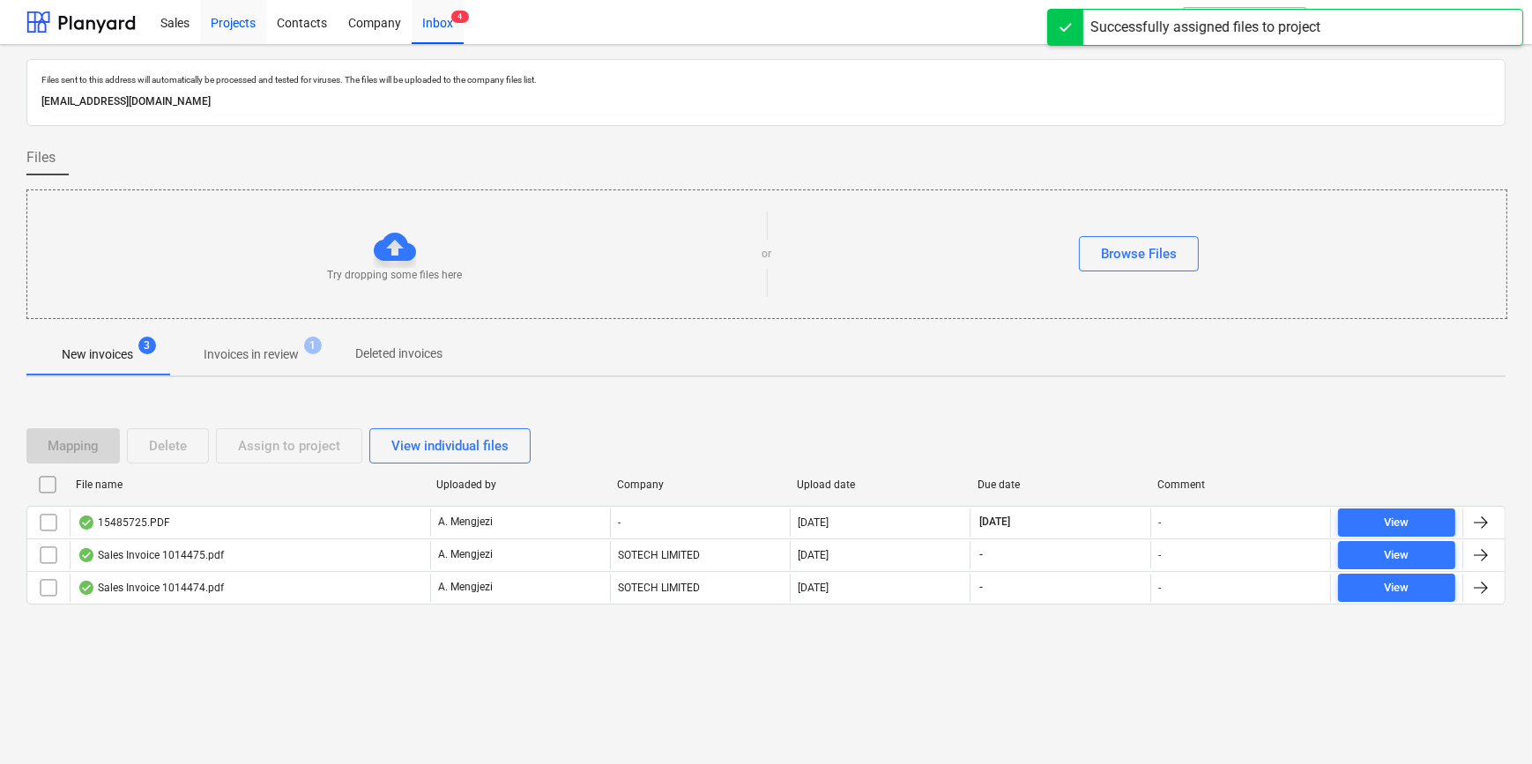
click at [241, 10] on div "Projects" at bounding box center [233, 21] width 66 height 45
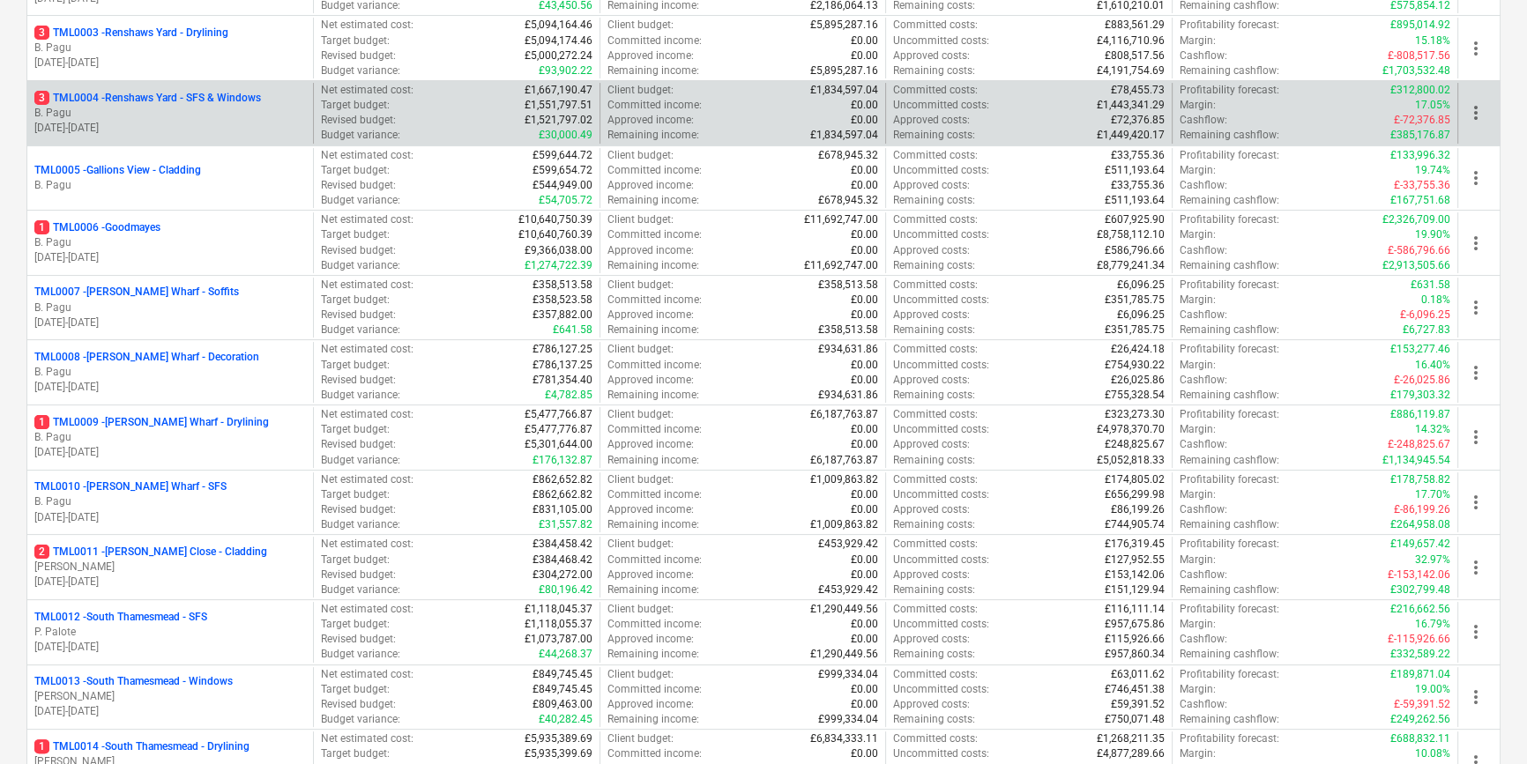
scroll to position [801, 0]
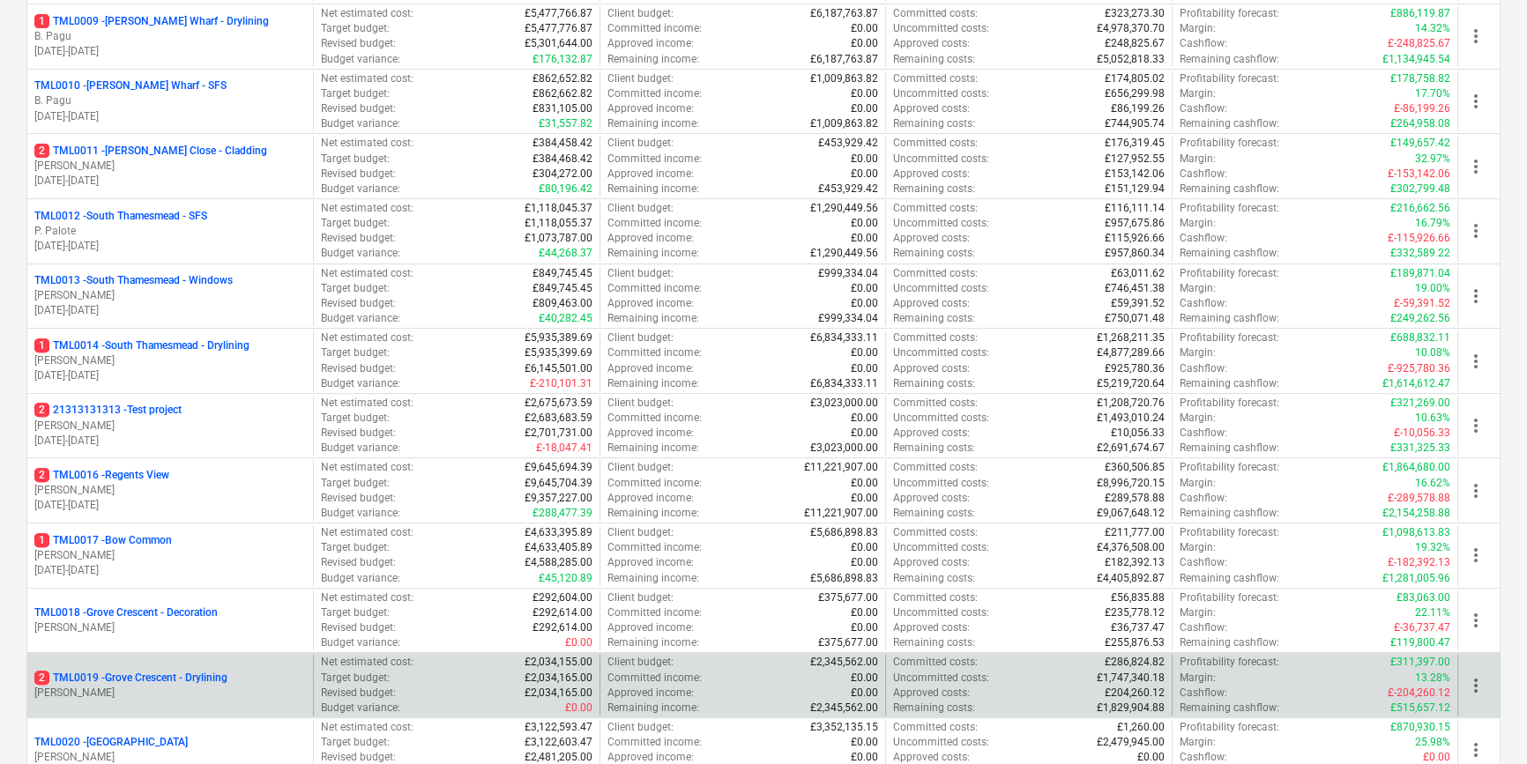
click at [167, 667] on div "2 TML0019 - Grove Crescent - Drylining [PERSON_NAME]" at bounding box center [170, 685] width 286 height 61
click at [179, 688] on p "[PERSON_NAME]" at bounding box center [169, 693] width 271 height 15
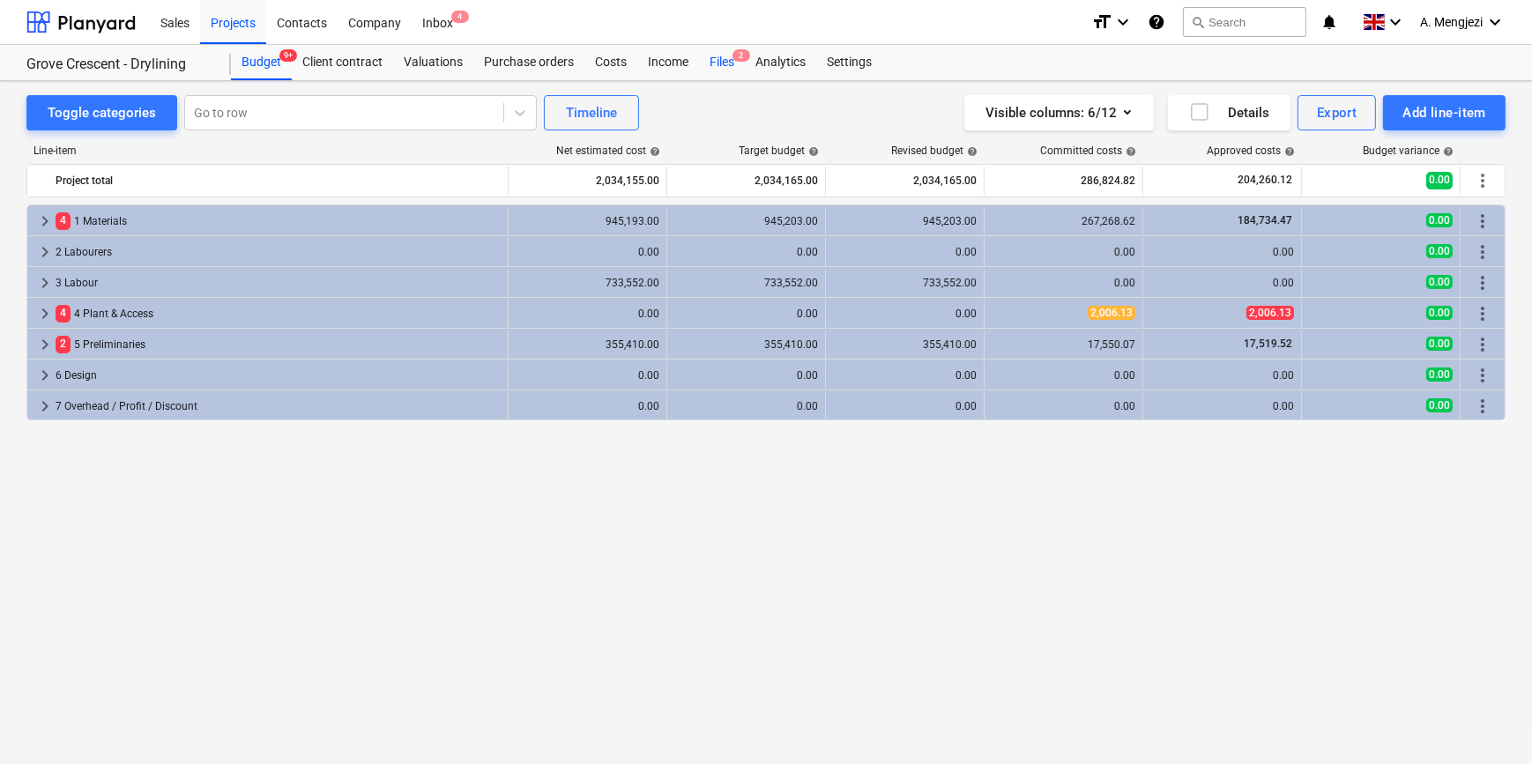
click at [719, 60] on div "Files 2" at bounding box center [722, 62] width 46 height 35
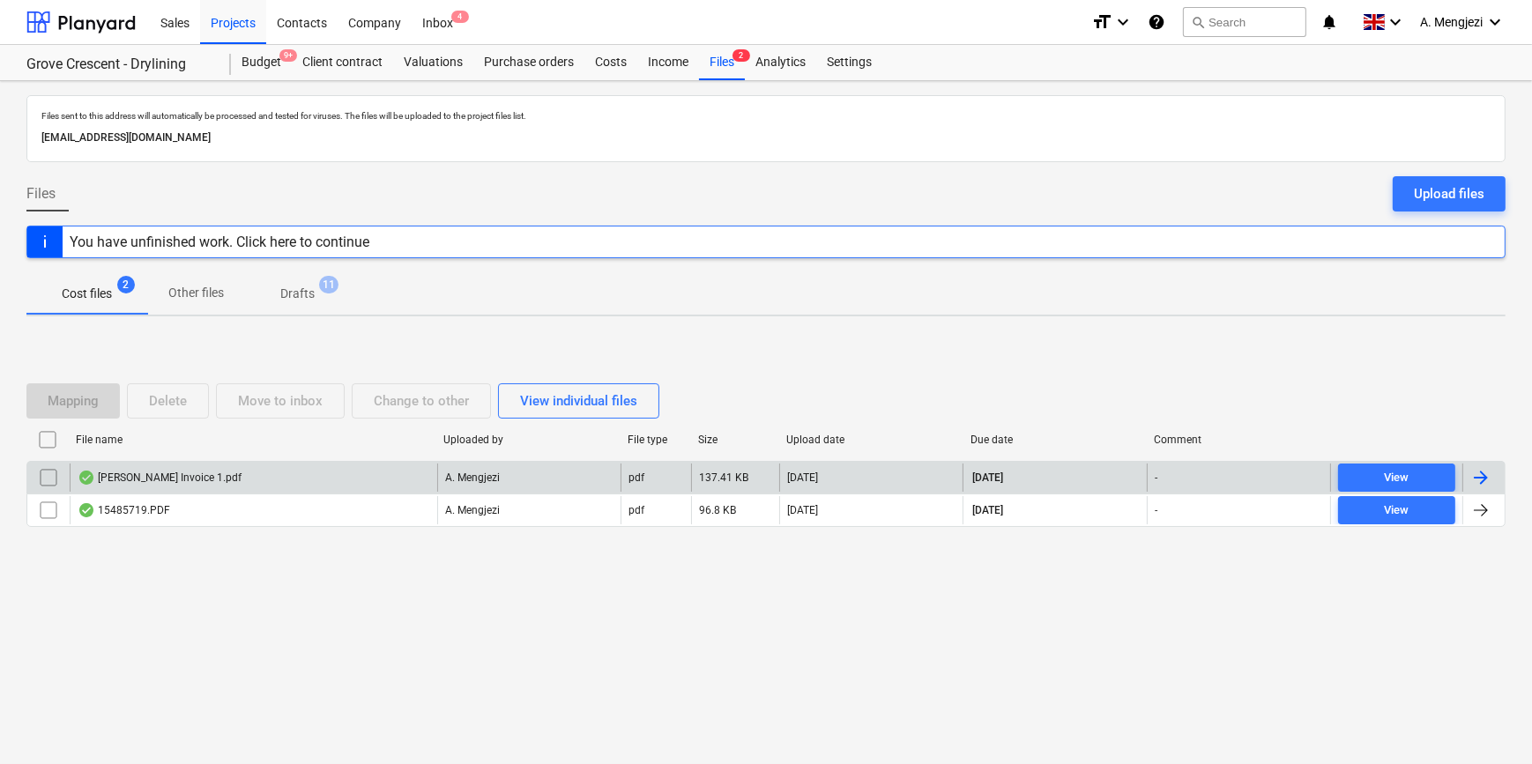
click at [272, 470] on div "[PERSON_NAME] Invoice 1.pdf" at bounding box center [254, 478] width 368 height 28
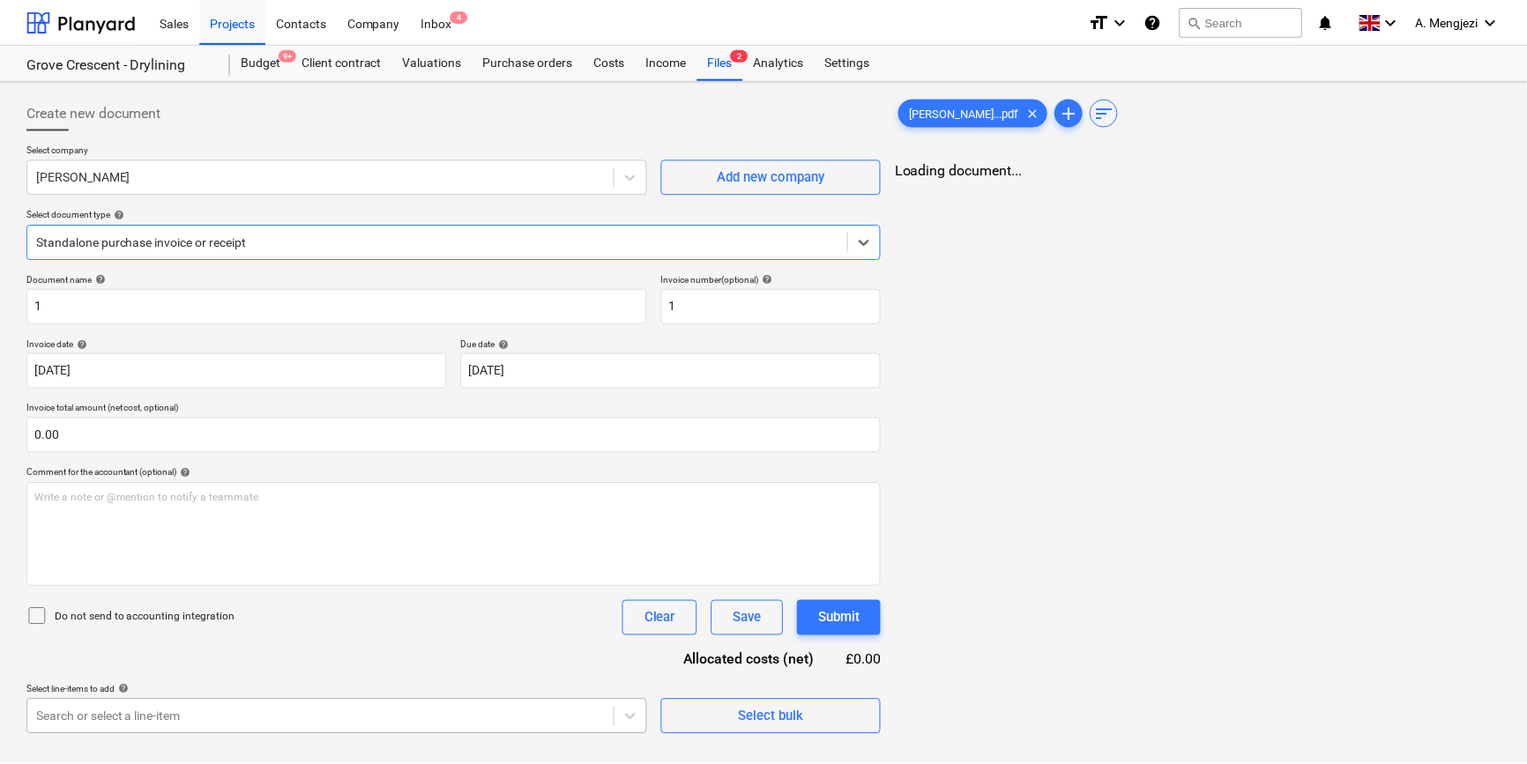
scroll to position [245, 0]
click at [327, 710] on body "Sales Projects Contacts Company Inbox 4 format_size keyboard_arrow_down help se…" at bounding box center [763, 382] width 1527 height 764
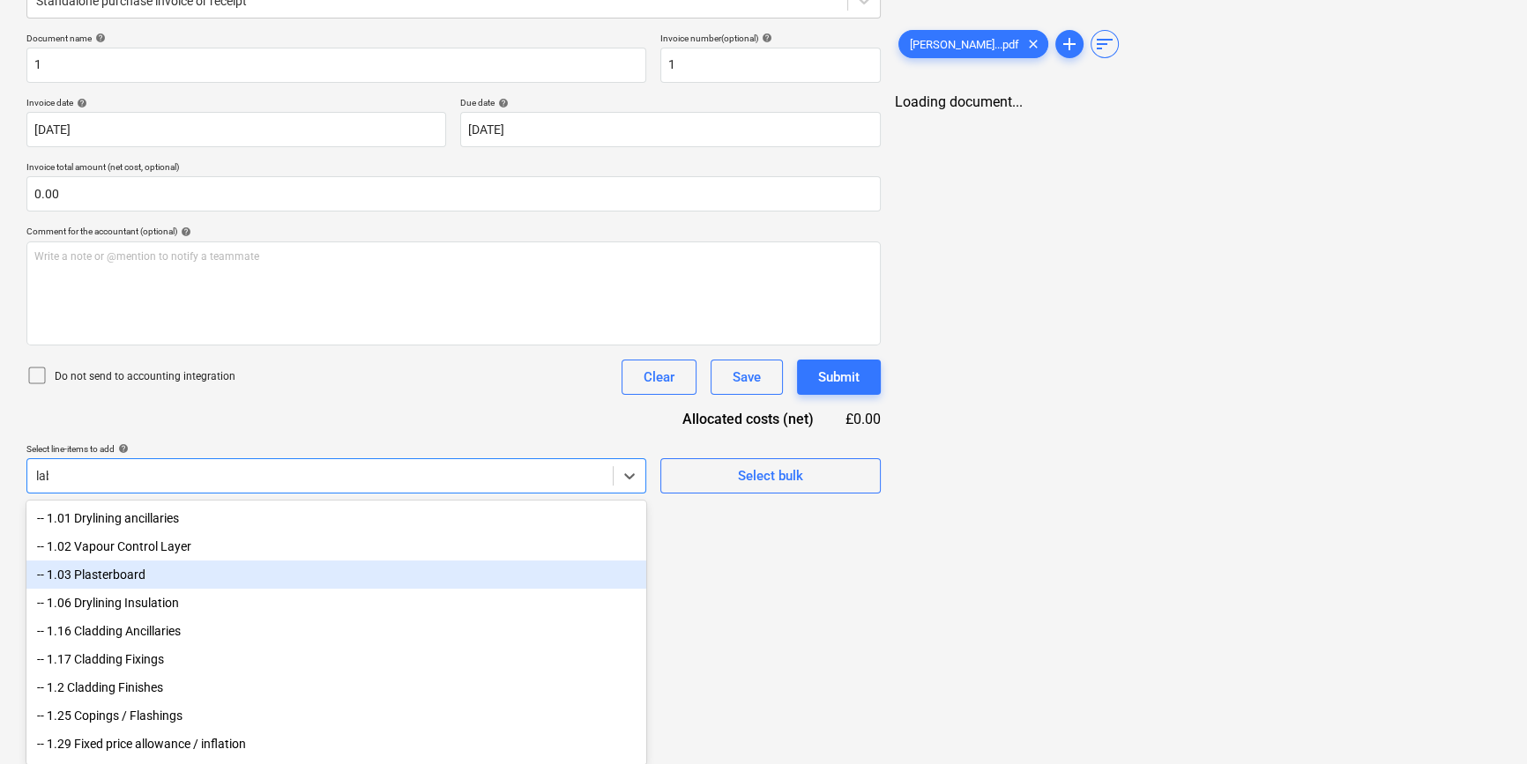
scroll to position [131, 0]
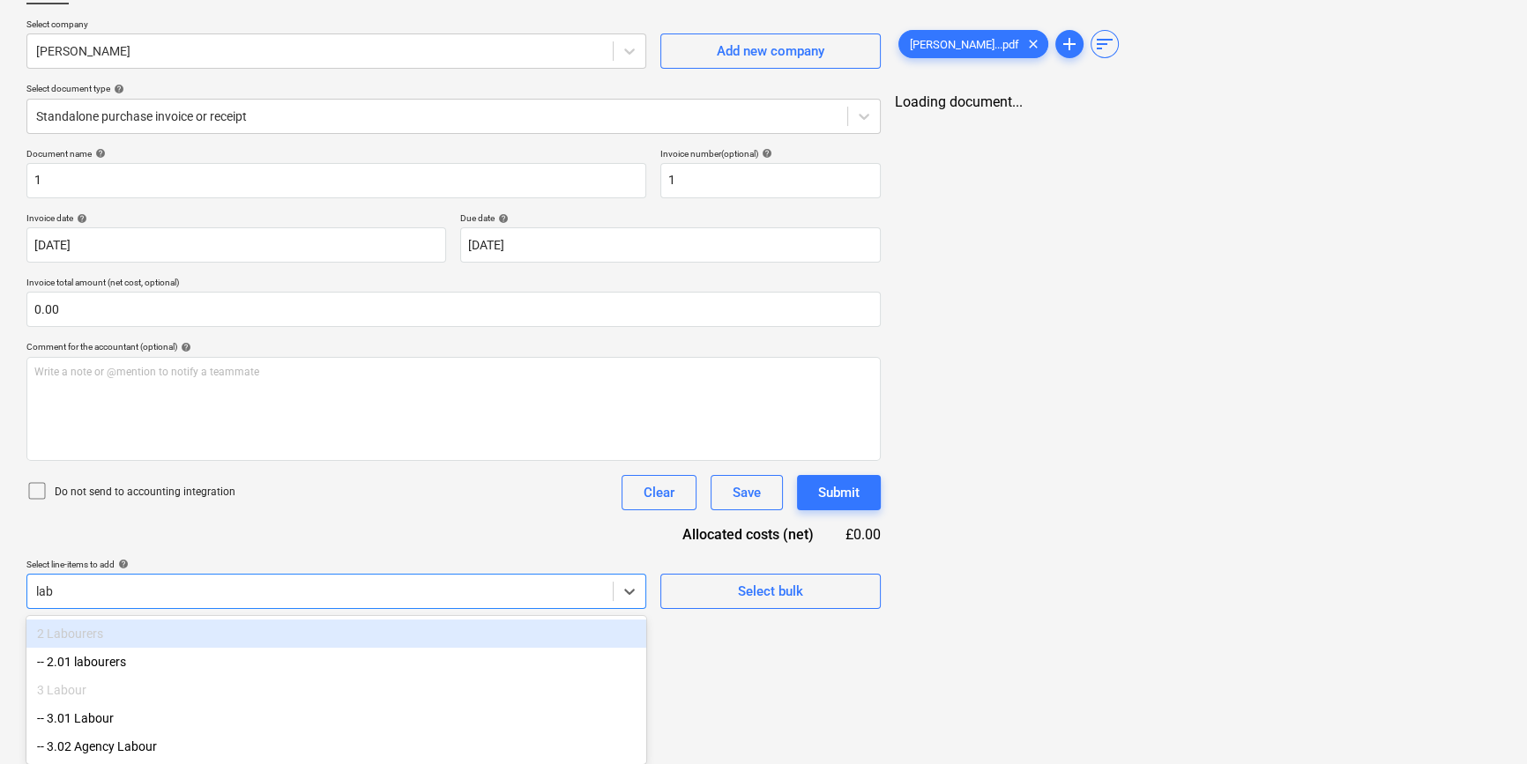
type input "labo"
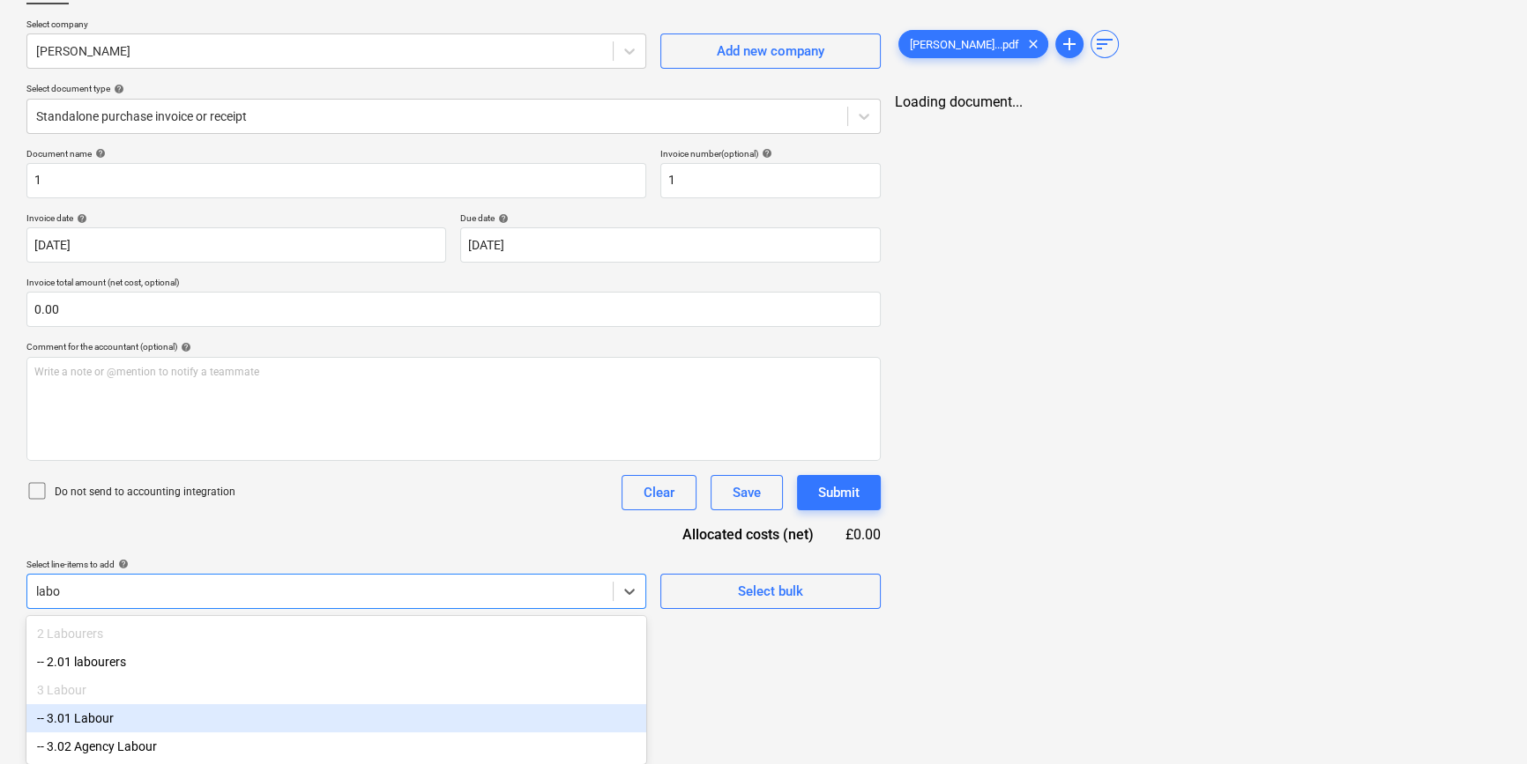
click at [151, 729] on div "-- 3.01 Labour" at bounding box center [336, 718] width 620 height 28
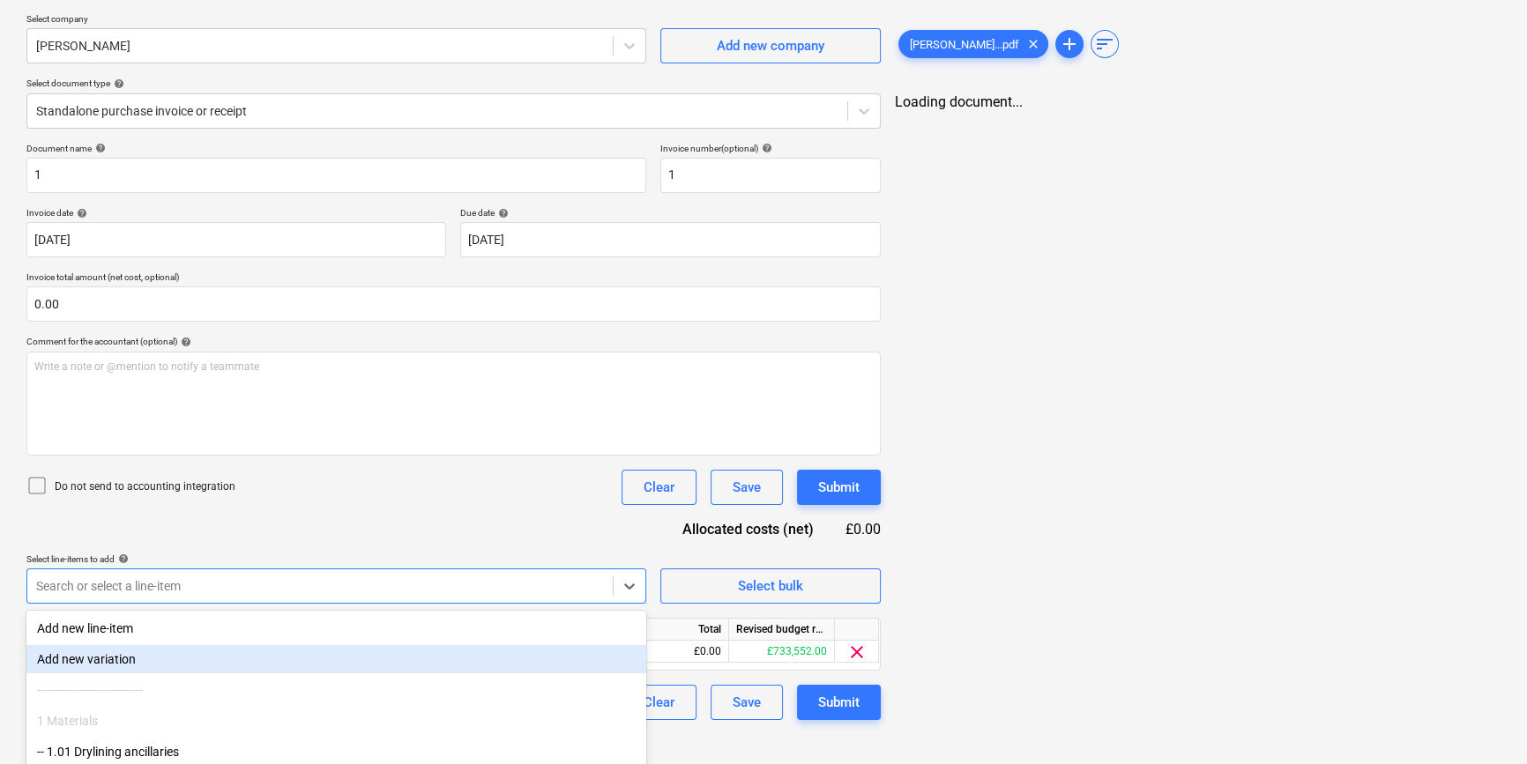
click at [385, 485] on div "Document name help 1 Invoice number (optional) help 1 Invoice date help [DATE] …" at bounding box center [453, 431] width 854 height 577
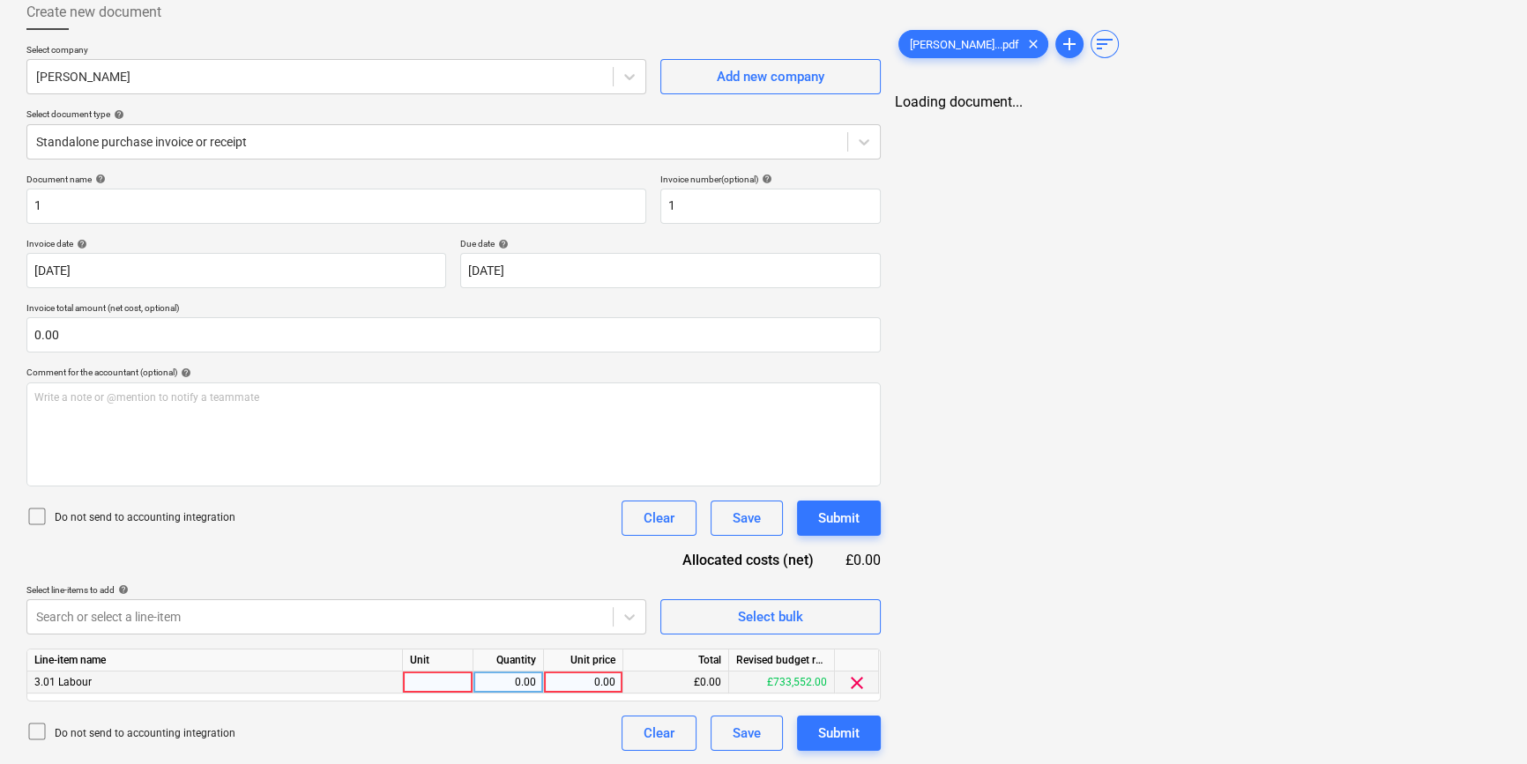
click at [428, 685] on div at bounding box center [438, 683] width 71 height 22
type input "Labour"
type input "2090"
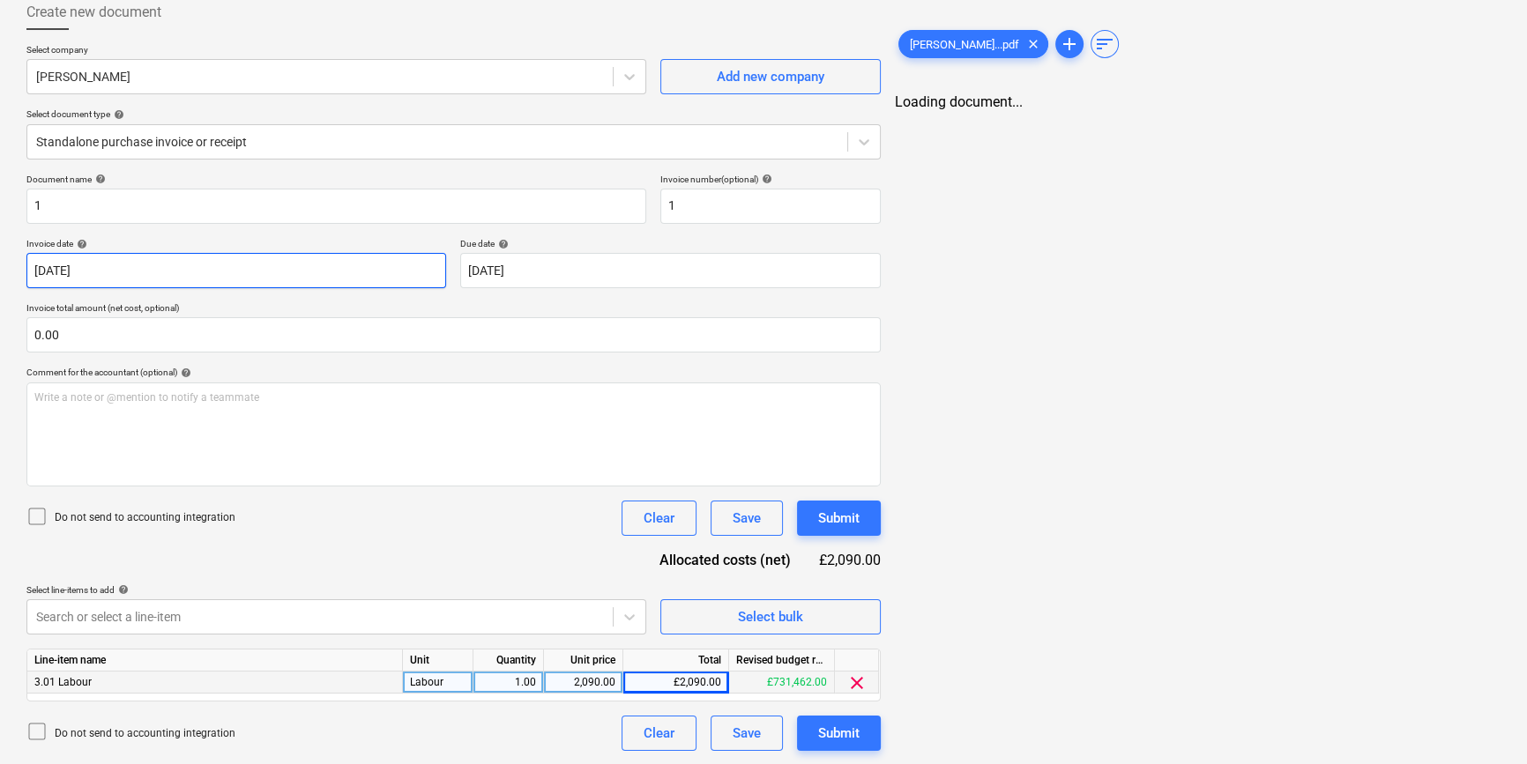
click at [292, 256] on body "Sales Projects Contacts Company Inbox 4 format_size keyboard_arrow_down help se…" at bounding box center [763, 282] width 1527 height 764
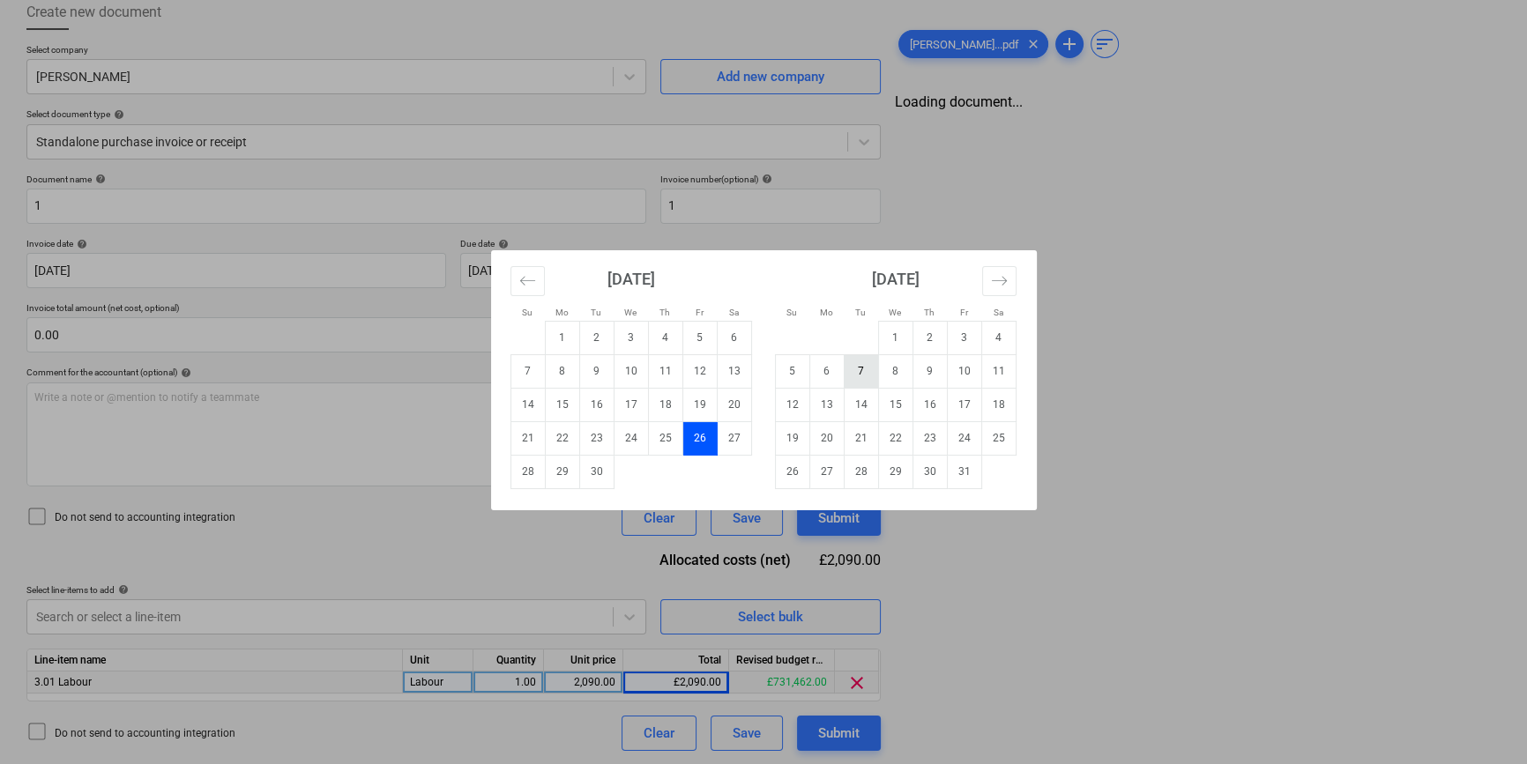
click at [849, 372] on td "7" at bounding box center [861, 370] width 34 height 33
type input "[DATE]"
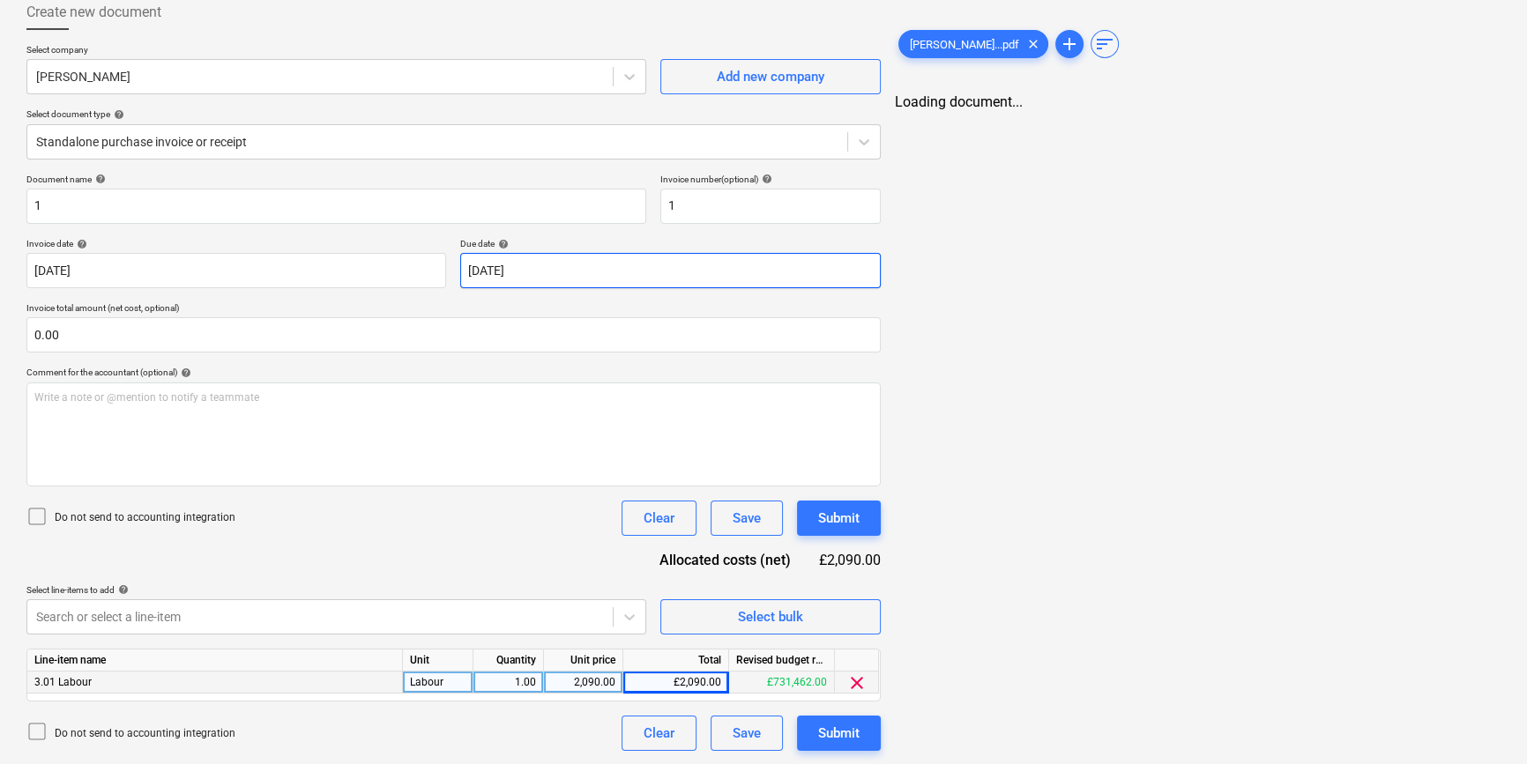
click at [615, 263] on body "Sales Projects Contacts Company Inbox 4 format_size keyboard_arrow_down help se…" at bounding box center [763, 282] width 1527 height 764
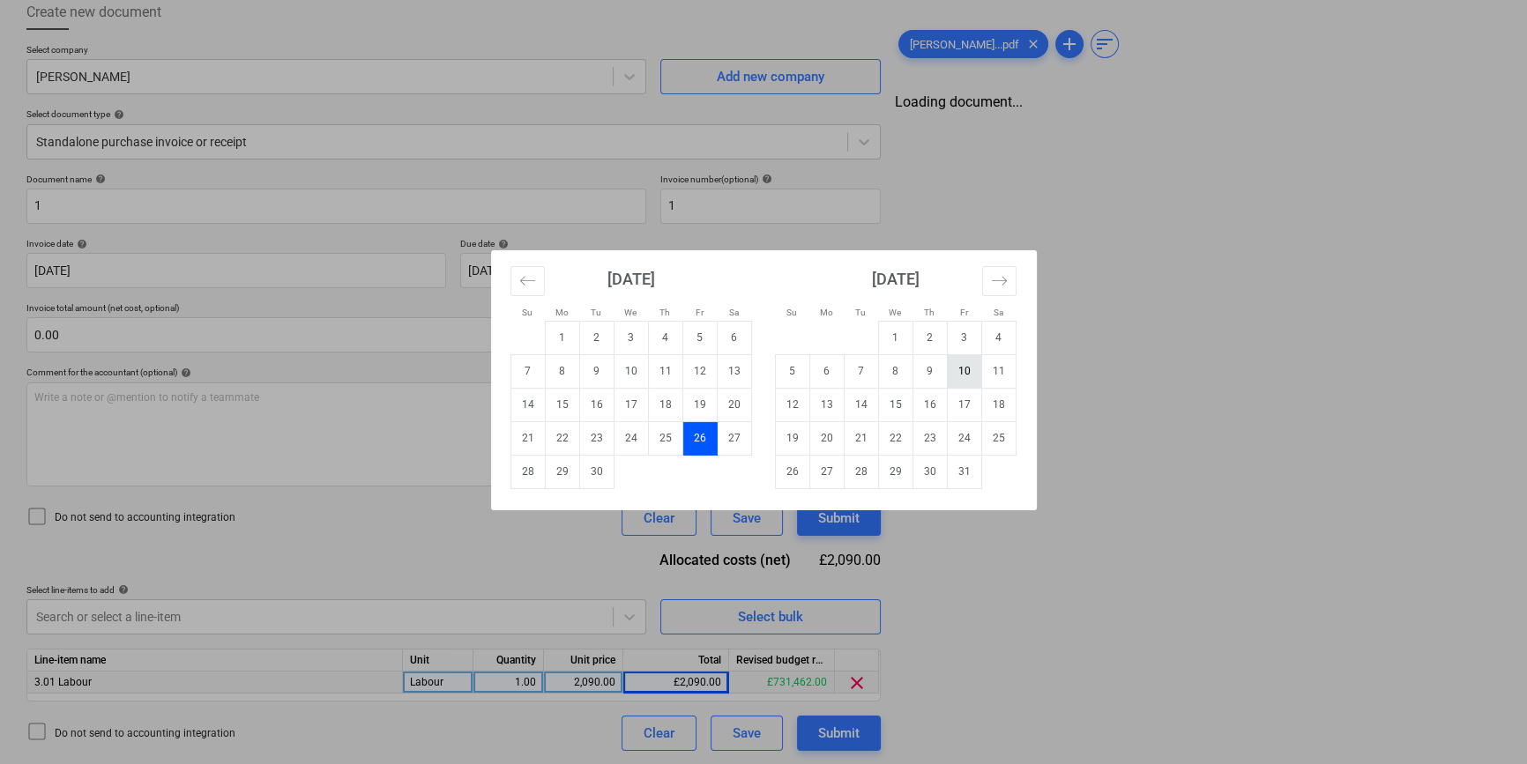
click at [966, 362] on td "10" at bounding box center [964, 370] width 34 height 33
type input "[DATE]"
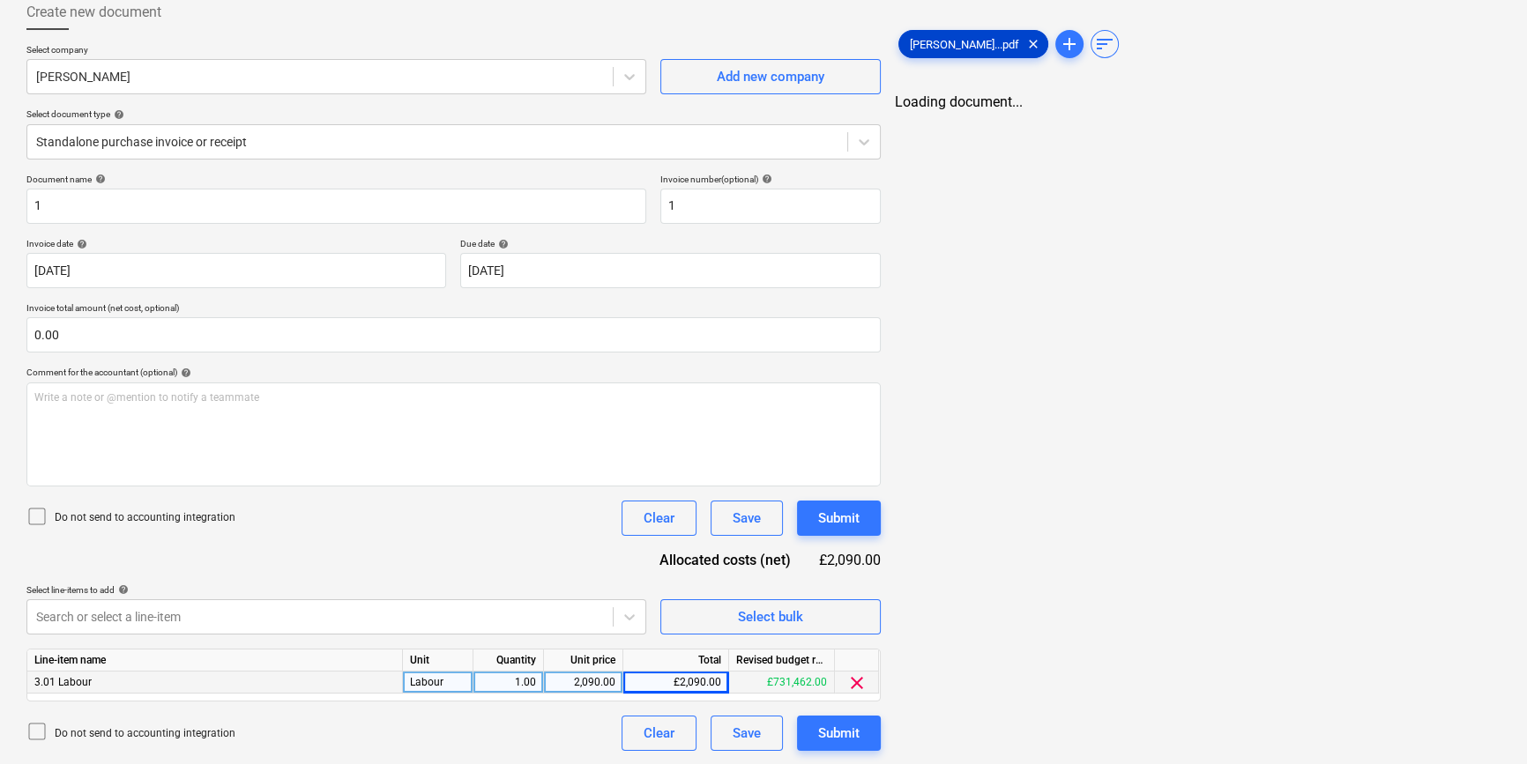
click at [962, 41] on span "[PERSON_NAME]...pdf" at bounding box center [964, 44] width 130 height 13
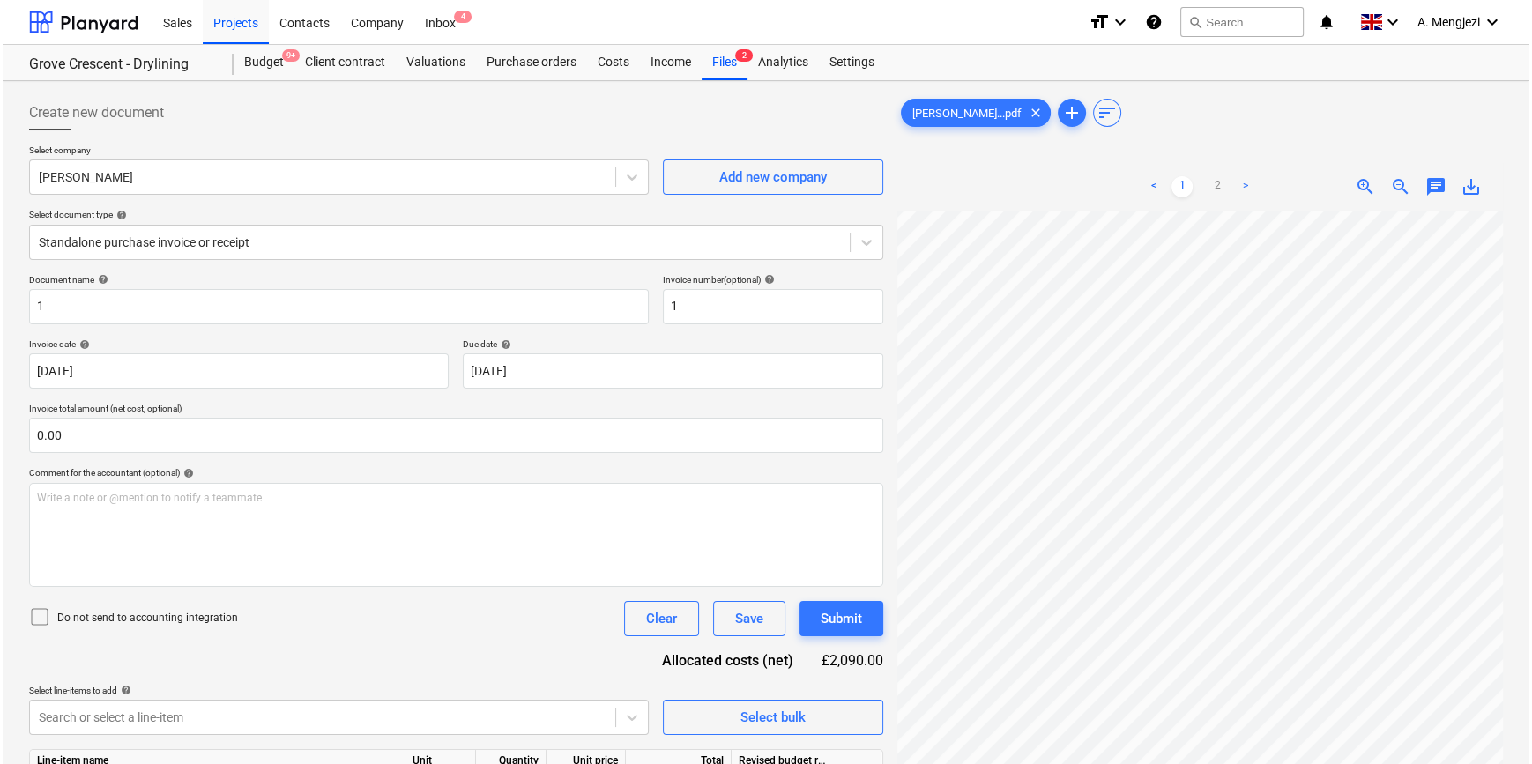
scroll to position [176, 0]
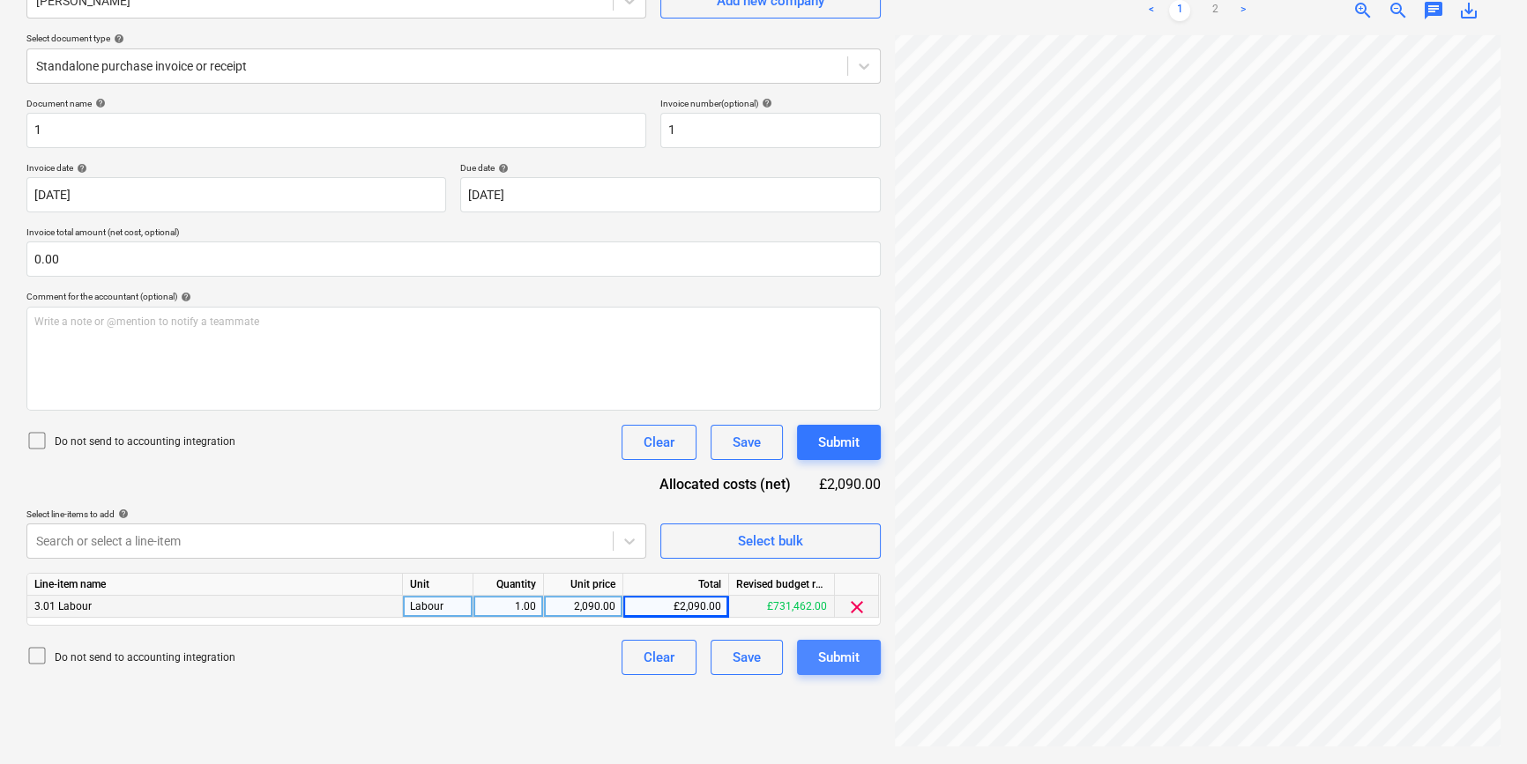
click at [851, 665] on div "Submit" at bounding box center [838, 657] width 41 height 23
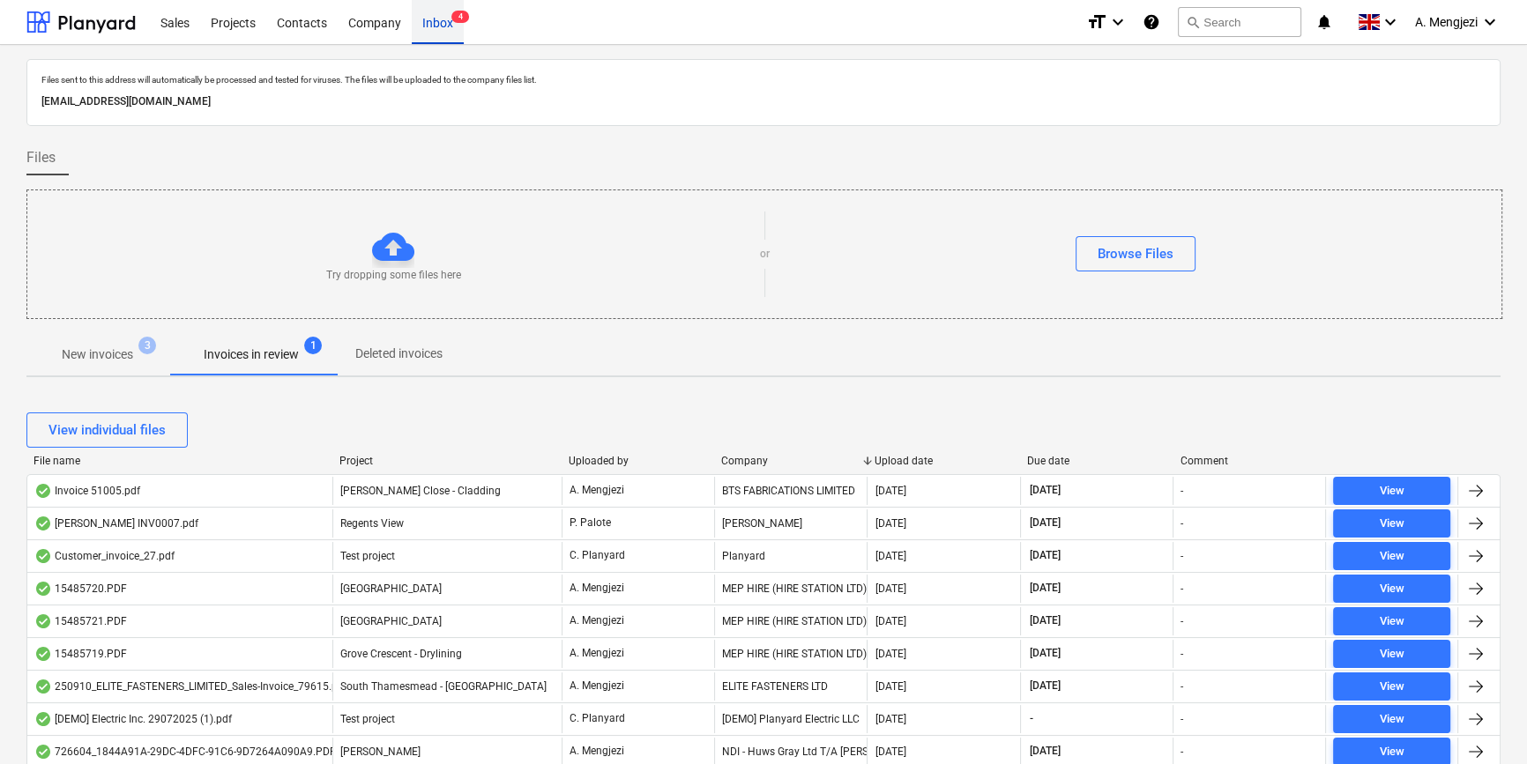
click at [427, 21] on div "Inbox 4" at bounding box center [438, 21] width 52 height 45
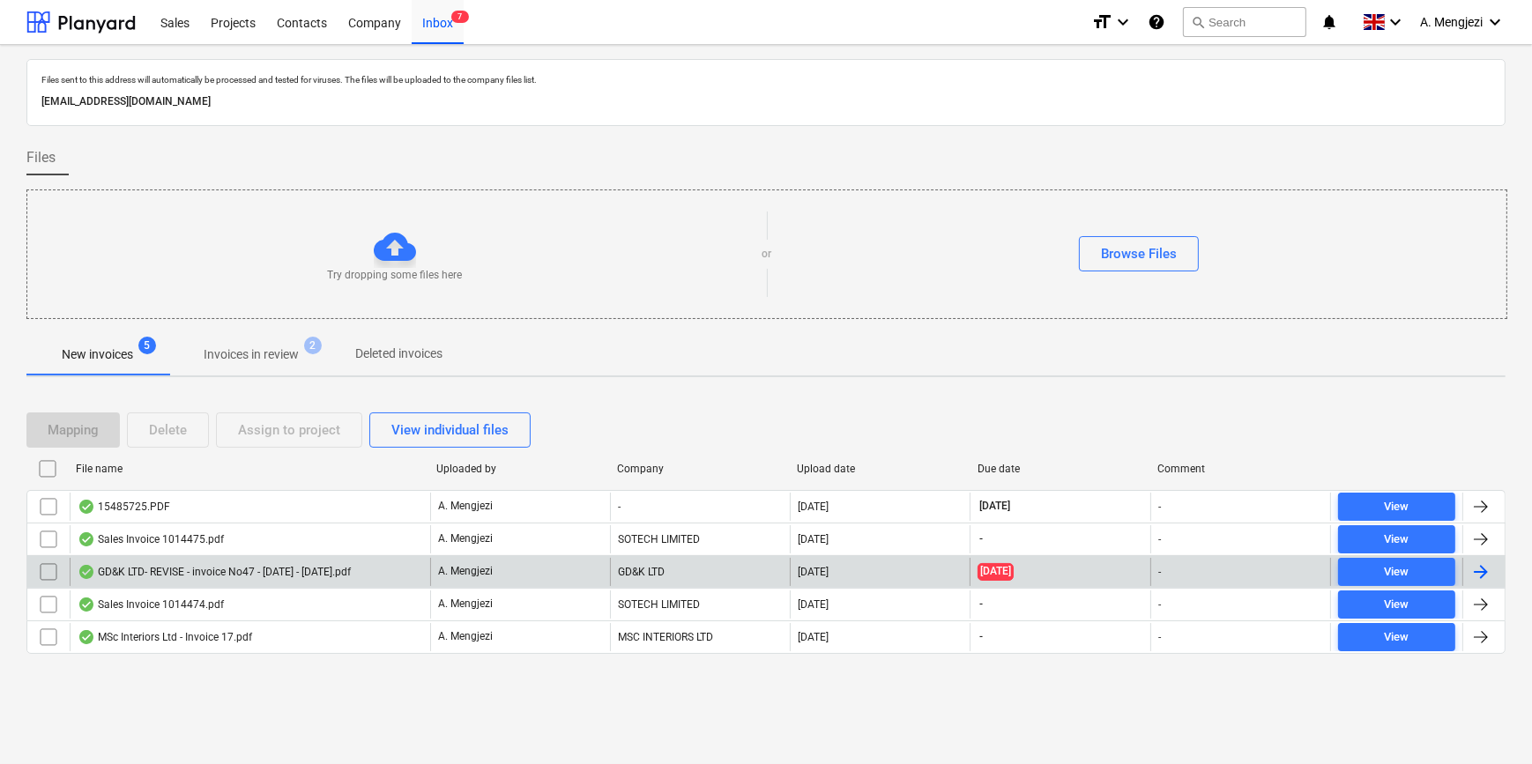
click at [278, 565] on div "GD&K LTD- REVISE - invoice No47 - 13.09.2025 - 26.09.2025.pdf" at bounding box center [214, 572] width 273 height 14
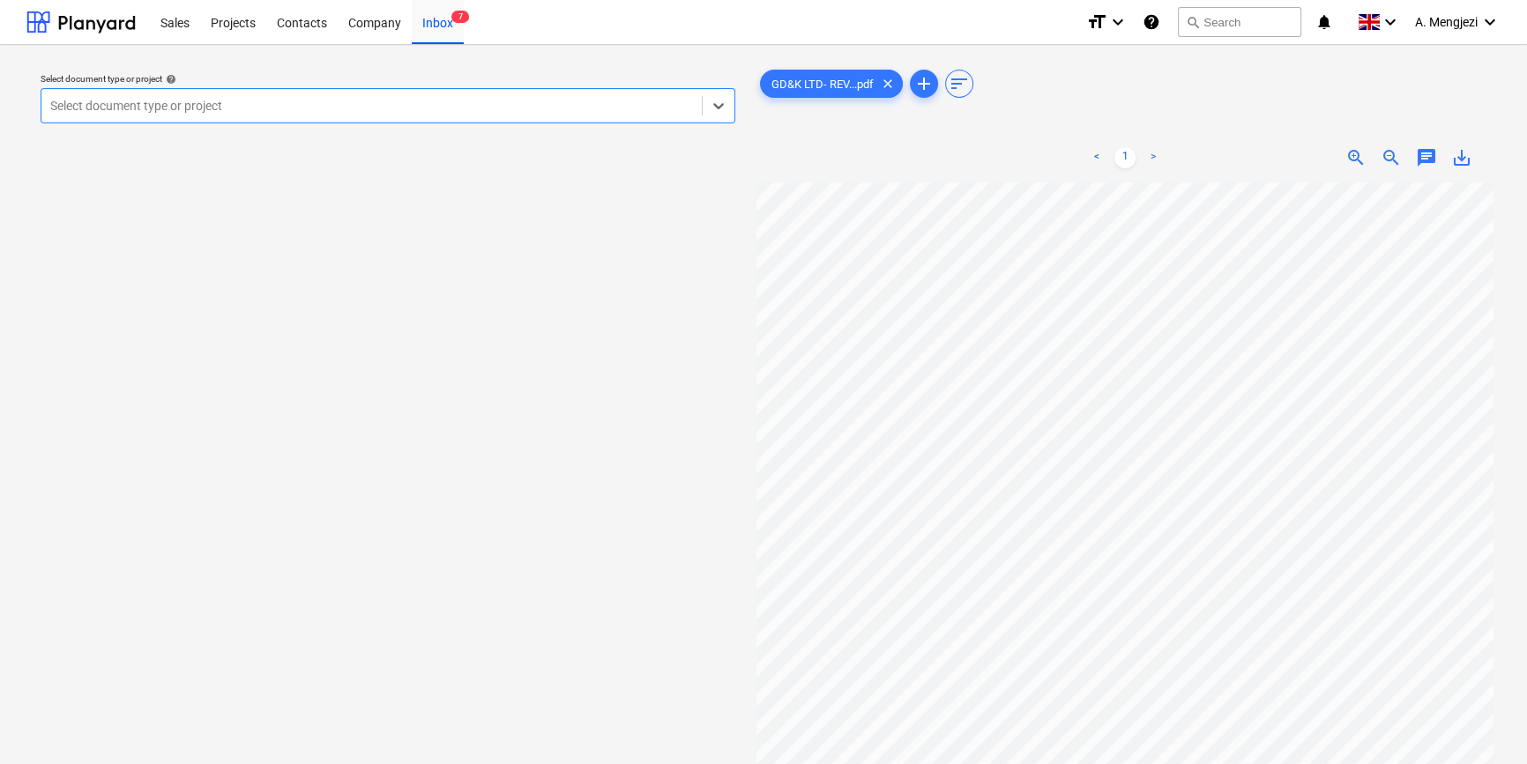
click at [300, 107] on div at bounding box center [371, 106] width 643 height 18
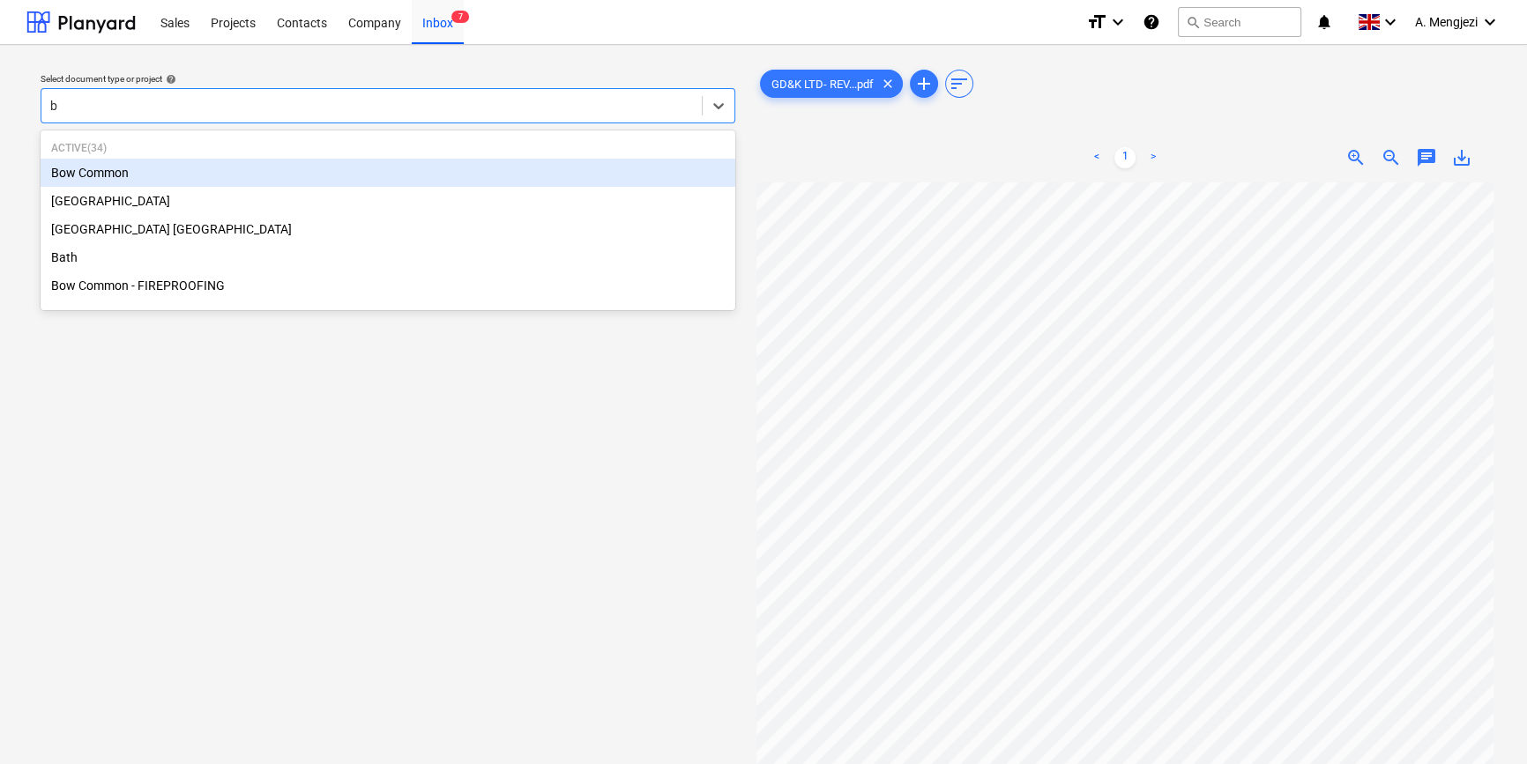
type input "bo"
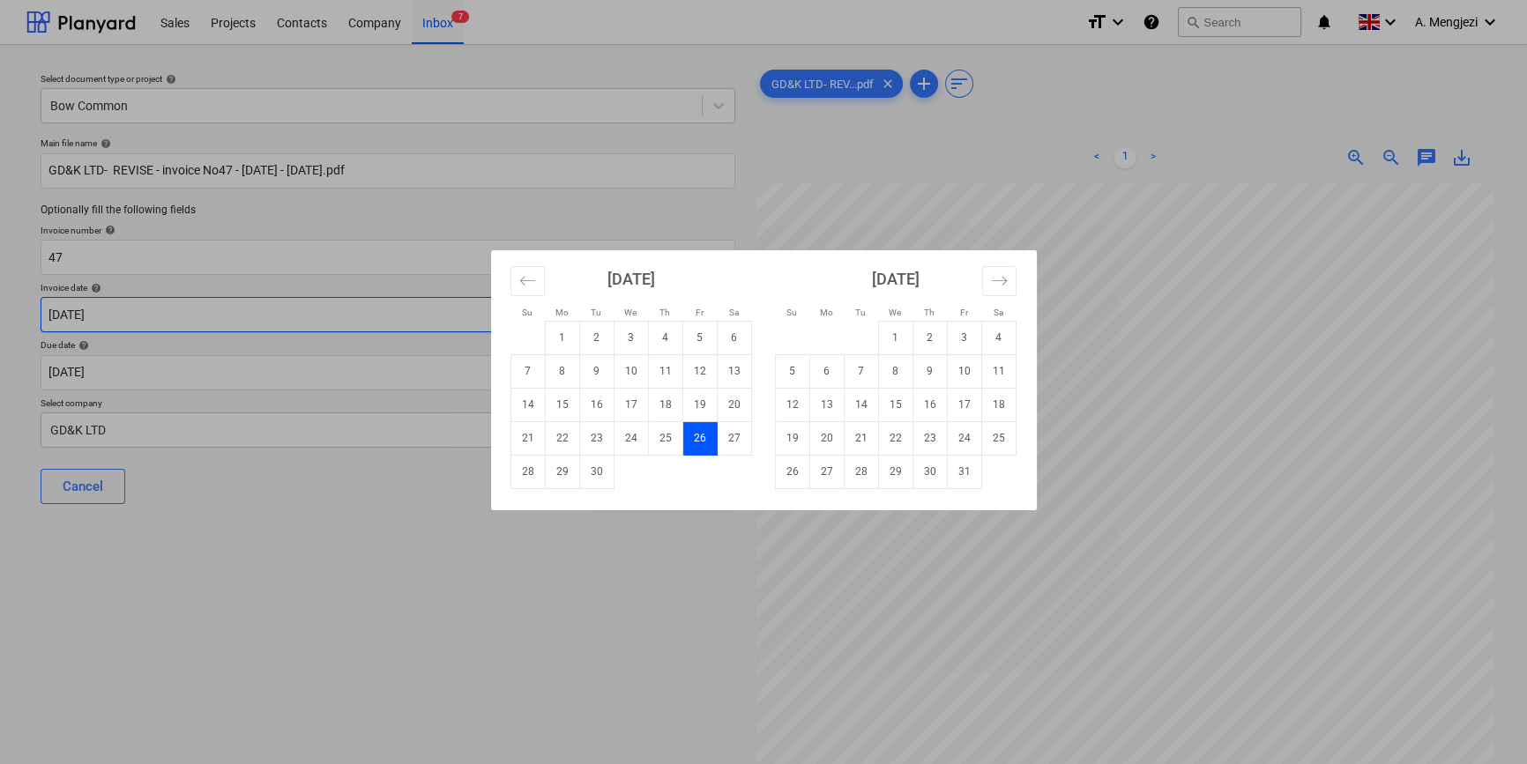
click at [151, 317] on body "Sales Projects Contacts Company Inbox 7 format_size keyboard_arrow_down help se…" at bounding box center [763, 382] width 1527 height 764
click at [867, 364] on td "7" at bounding box center [861, 370] width 34 height 33
type input "[DATE]"
click at [440, 371] on body "Sales Projects Contacts Company Inbox 7 format_size keyboard_arrow_down help se…" at bounding box center [763, 382] width 1527 height 764
click at [968, 370] on td "10" at bounding box center [964, 370] width 34 height 33
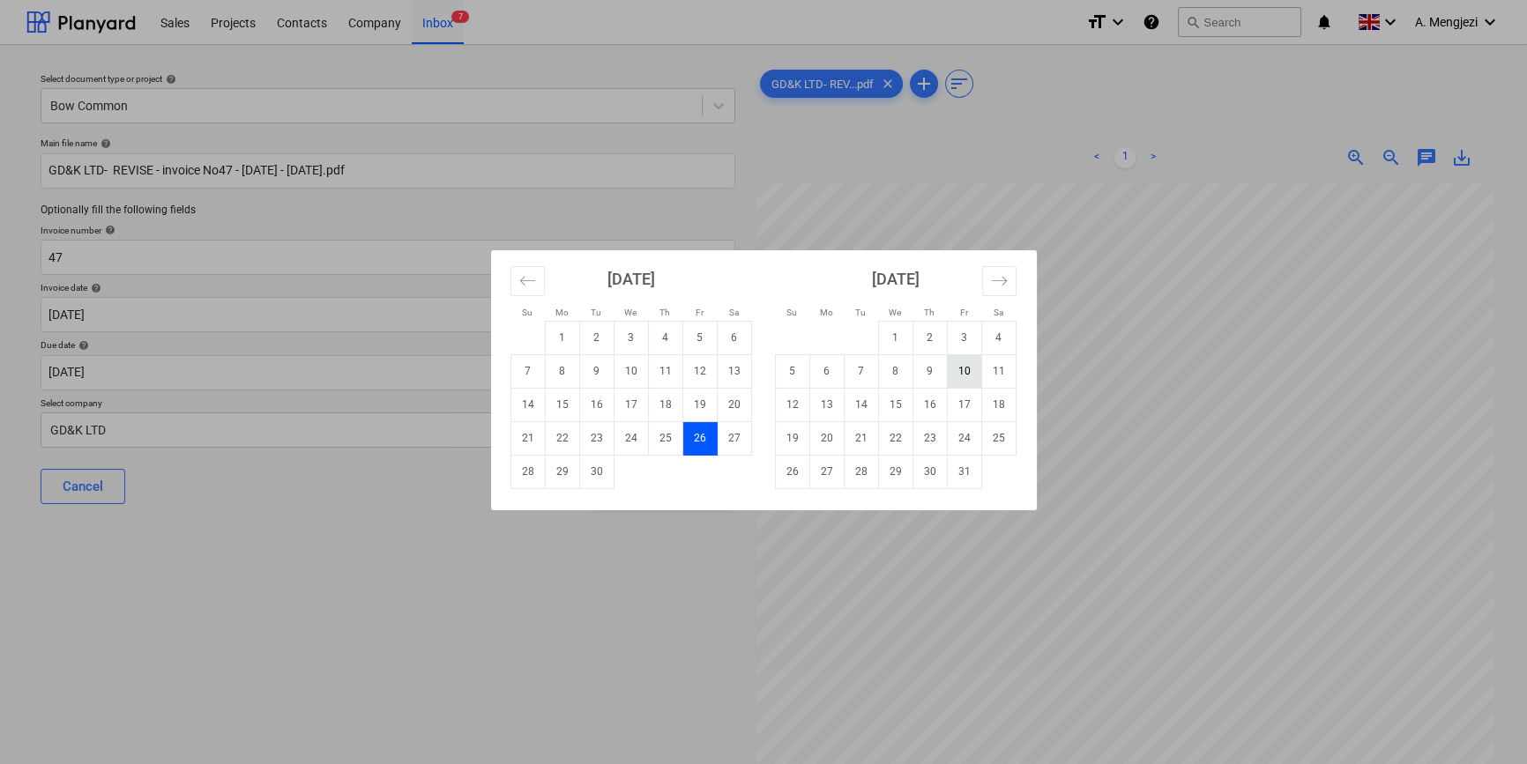
type input "[DATE]"
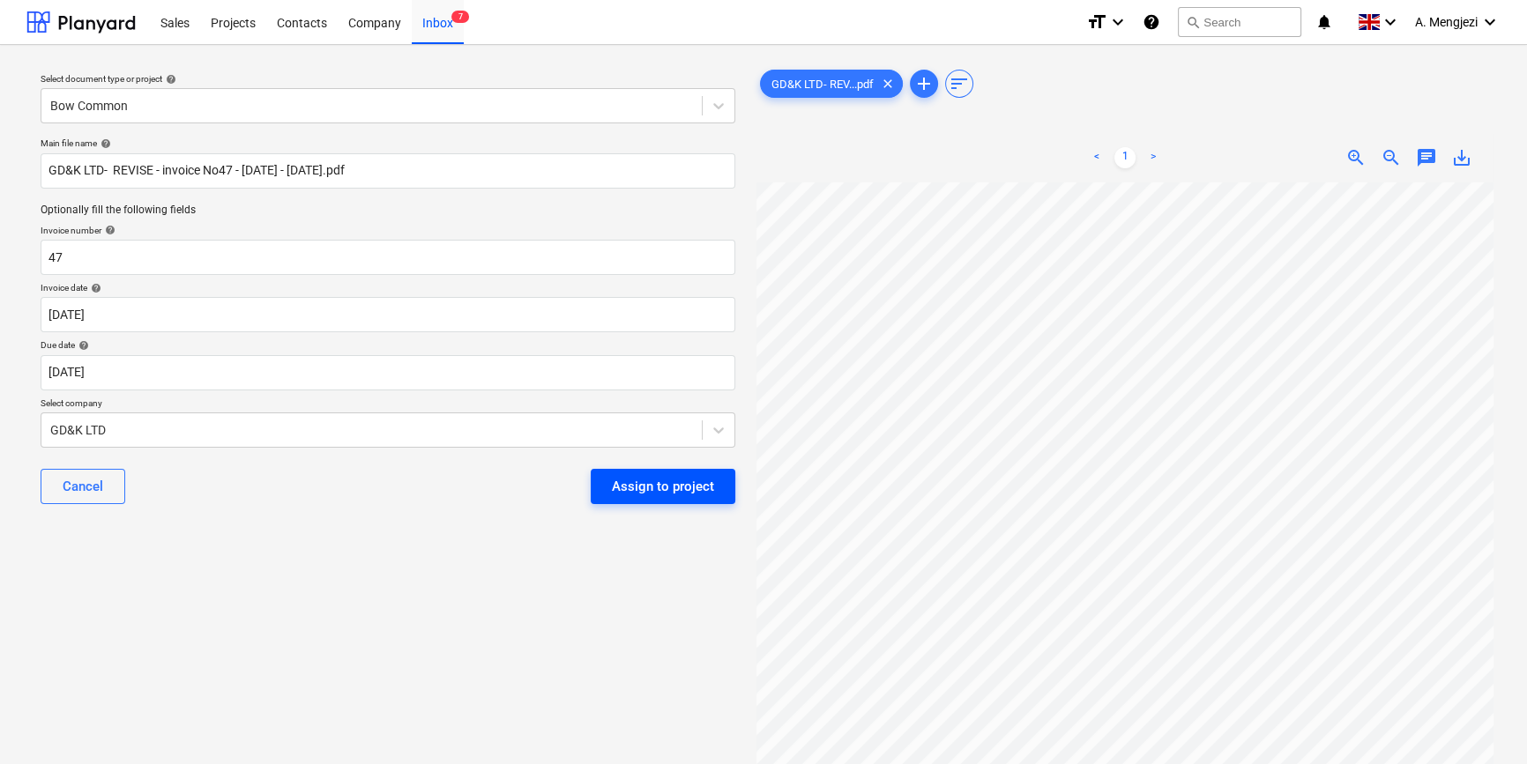
scroll to position [400, 0]
click at [670, 493] on div "Assign to project" at bounding box center [663, 486] width 102 height 23
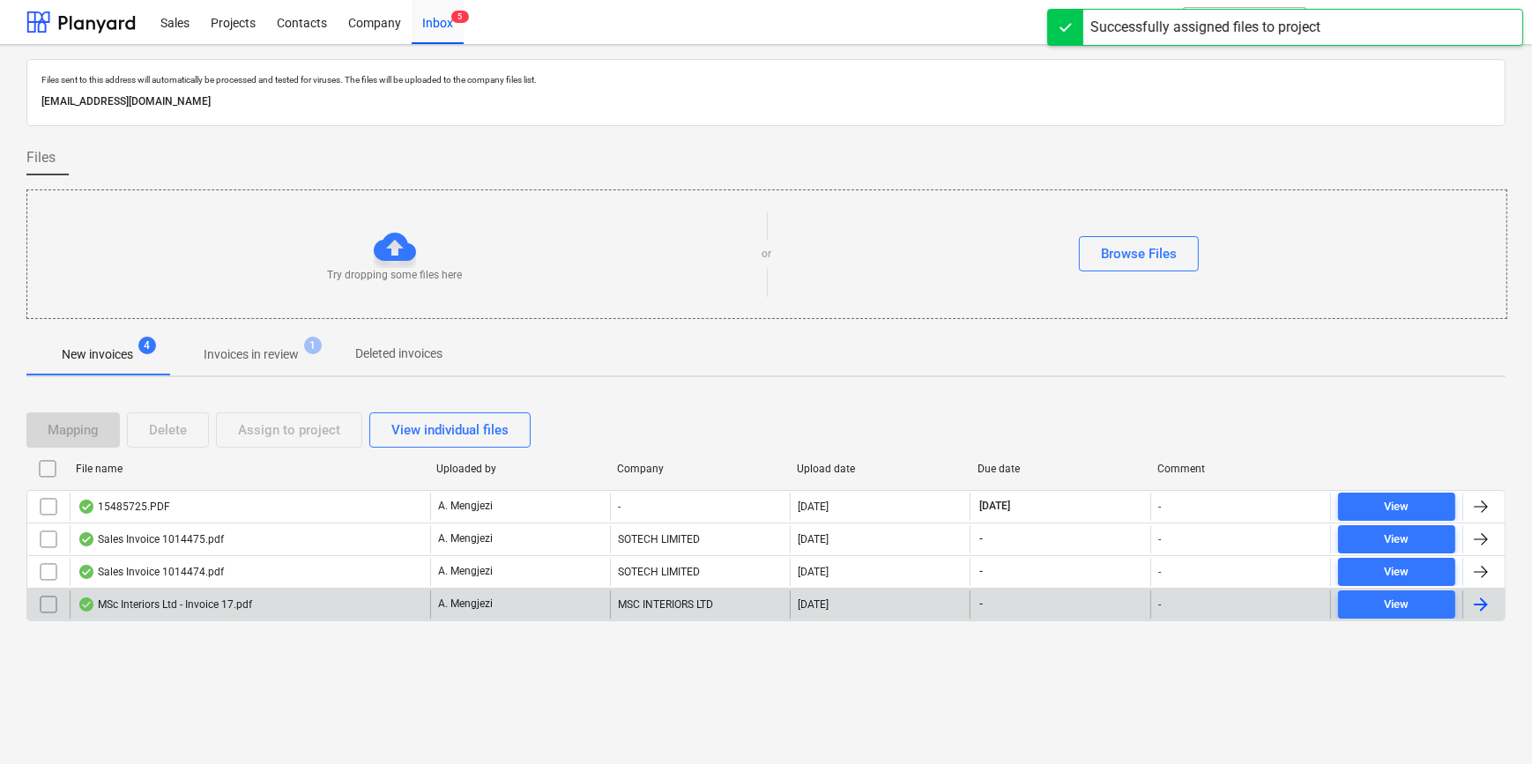
click at [292, 608] on div "MSc Interiors Ltd - Invoice 17.pdf" at bounding box center [250, 605] width 360 height 28
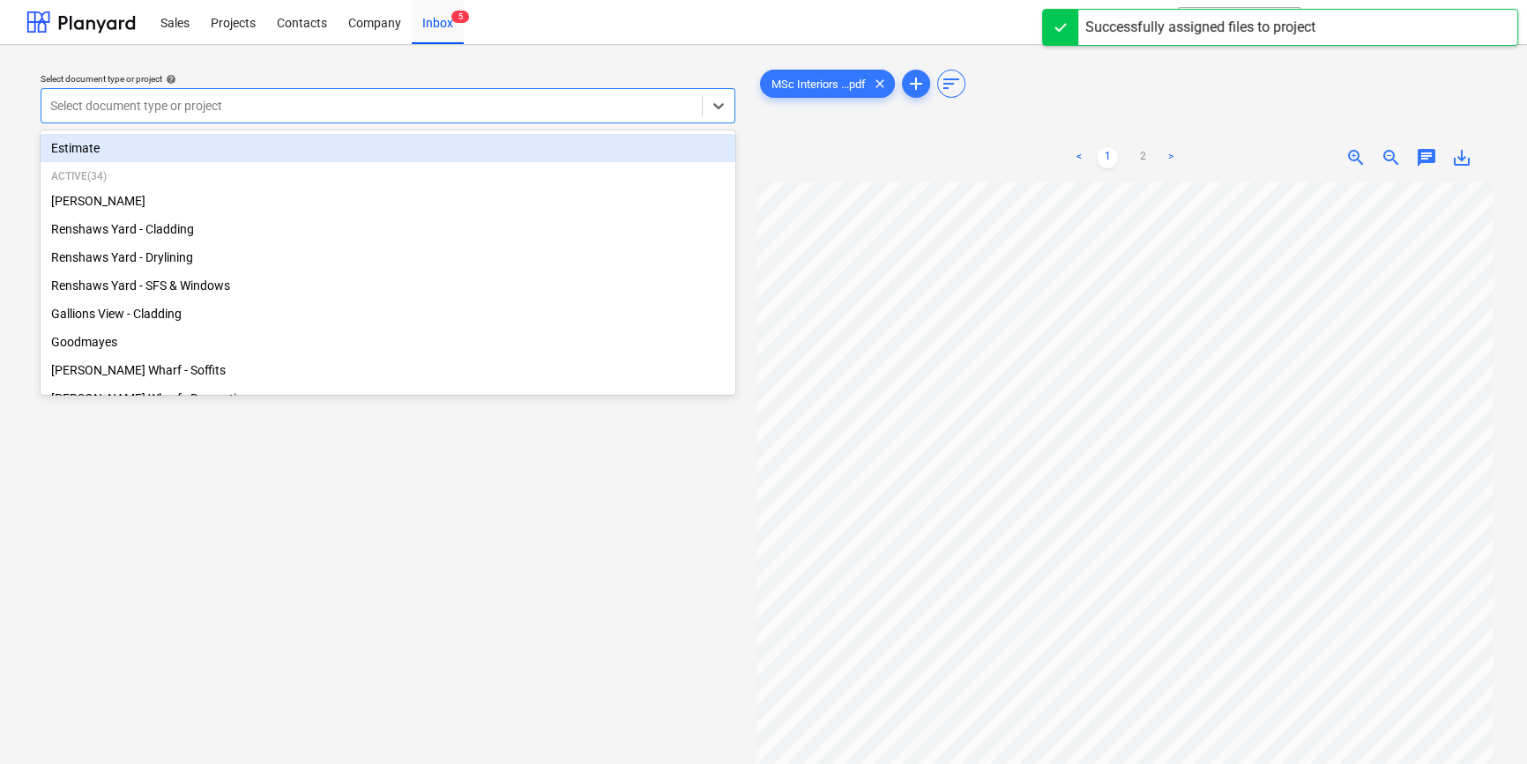
click at [403, 109] on div at bounding box center [371, 106] width 643 height 18
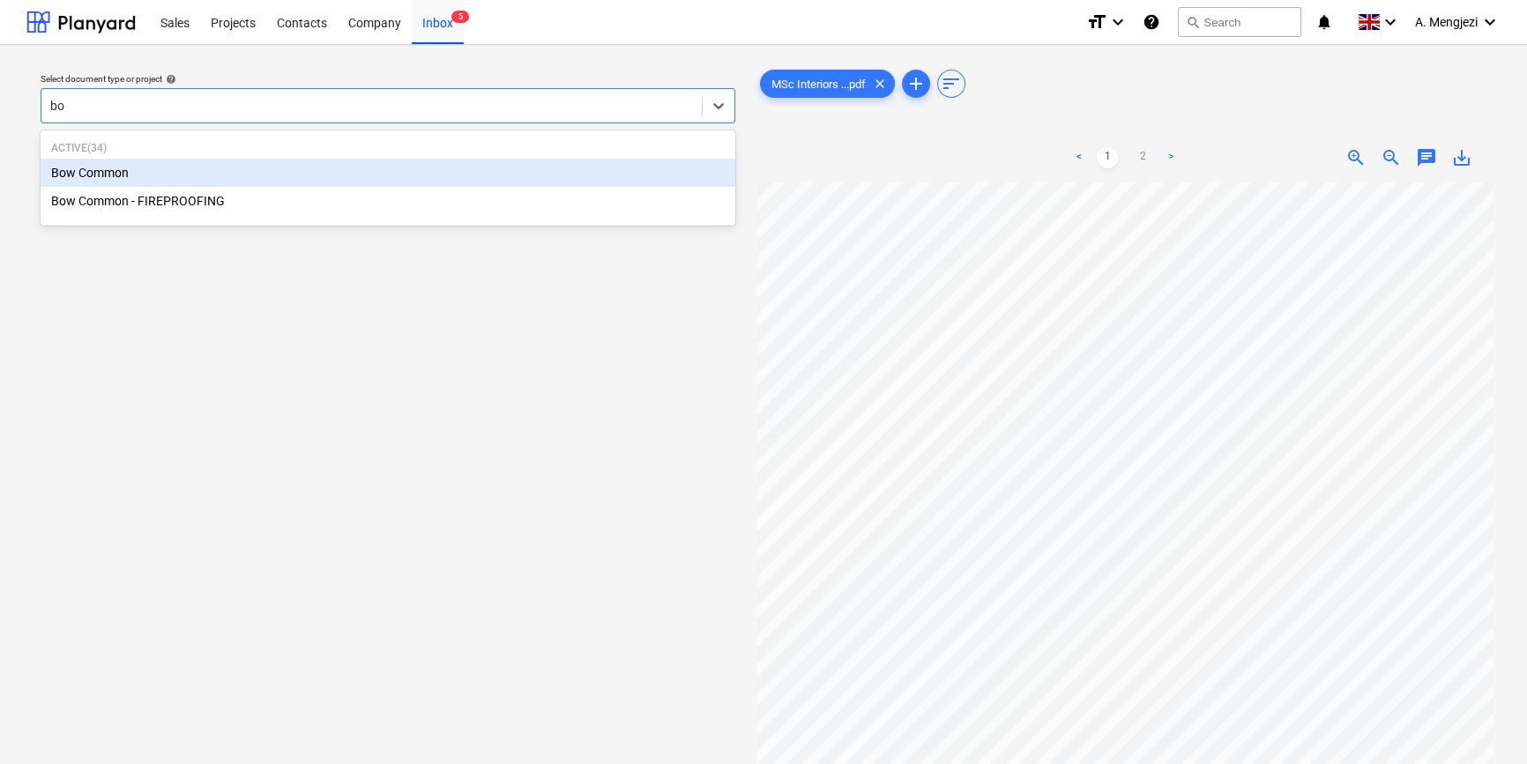
type input "bow"
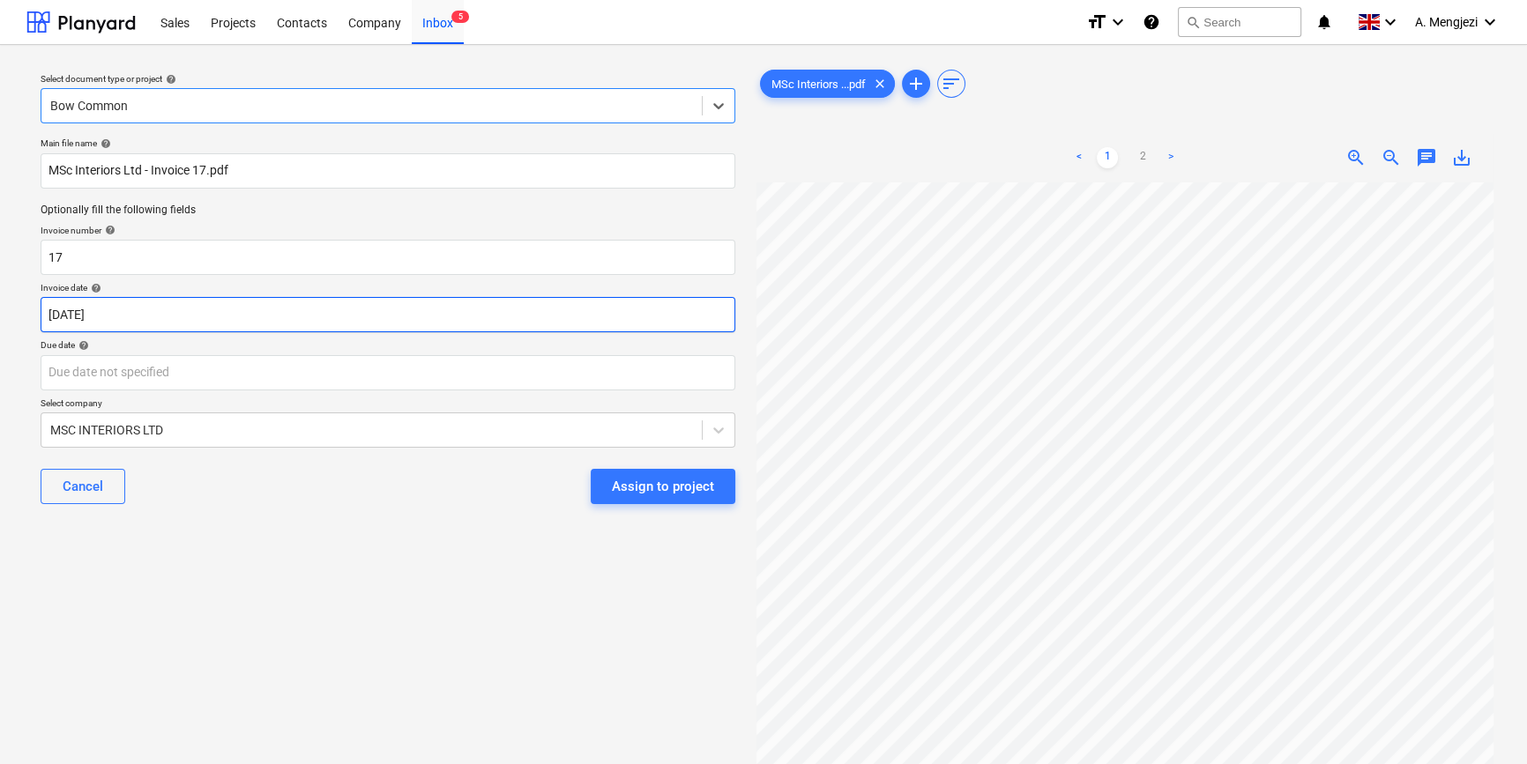
click at [139, 319] on body "Sales Projects Contacts Company Inbox 5 format_size keyboard_arrow_down help se…" at bounding box center [763, 382] width 1527 height 764
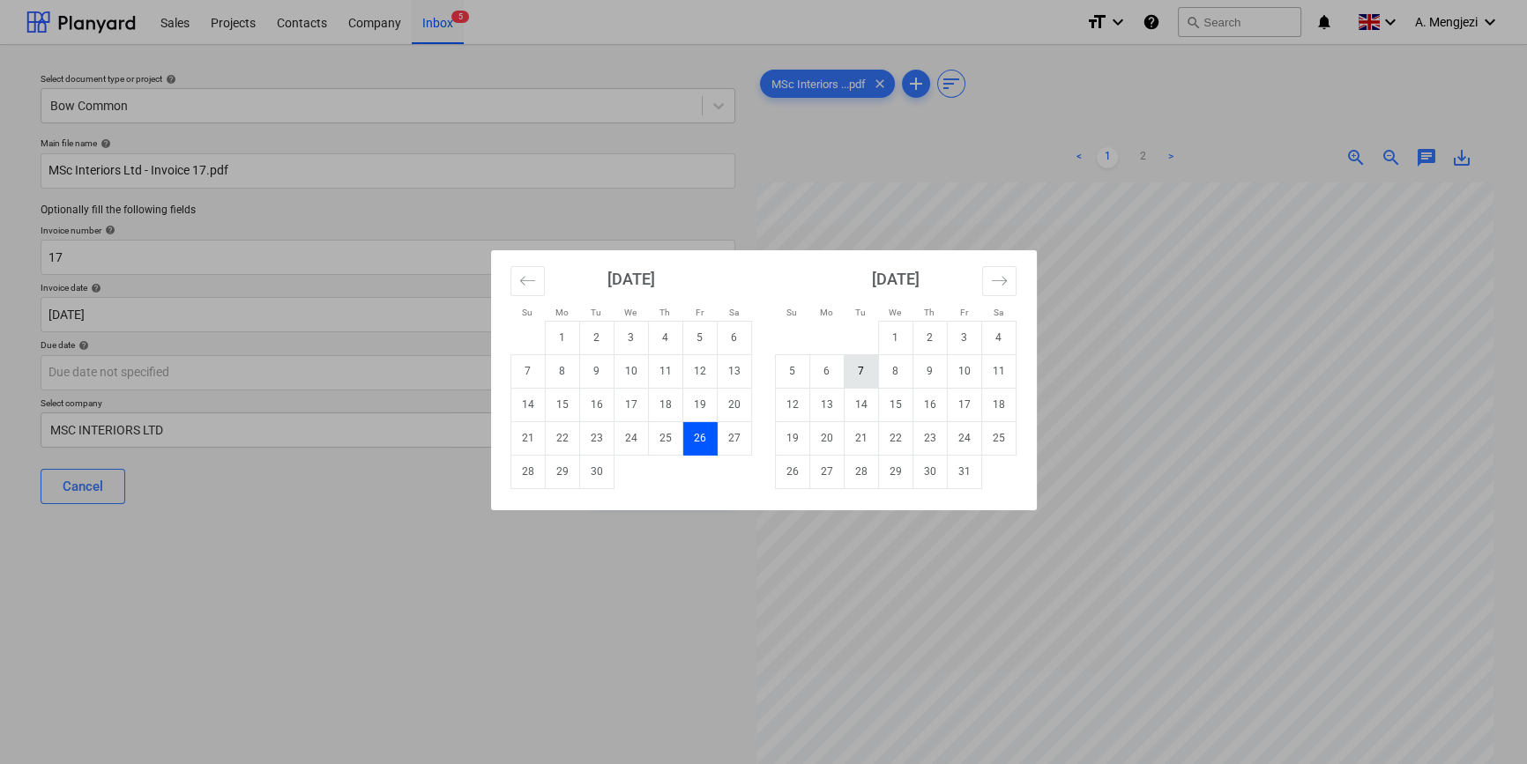
click at [863, 368] on td "7" at bounding box center [861, 370] width 34 height 33
type input "[DATE]"
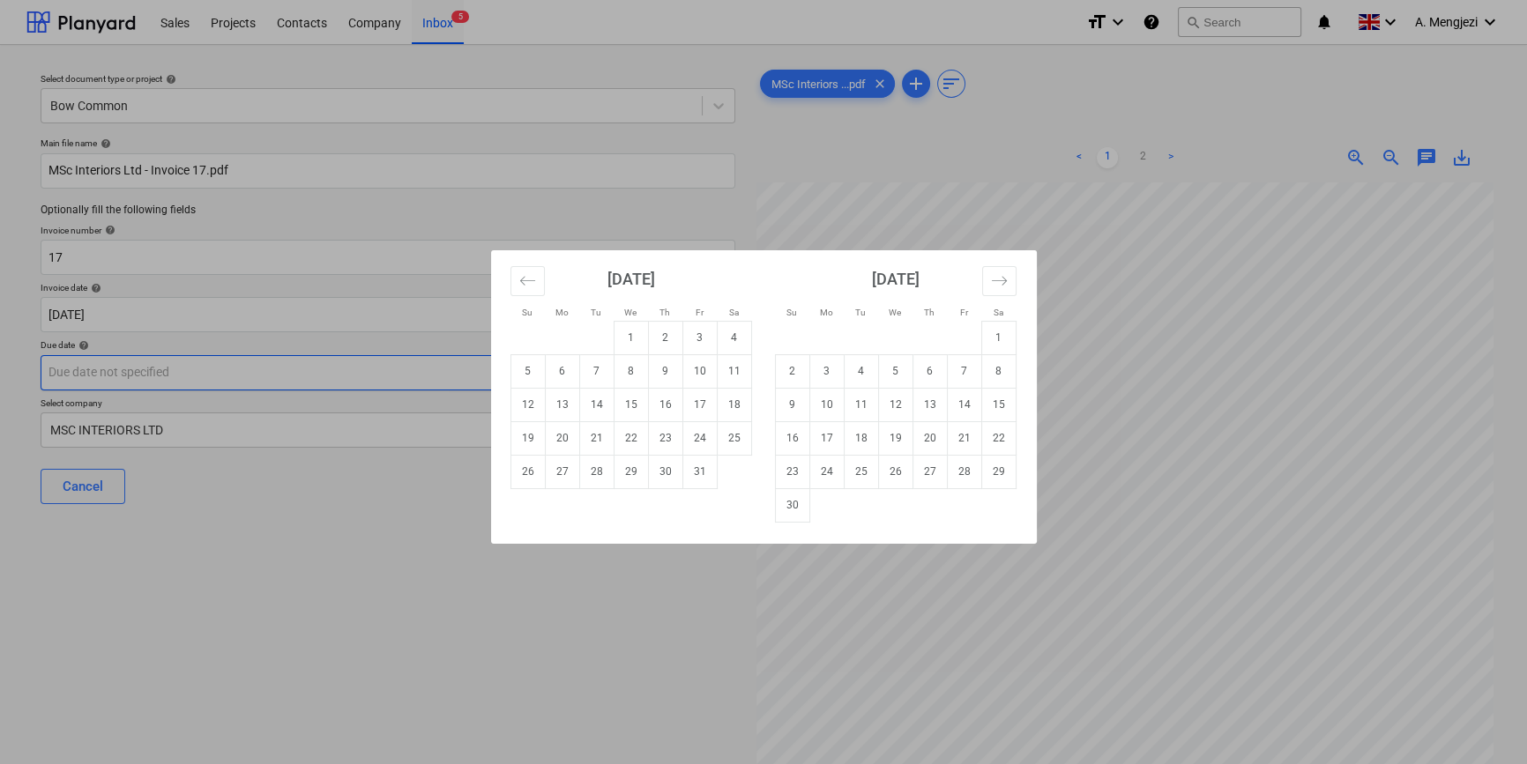
click at [435, 368] on body "Sales Projects Contacts Company Inbox 5 format_size keyboard_arrow_down help se…" at bounding box center [763, 382] width 1527 height 764
click at [705, 359] on td "10" at bounding box center [699, 370] width 34 height 33
type input "[DATE]"
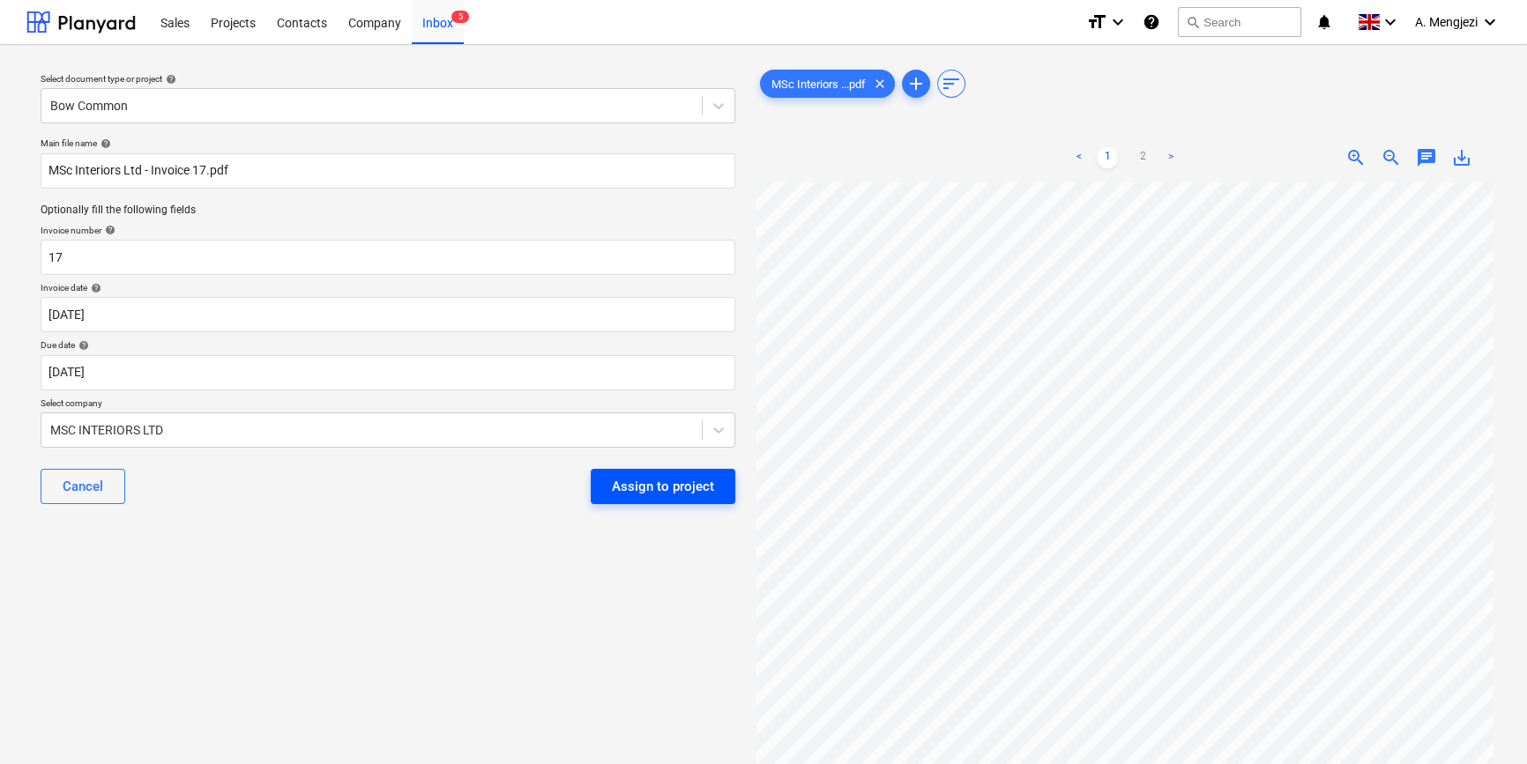
click at [675, 479] on div "Assign to project" at bounding box center [663, 486] width 102 height 23
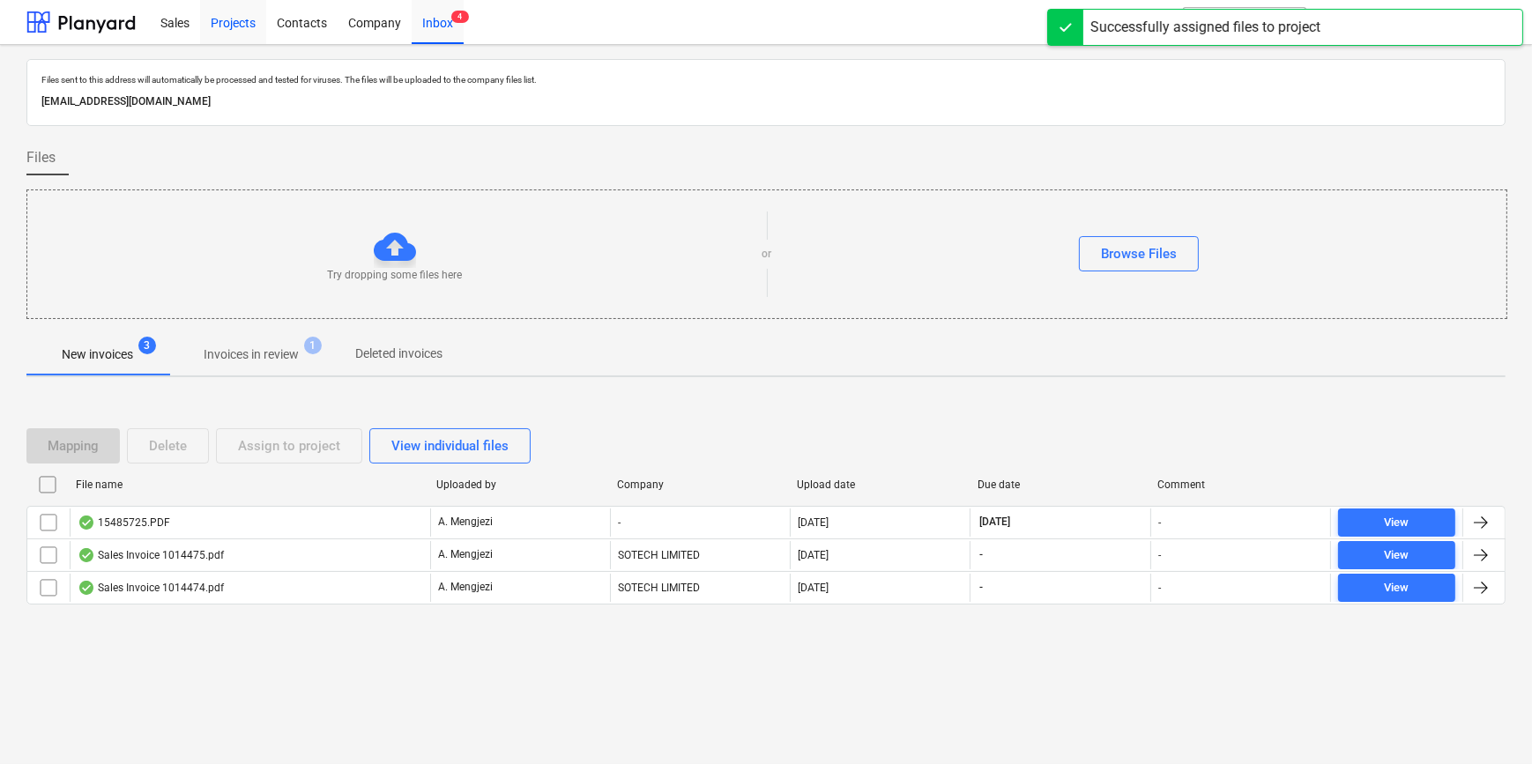
click at [241, 20] on div "Projects" at bounding box center [233, 21] width 66 height 45
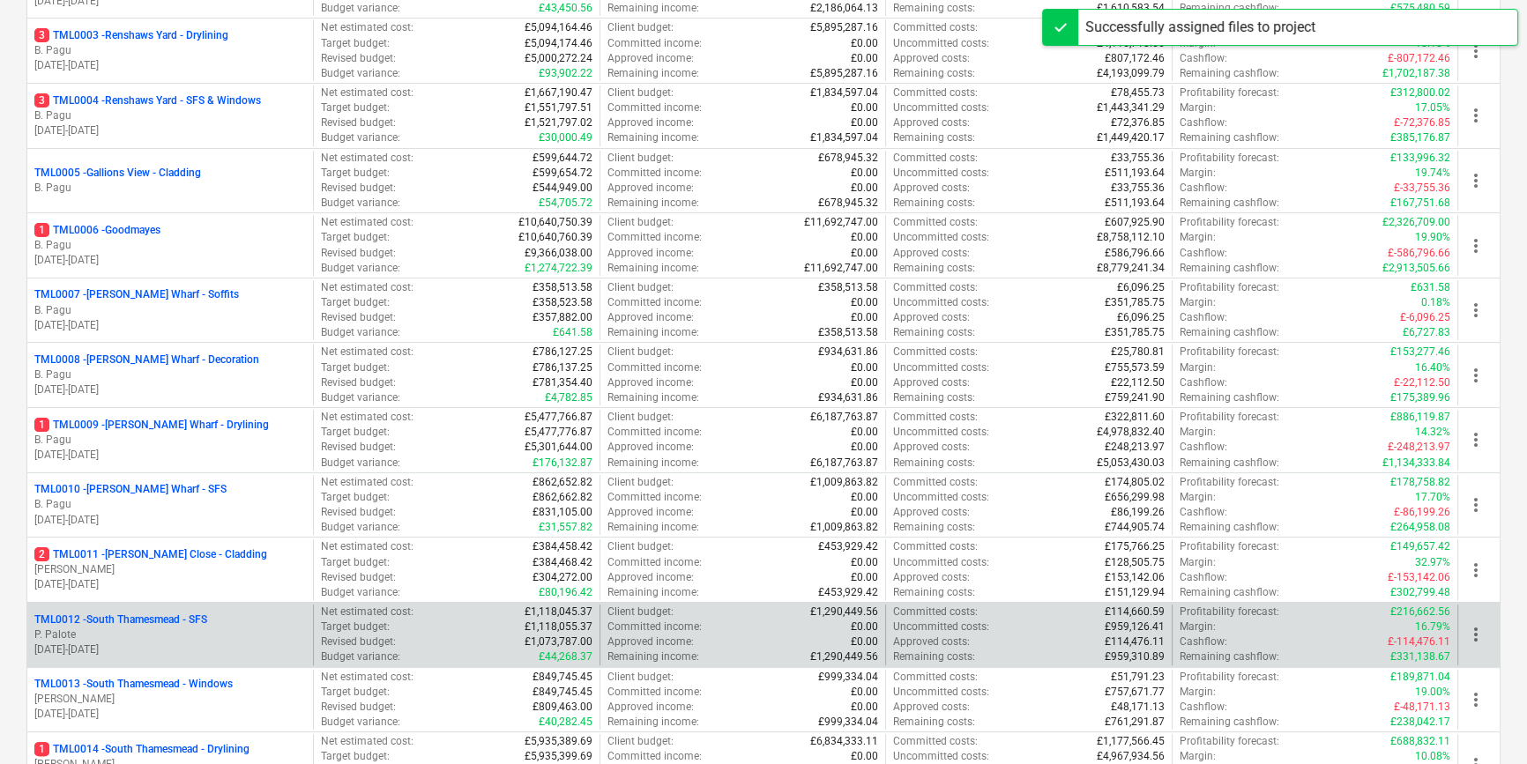
scroll to position [801, 0]
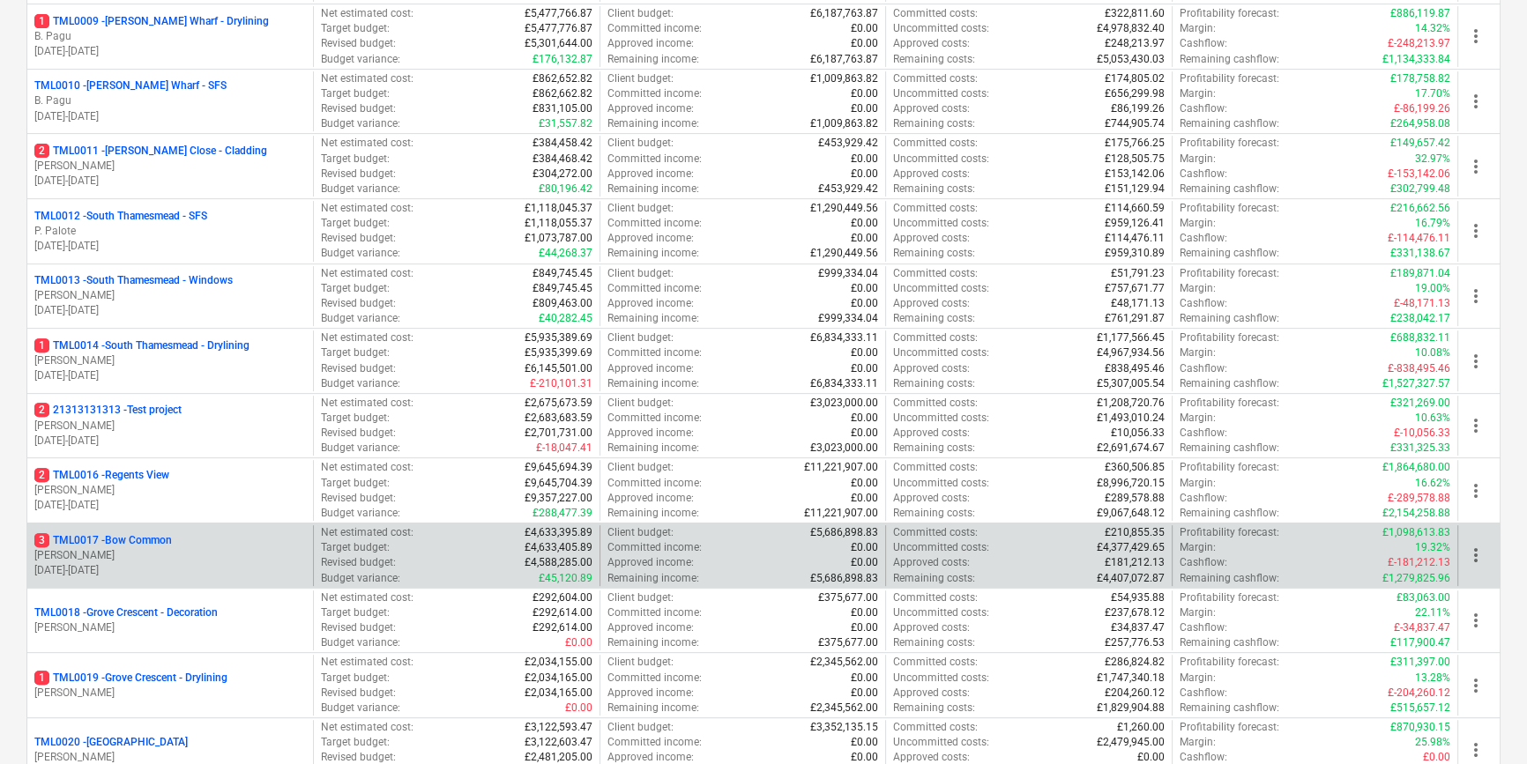
click at [160, 557] on p "[PERSON_NAME]" at bounding box center [169, 555] width 271 height 15
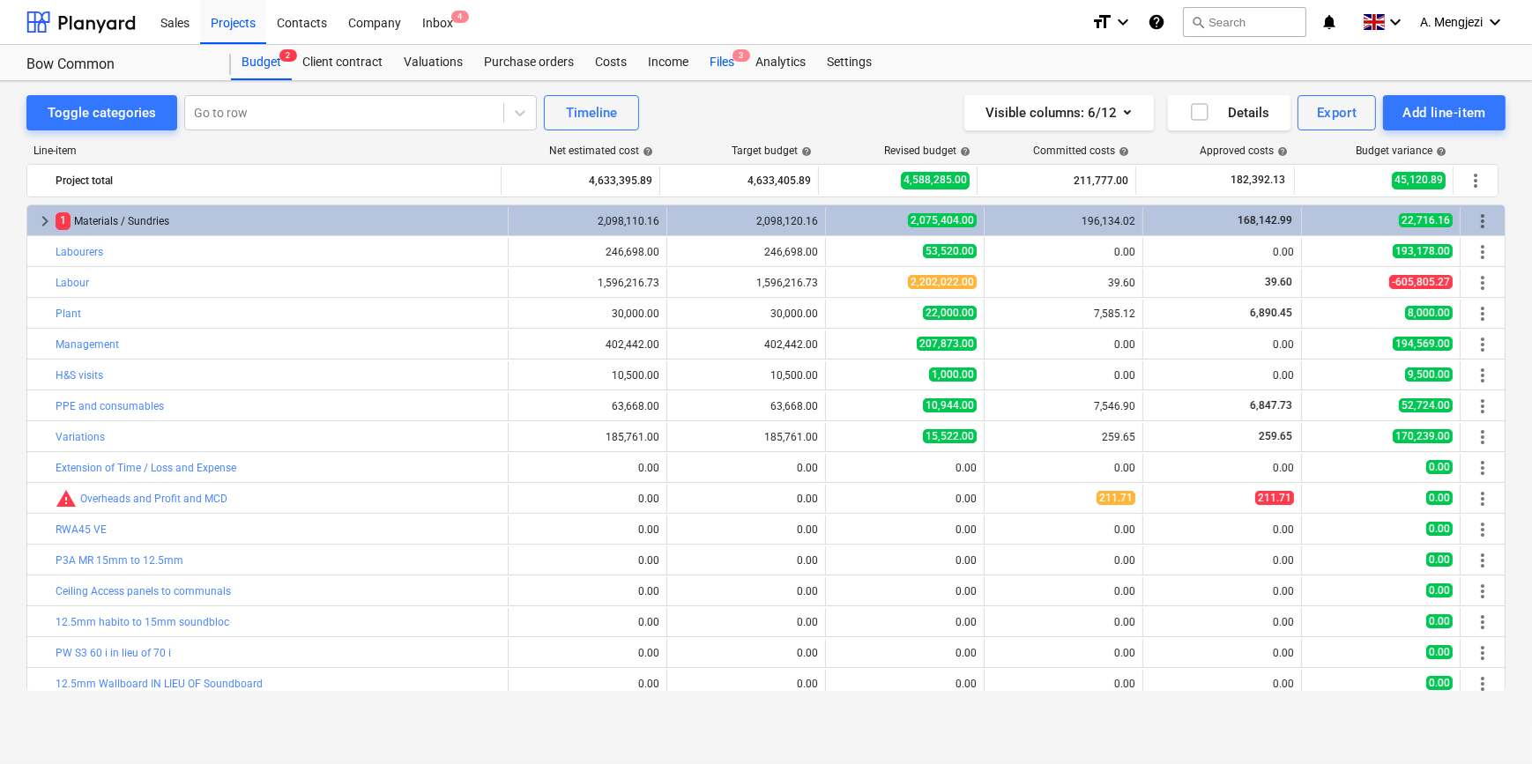
click at [727, 60] on div "Files 3" at bounding box center [722, 62] width 46 height 35
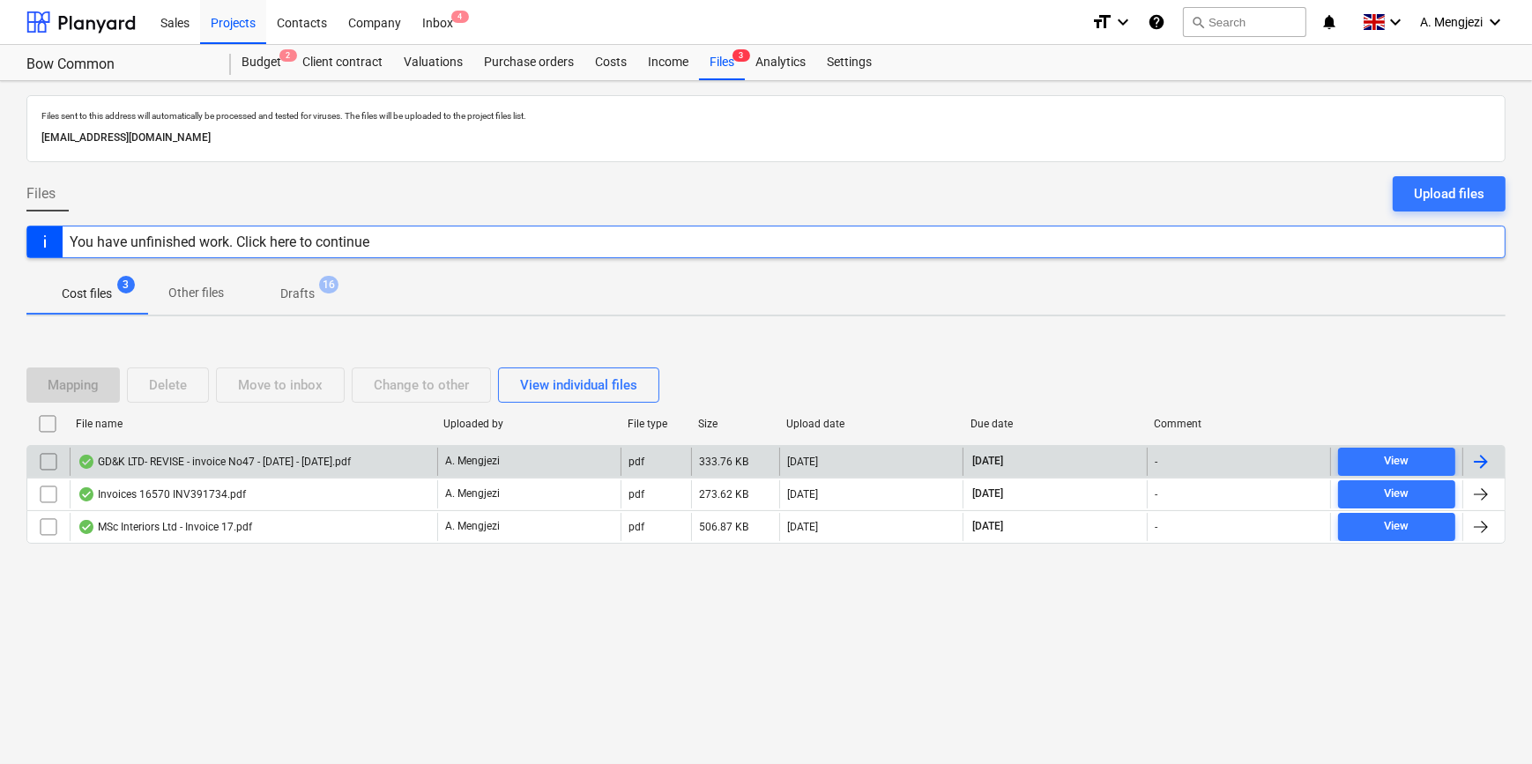
click at [230, 461] on div "GD&K LTD- REVISE - invoice No47 - 13.09.2025 - 26.09.2025.pdf" at bounding box center [214, 462] width 273 height 14
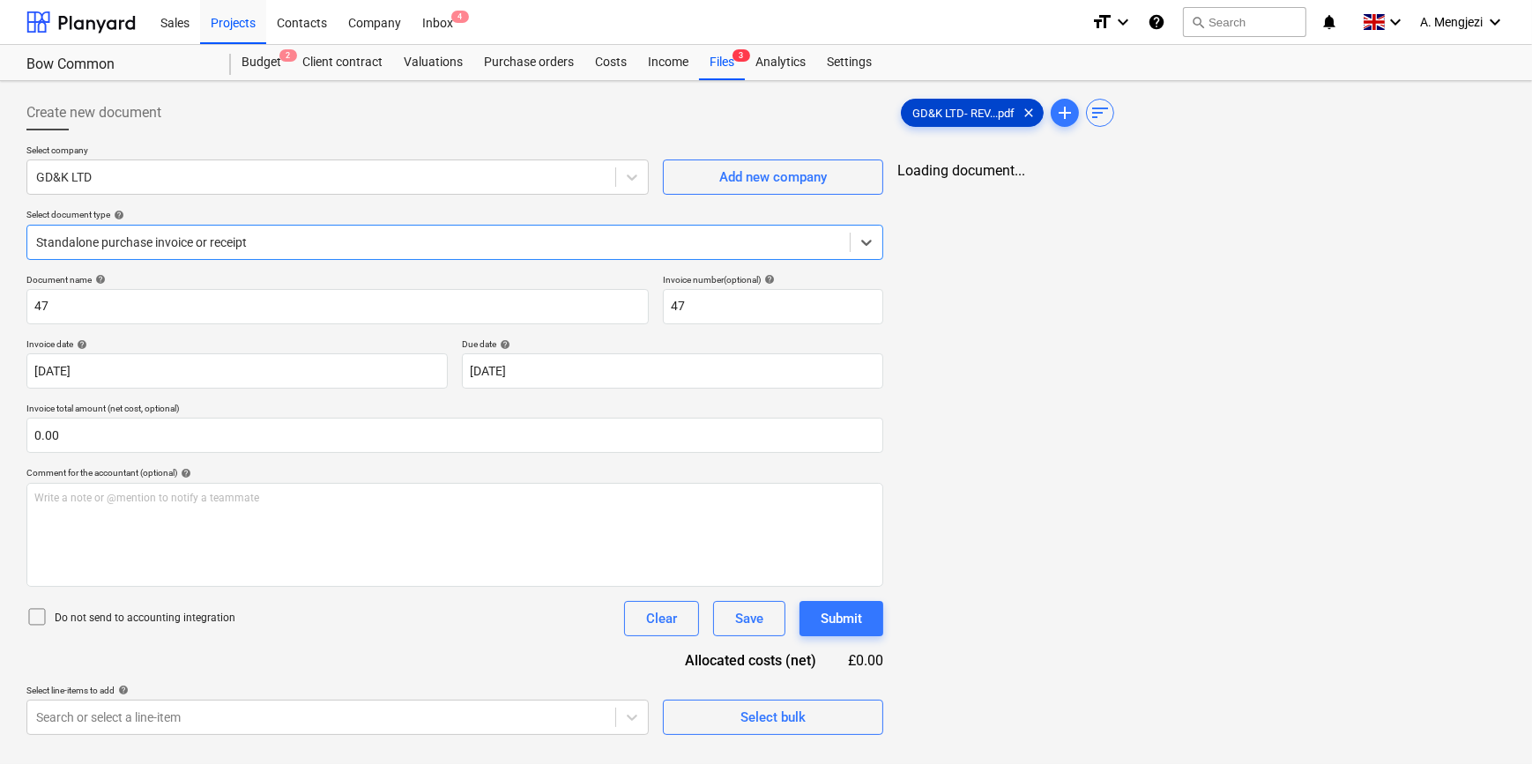
click at [963, 114] on span "GD&K LTD- REV...pdf" at bounding box center [963, 113] width 123 height 13
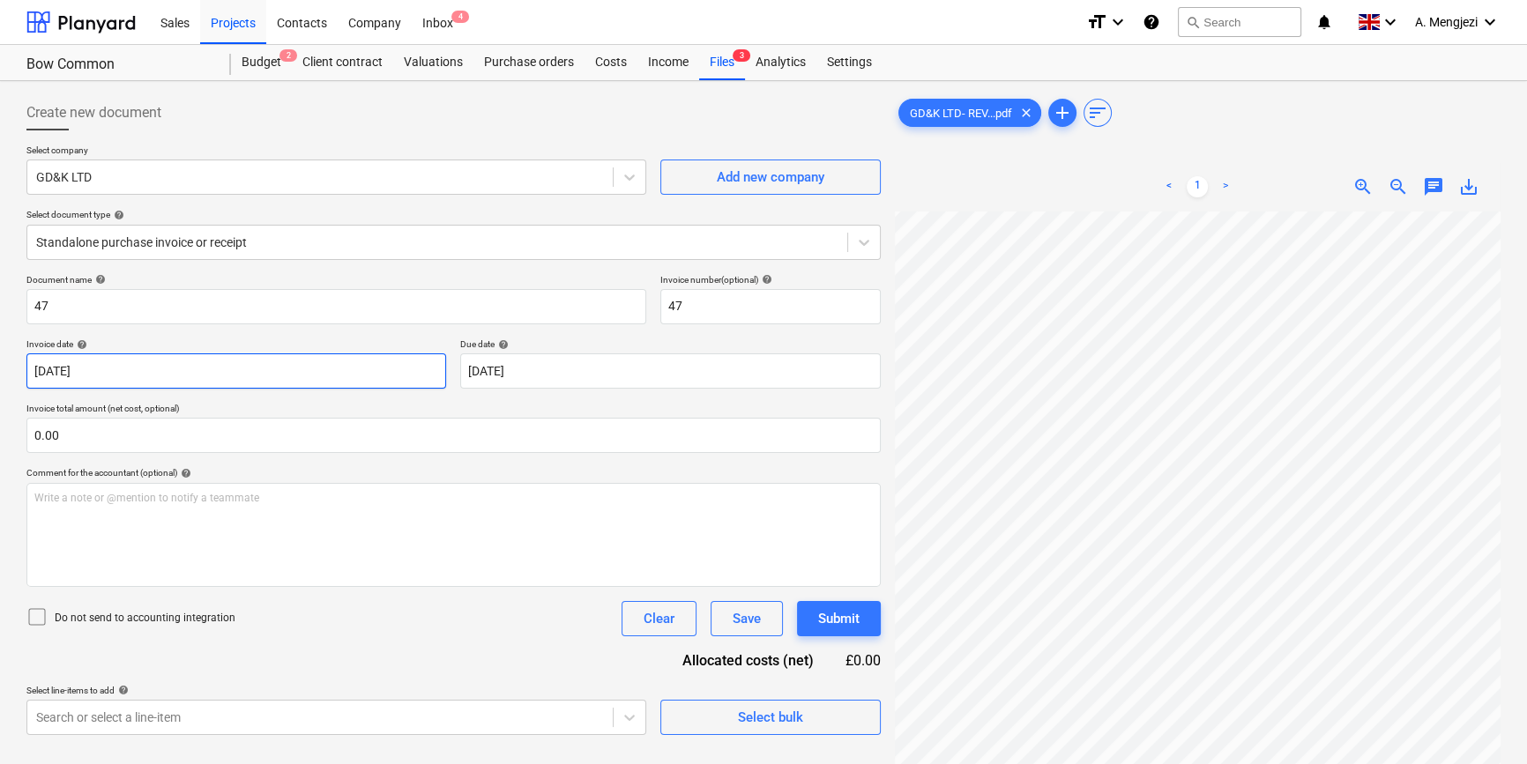
click at [363, 368] on body "Sales Projects Contacts Company Inbox 4 format_size keyboard_arrow_down help se…" at bounding box center [763, 382] width 1527 height 764
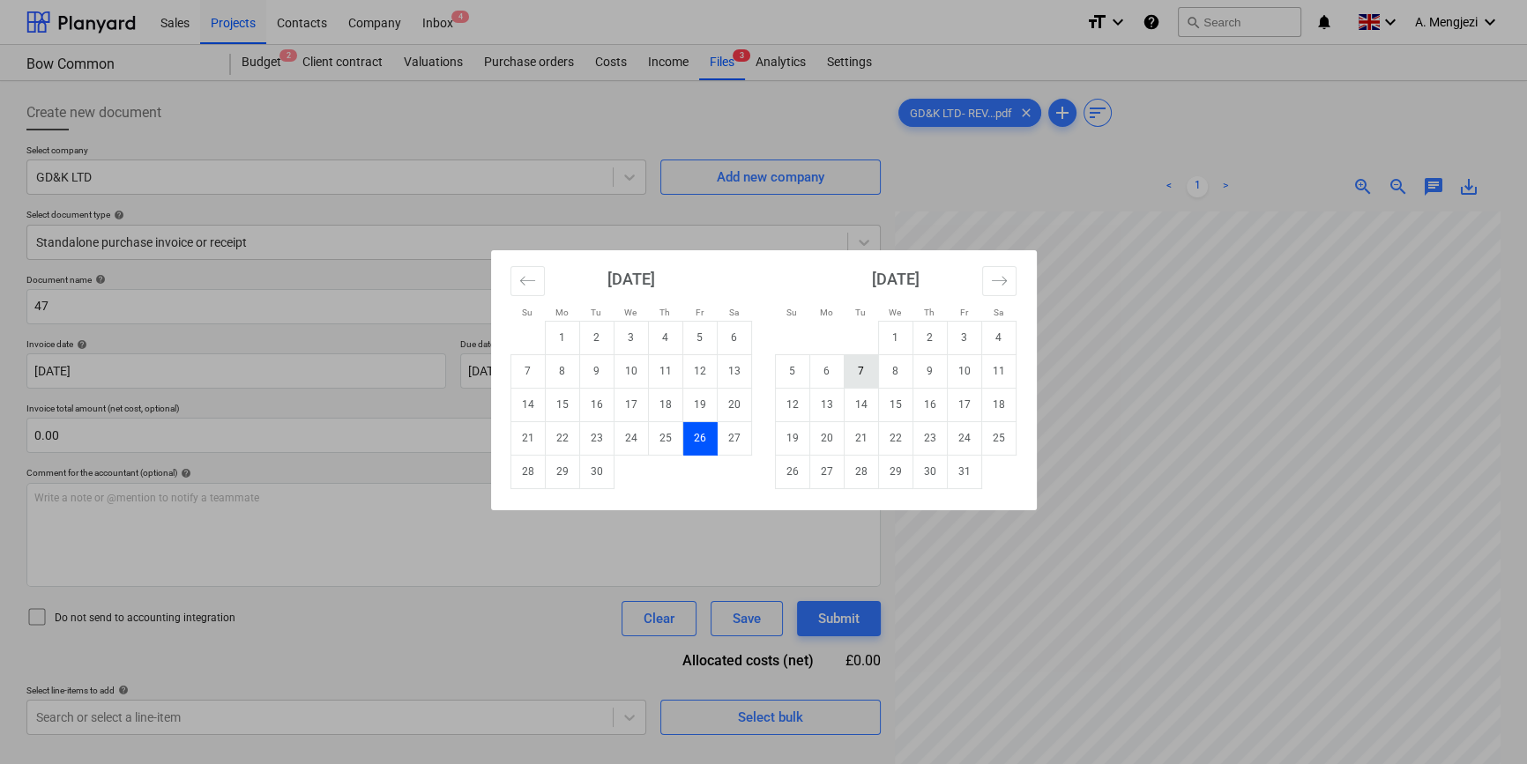
click at [856, 370] on td "7" at bounding box center [861, 370] width 34 height 33
type input "[DATE]"
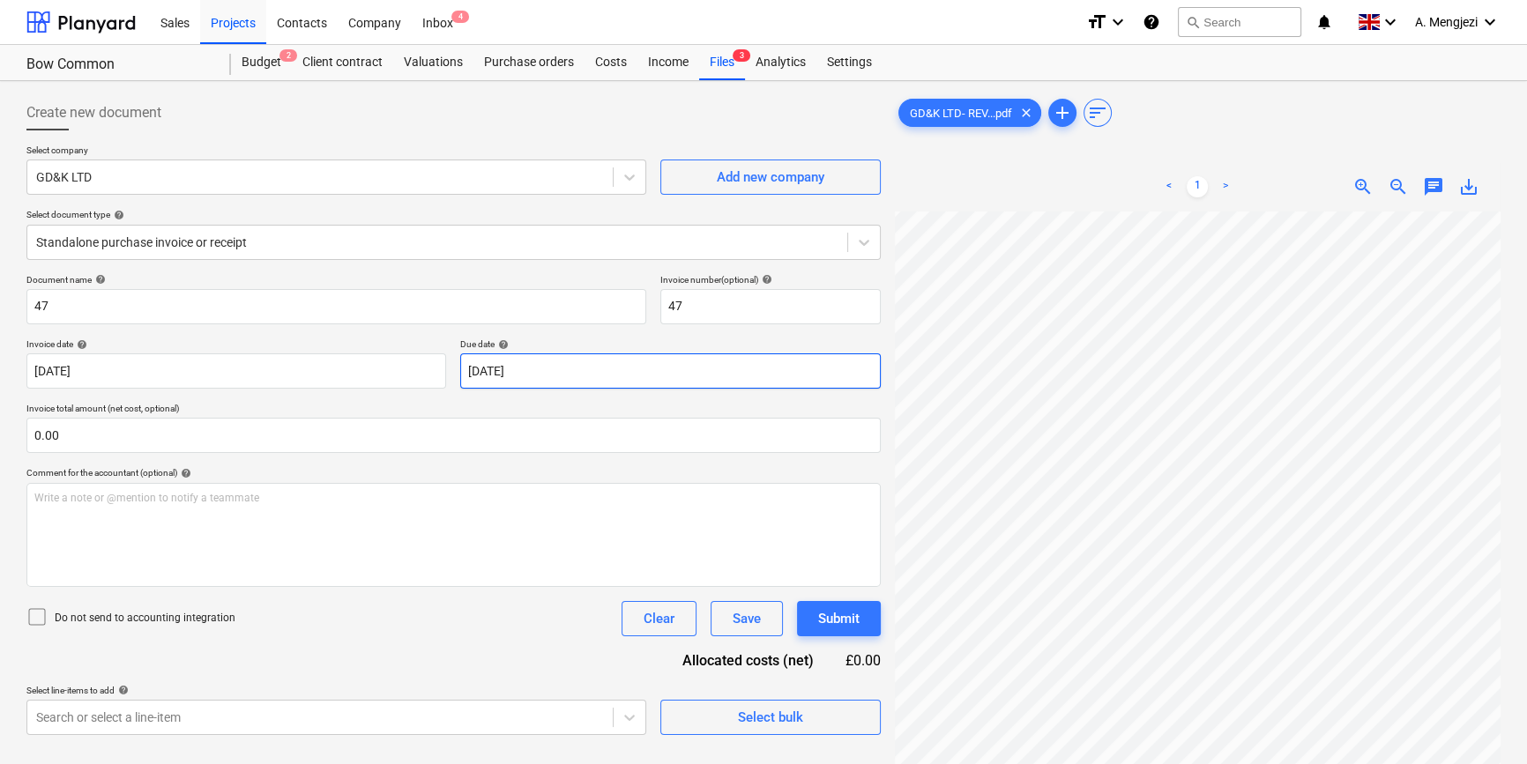
click at [594, 369] on body "Sales Projects Contacts Company Inbox 4 format_size keyboard_arrow_down help se…" at bounding box center [763, 382] width 1527 height 764
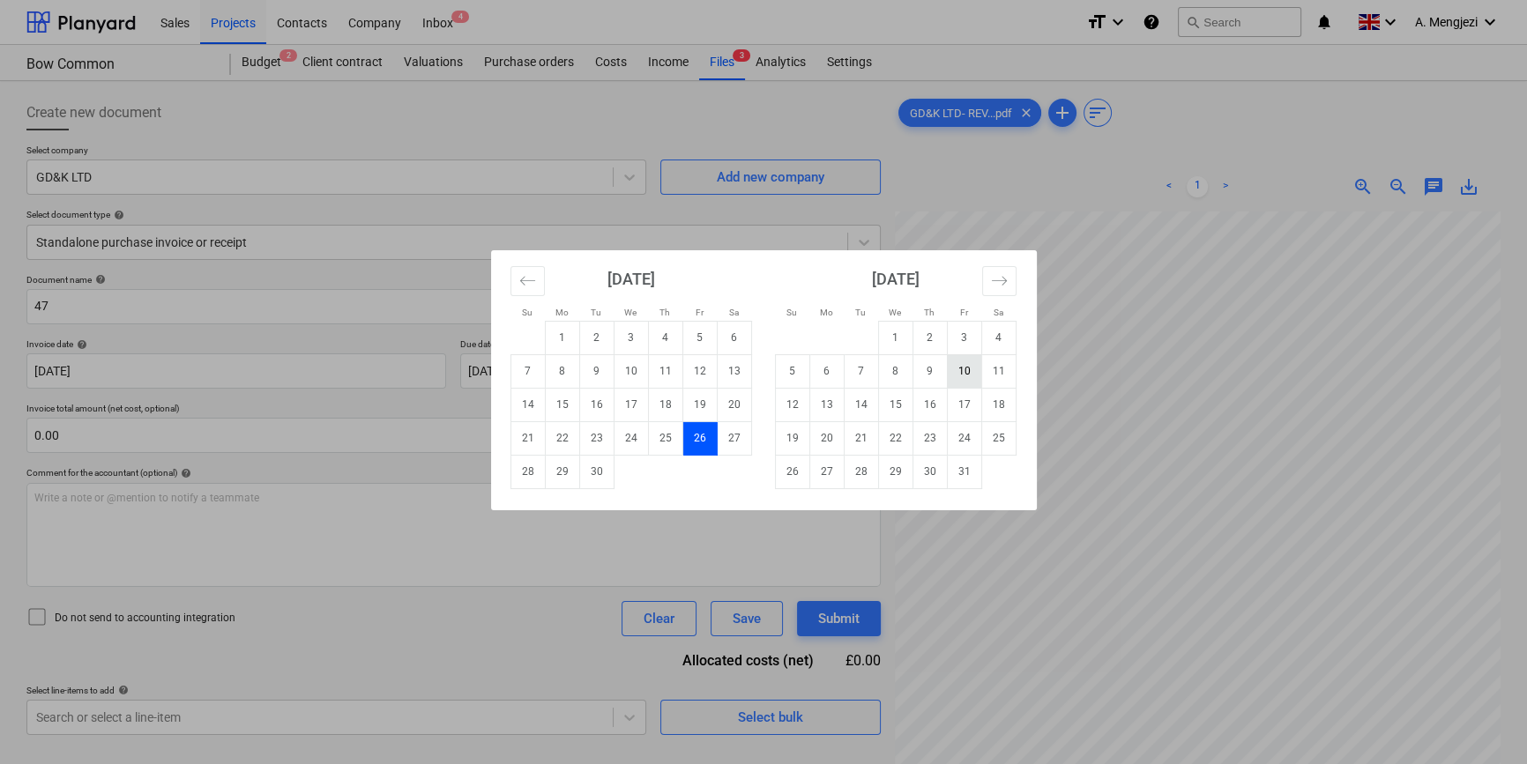
click at [953, 370] on td "10" at bounding box center [964, 370] width 34 height 33
type input "[DATE]"
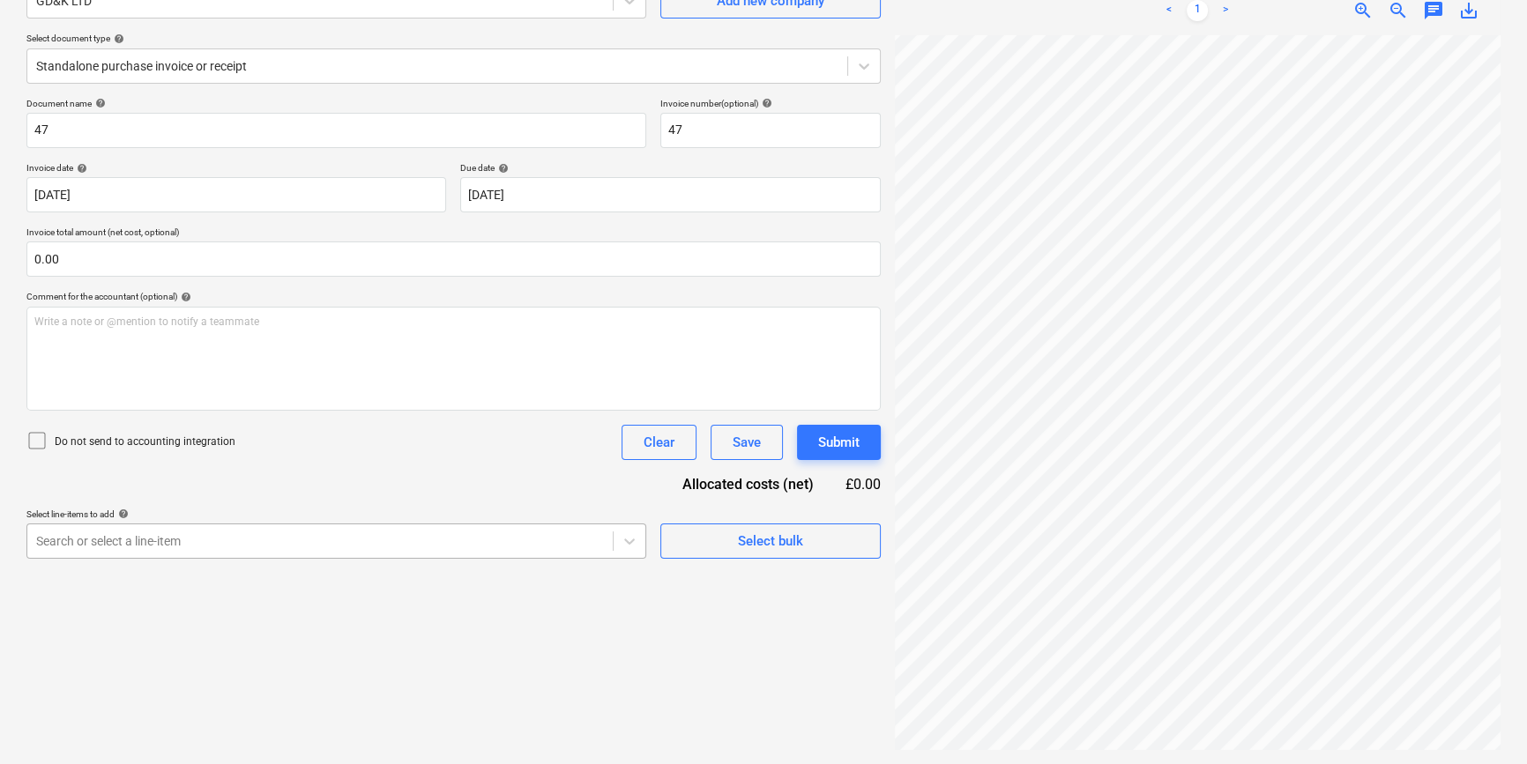
scroll to position [245, 0]
click at [304, 535] on body "Sales Projects Contacts Company Inbox 4 format_size keyboard_arrow_down help se…" at bounding box center [763, 206] width 1527 height 764
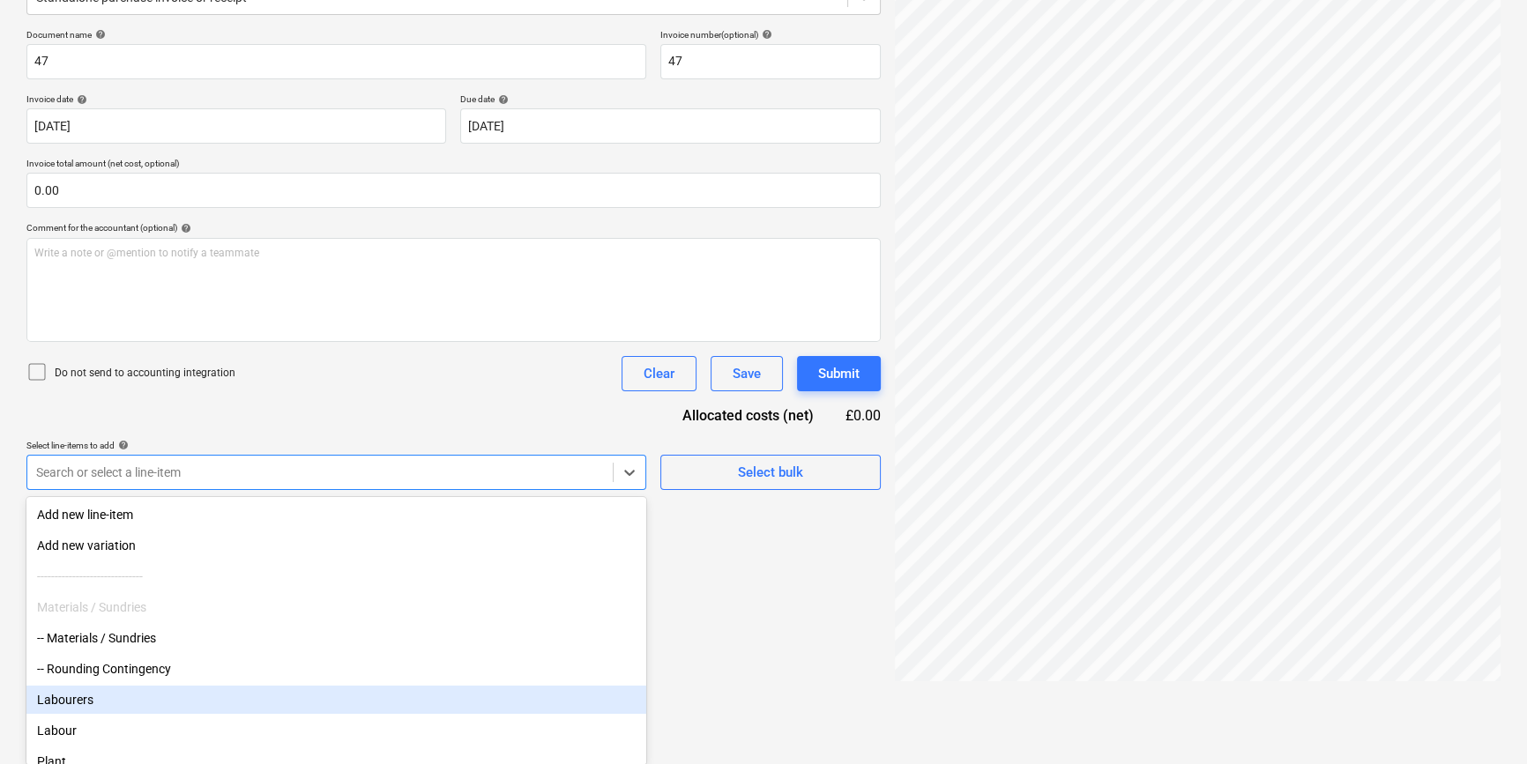
click at [99, 696] on div "Labourers" at bounding box center [336, 700] width 620 height 28
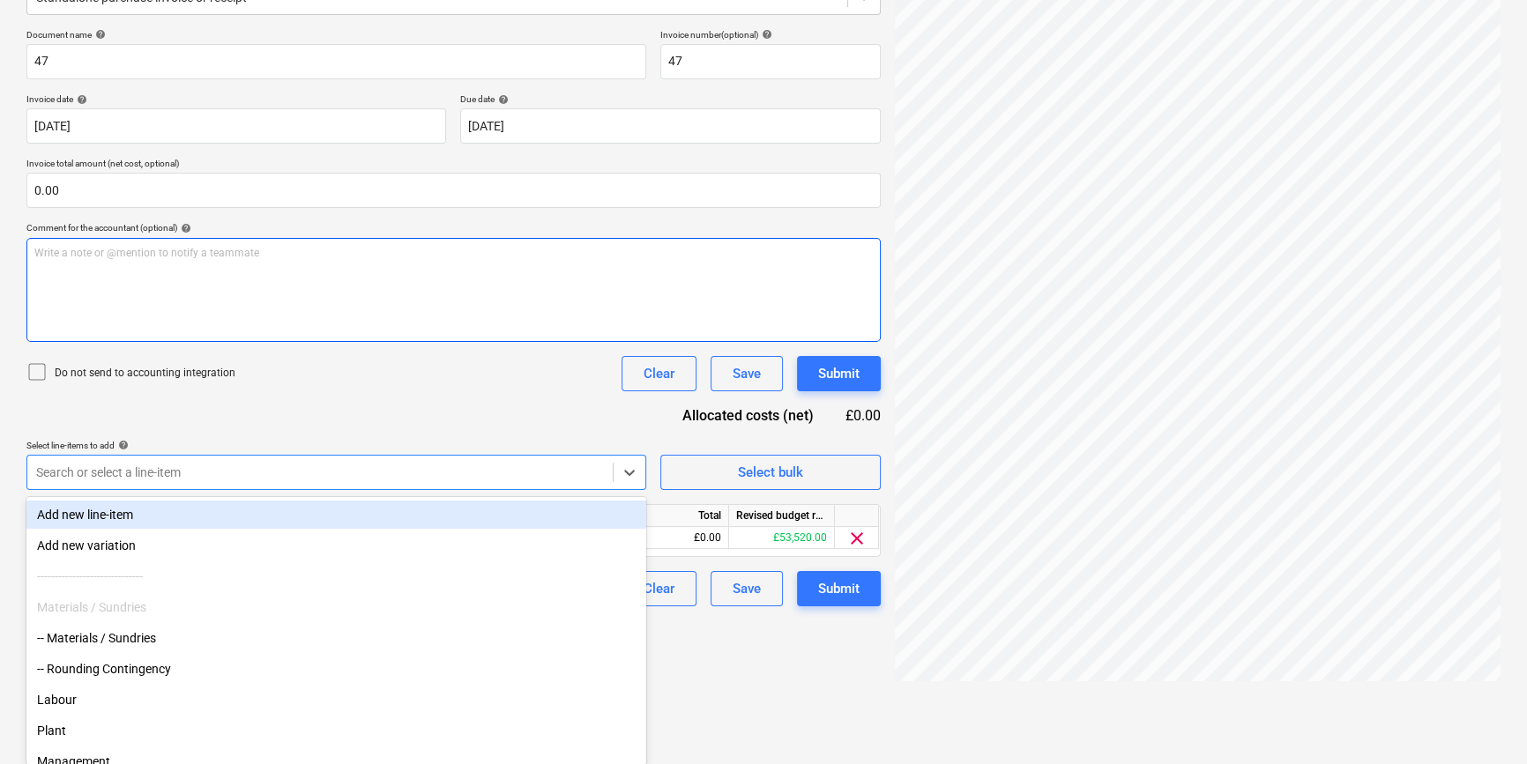
click at [332, 375] on div "Document name help 47 Invoice number (optional) help 47 Invoice date help 07 Oc…" at bounding box center [453, 317] width 854 height 577
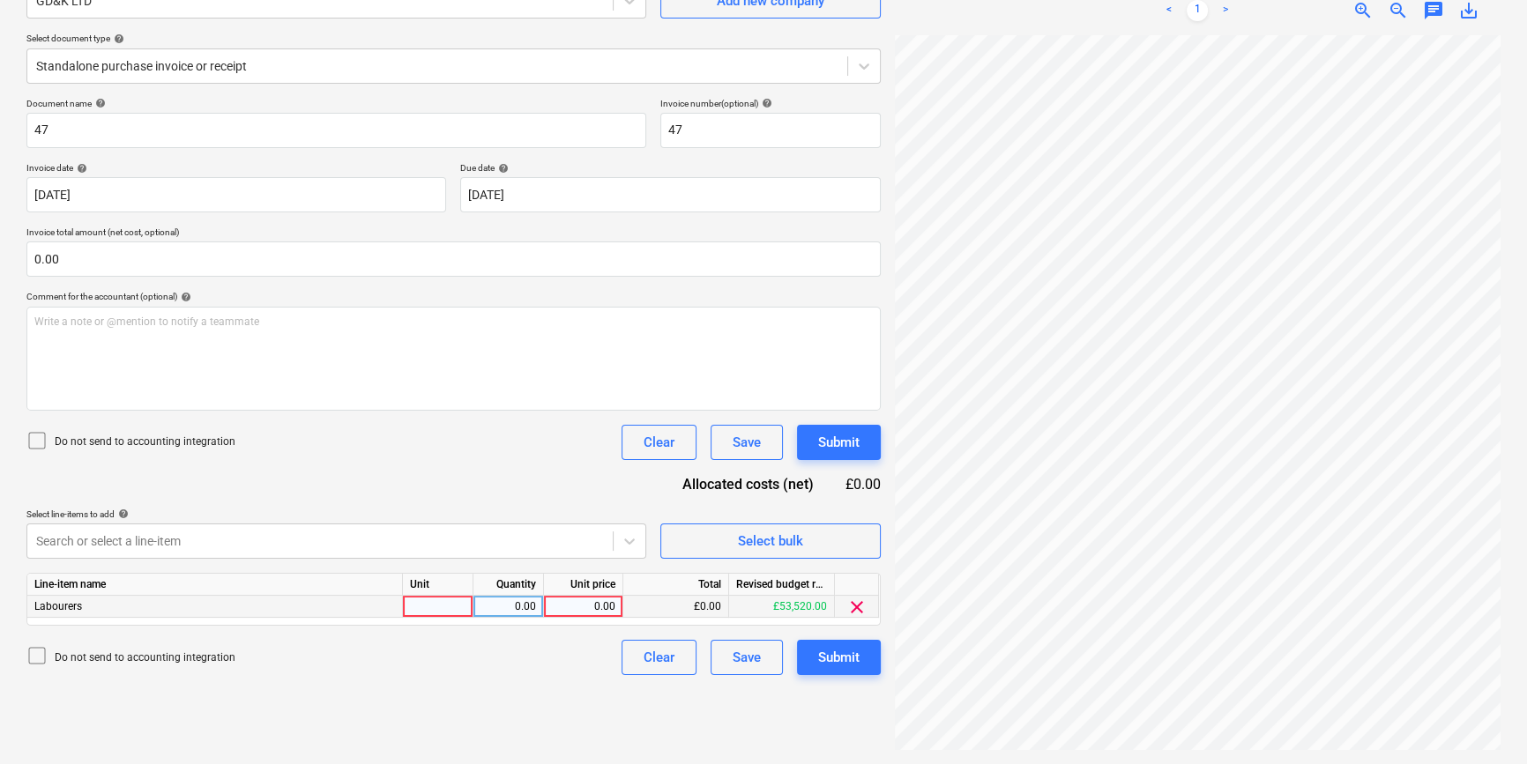
click at [421, 604] on div at bounding box center [438, 607] width 71 height 22
type input "Labour"
type input "1540"
click at [845, 657] on div "Submit" at bounding box center [838, 657] width 41 height 23
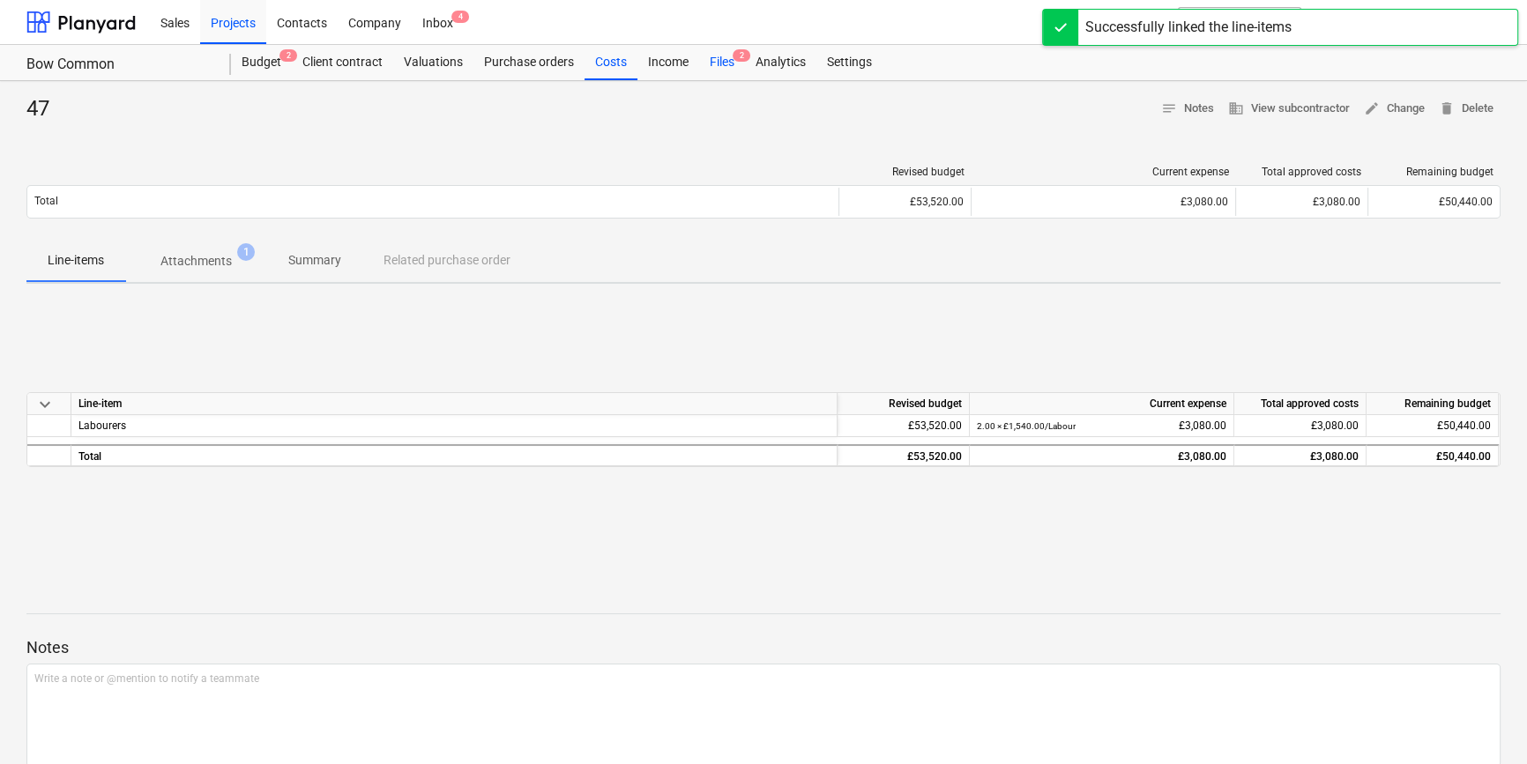
click at [717, 59] on div "Files 2" at bounding box center [722, 62] width 46 height 35
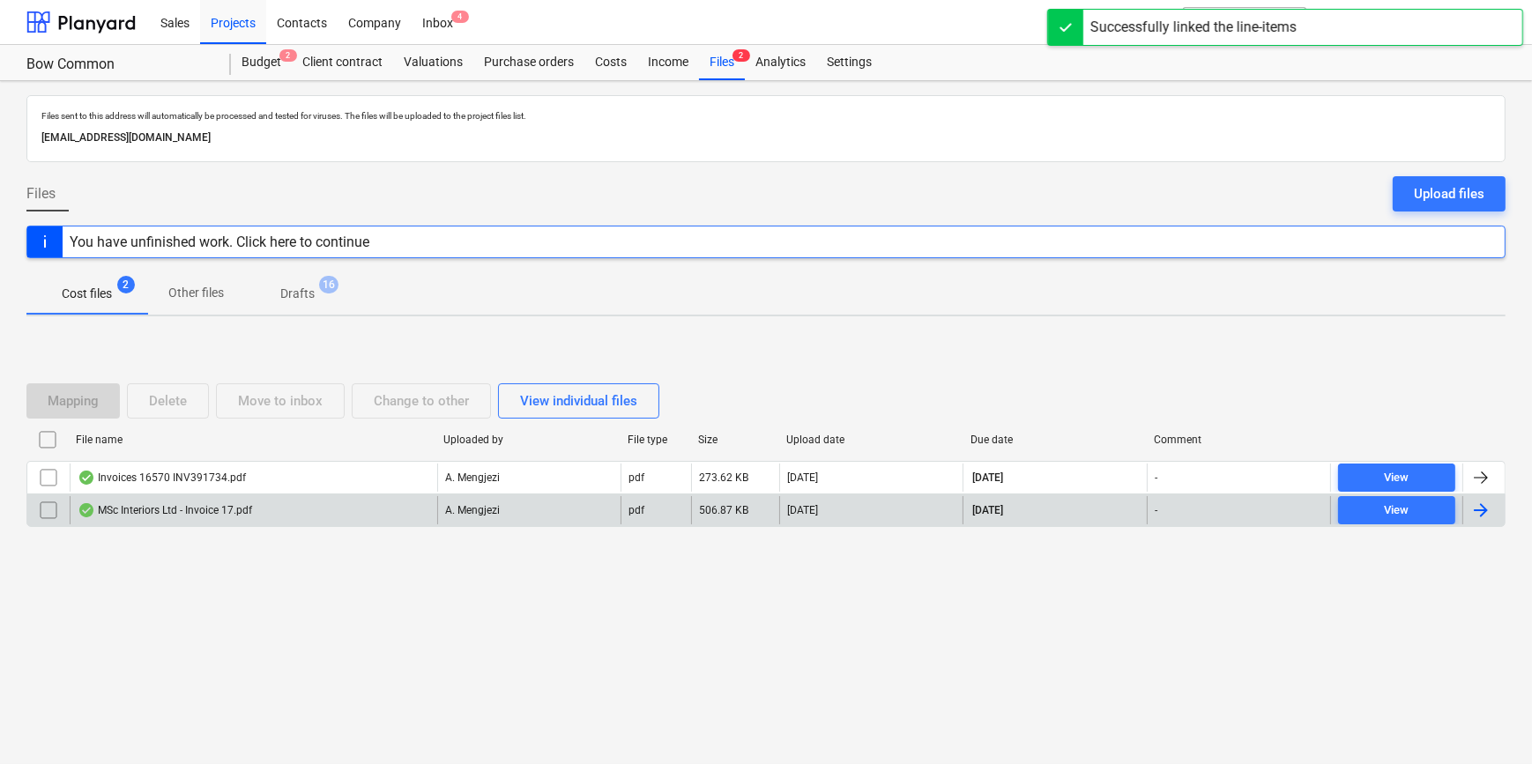
click at [373, 509] on div "MSc Interiors Ltd - Invoice 17.pdf" at bounding box center [254, 510] width 368 height 28
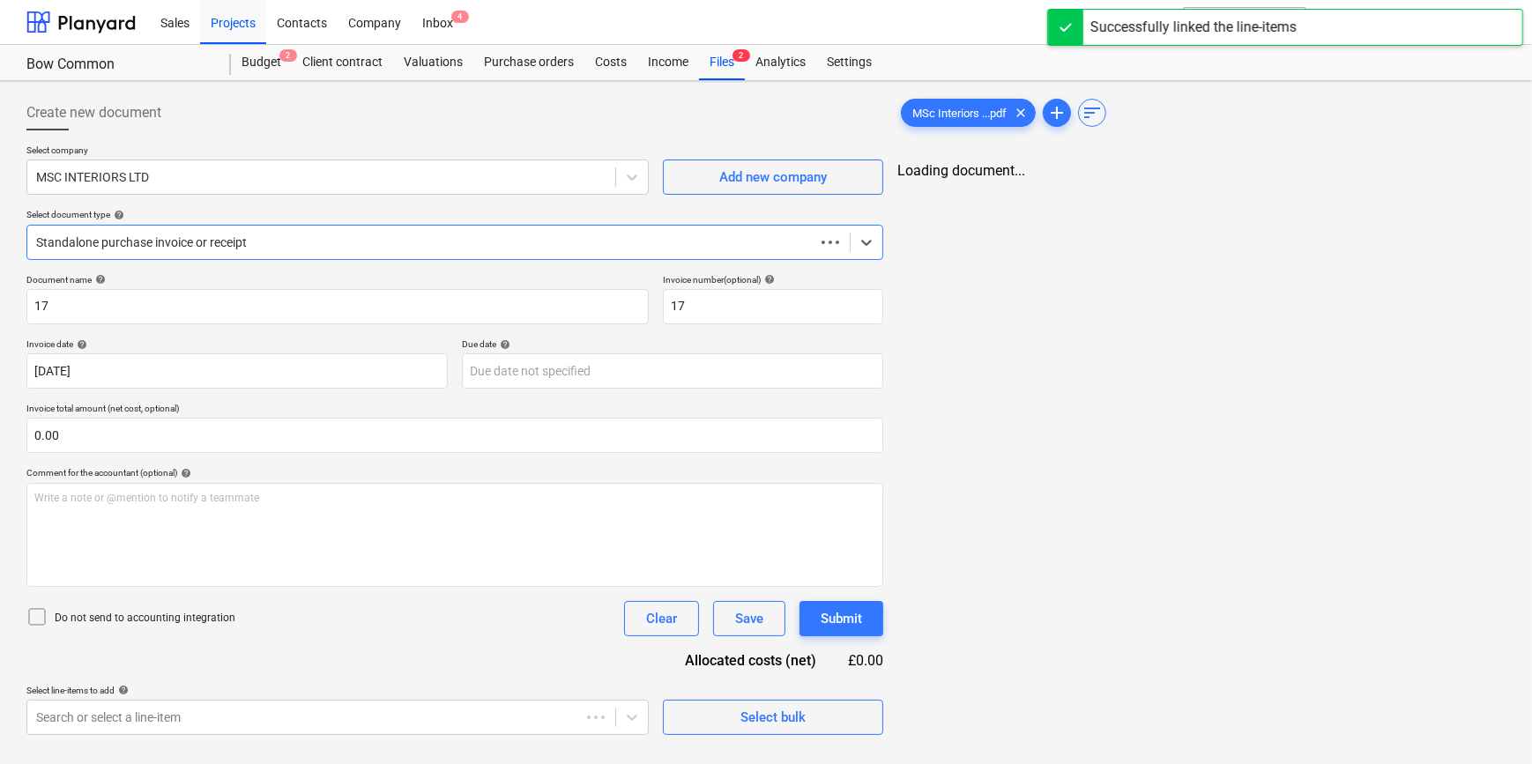
type input "[DATE]"
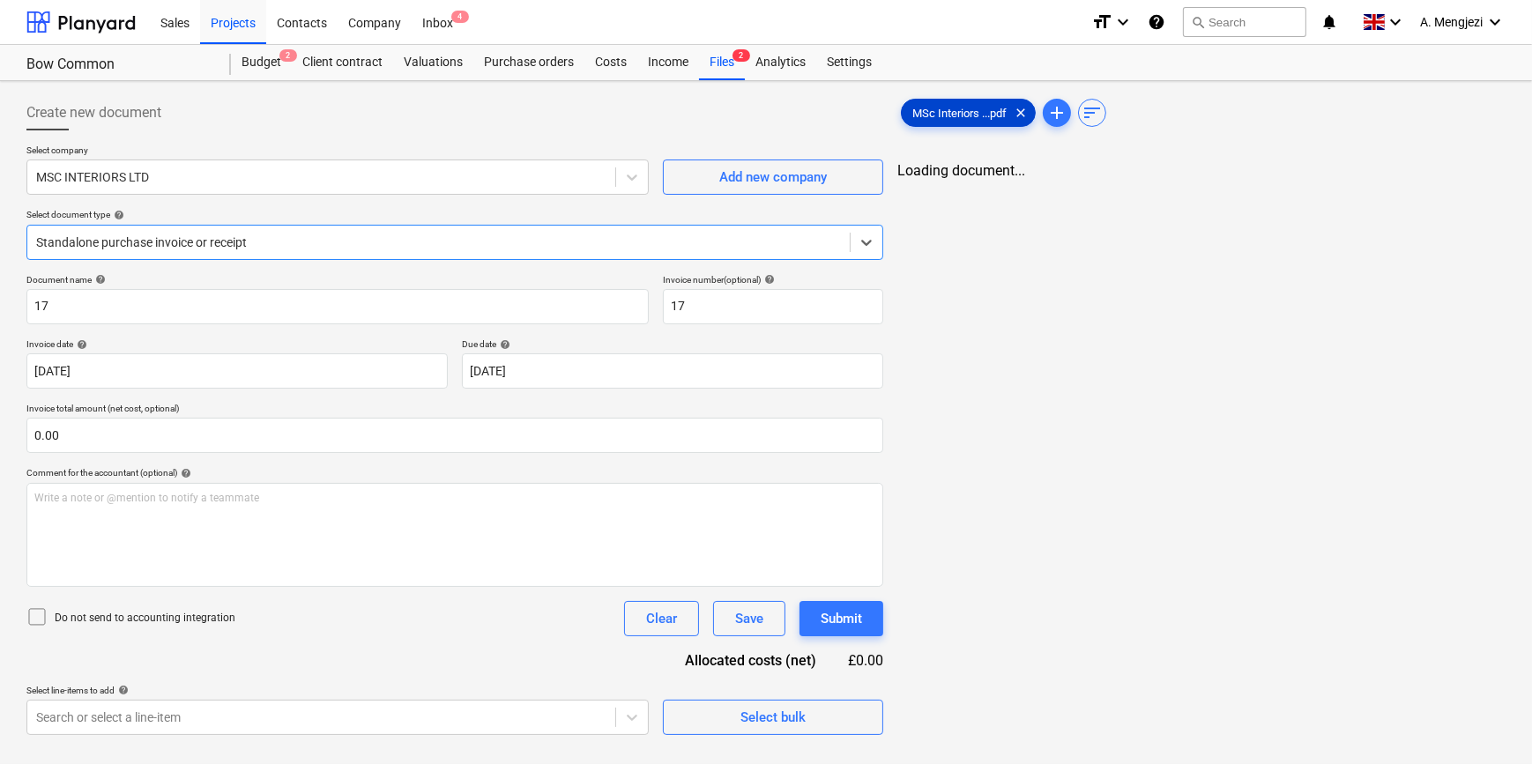
click at [948, 108] on span "MSc Interiors ...pdf" at bounding box center [959, 113] width 115 height 13
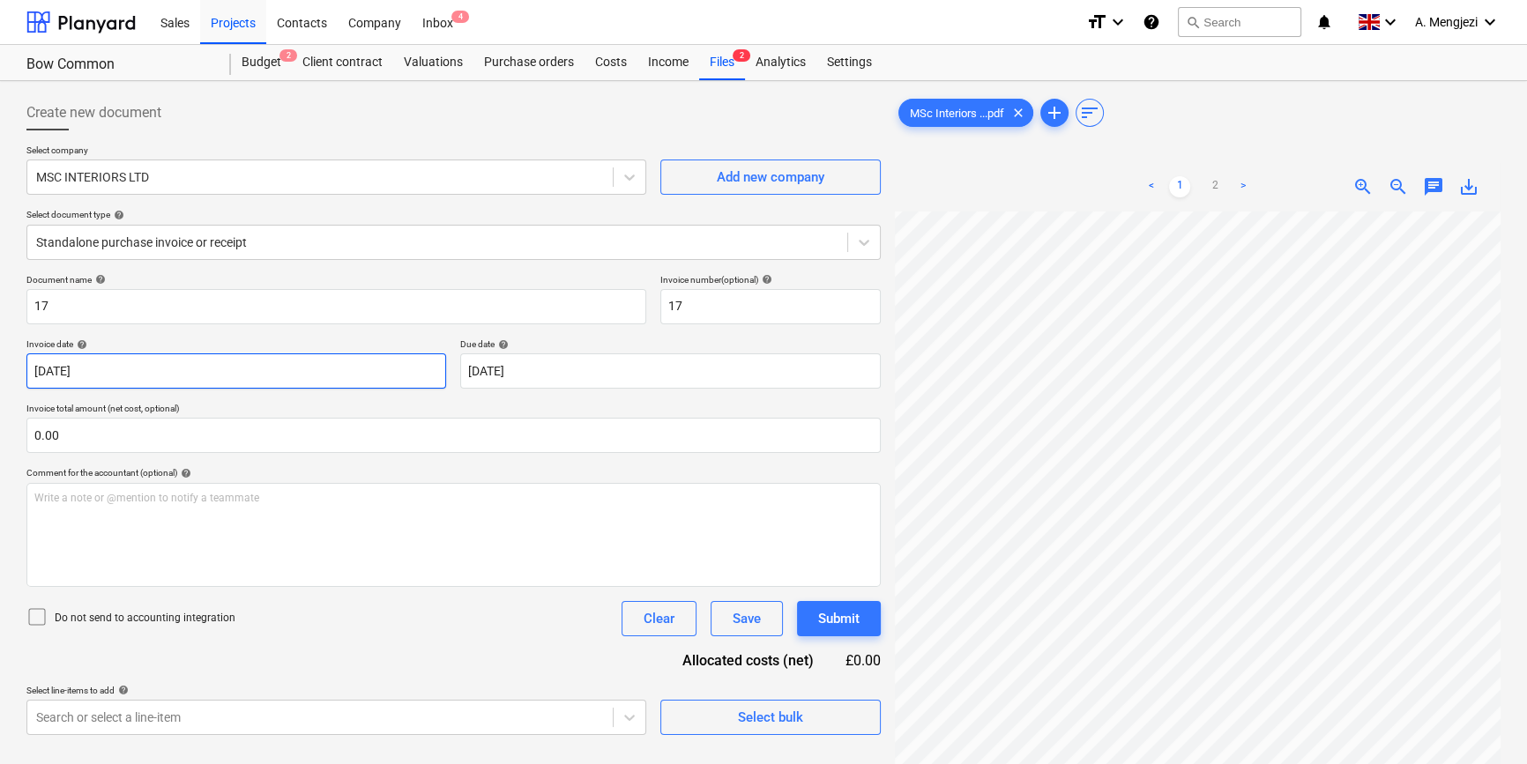
click at [215, 364] on body "Sales Projects Contacts Company Inbox 4 format_size keyboard_arrow_down help se…" at bounding box center [763, 382] width 1527 height 764
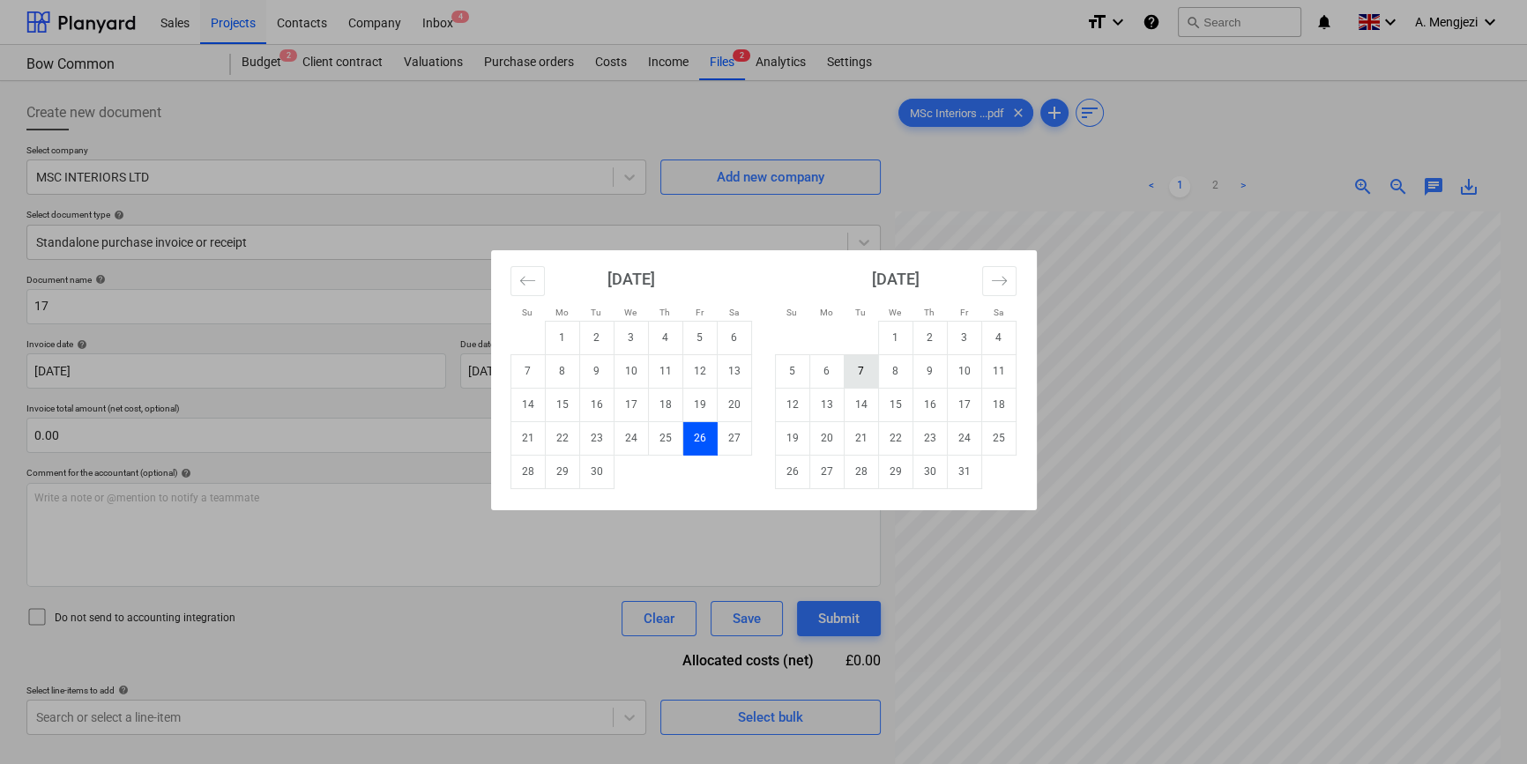
click at [853, 371] on td "7" at bounding box center [861, 370] width 34 height 33
type input "[DATE]"
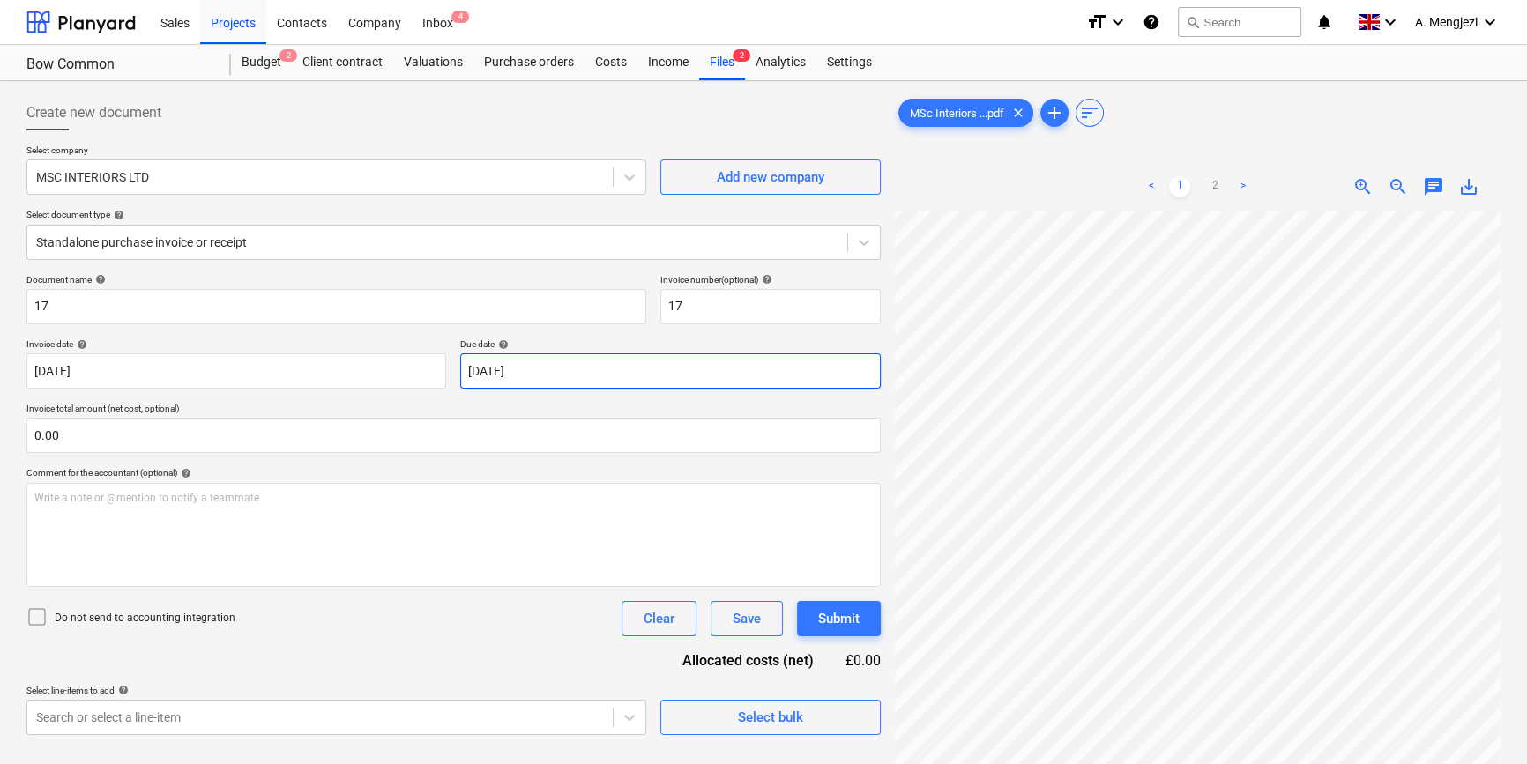
click at [709, 371] on body "Sales Projects Contacts Company Inbox 4 format_size keyboard_arrow_down help se…" at bounding box center [763, 382] width 1527 height 764
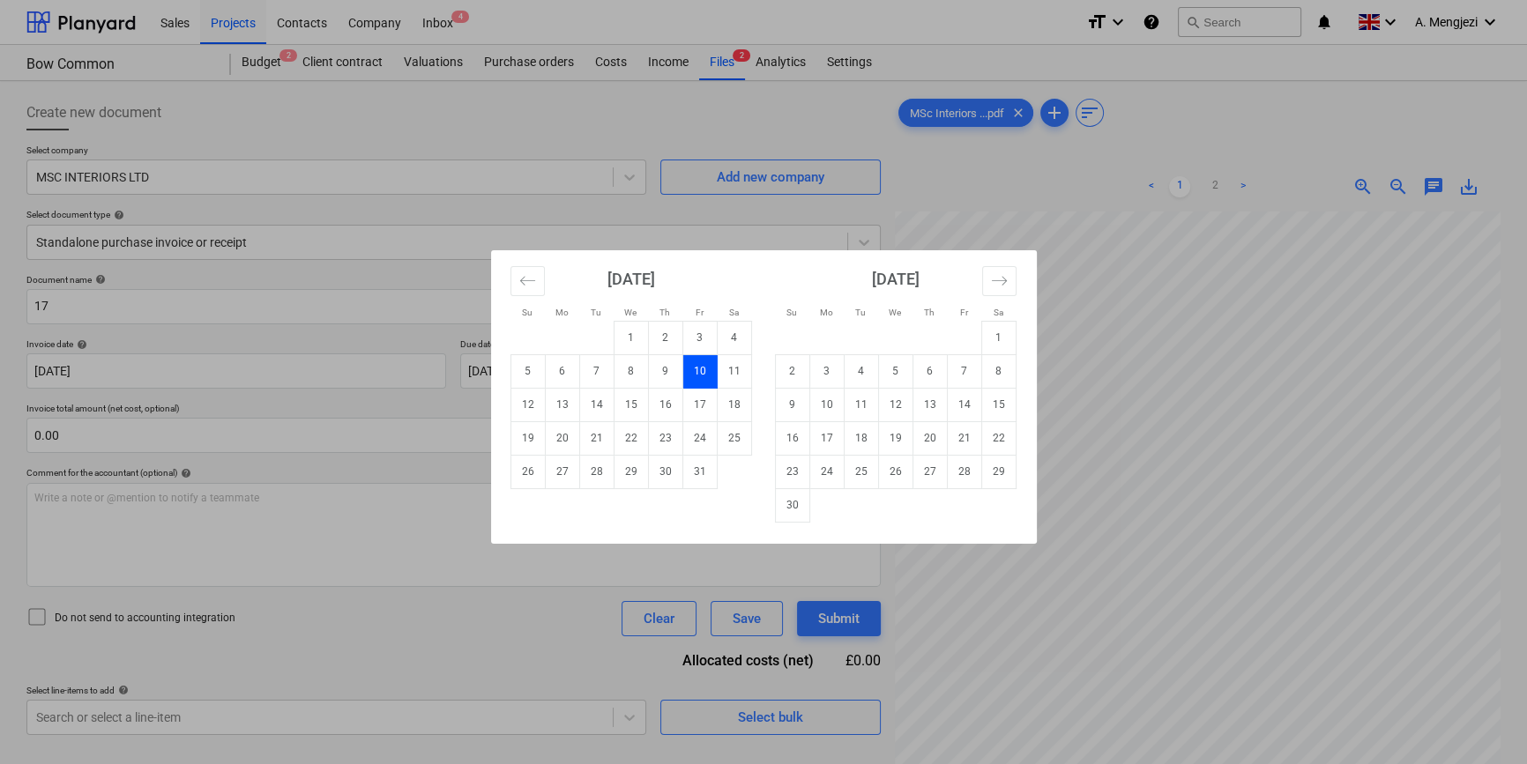
click at [308, 467] on div "Su Mo Tu We Th Fr Sa Su Mo Tu We Th Fr Sa September 2025 1 2 3 4 5 6 7 8 9 10 1…" at bounding box center [763, 382] width 1527 height 764
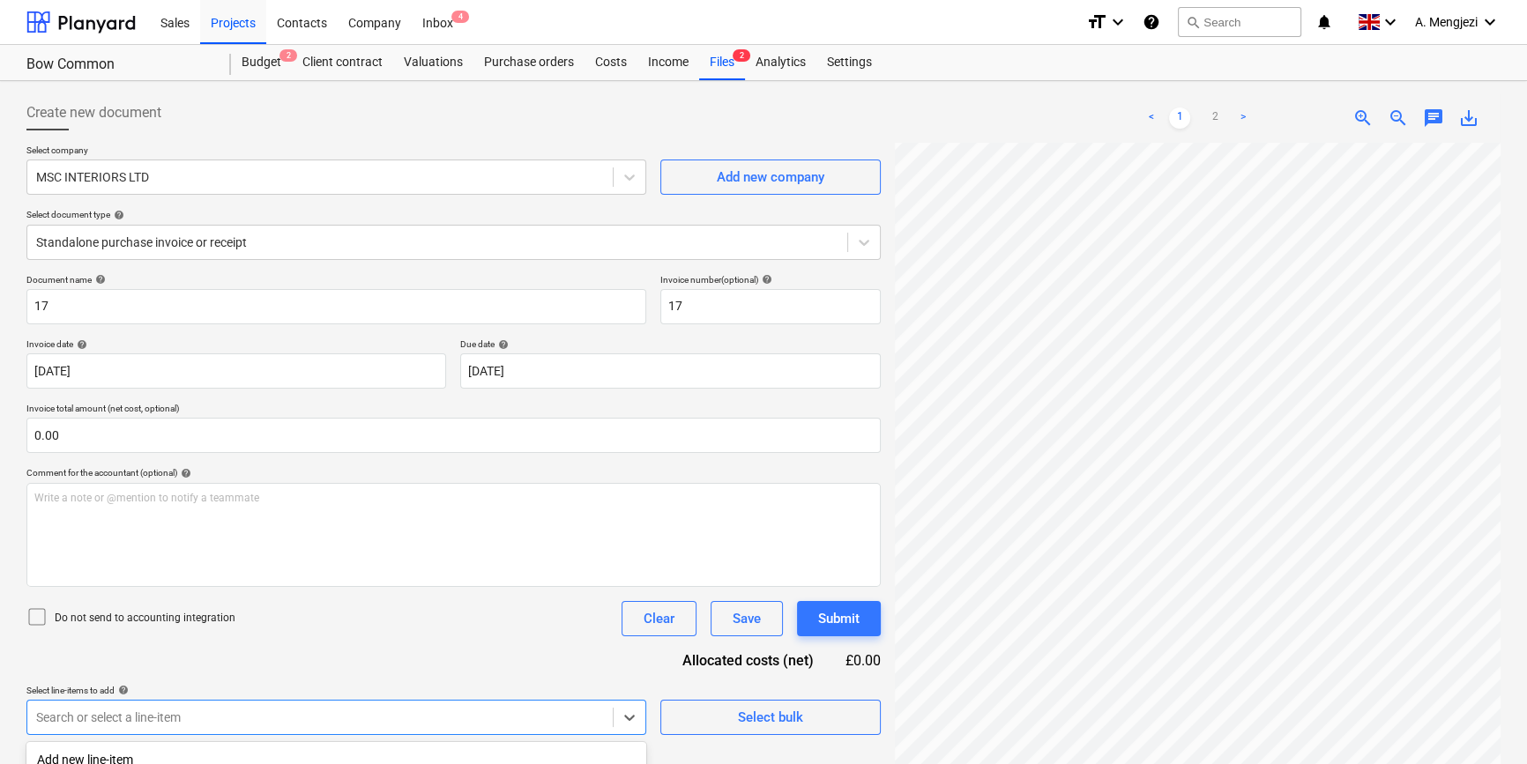
scroll to position [245, 0]
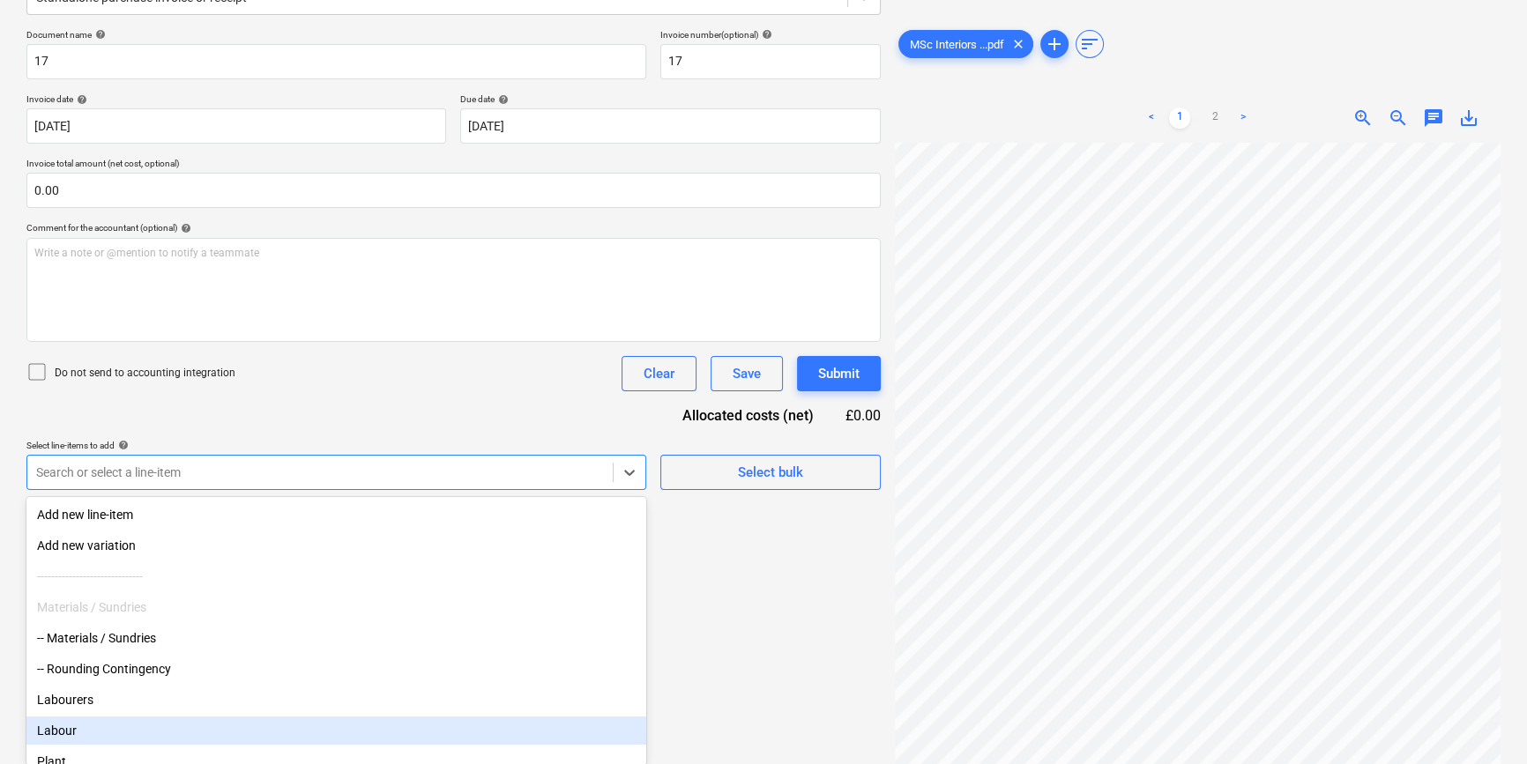
click at [308, 519] on body "Sales Projects Contacts Company Inbox 4 format_size keyboard_arrow_down help se…" at bounding box center [763, 137] width 1527 height 764
click at [184, 732] on div "Labour" at bounding box center [336, 731] width 620 height 28
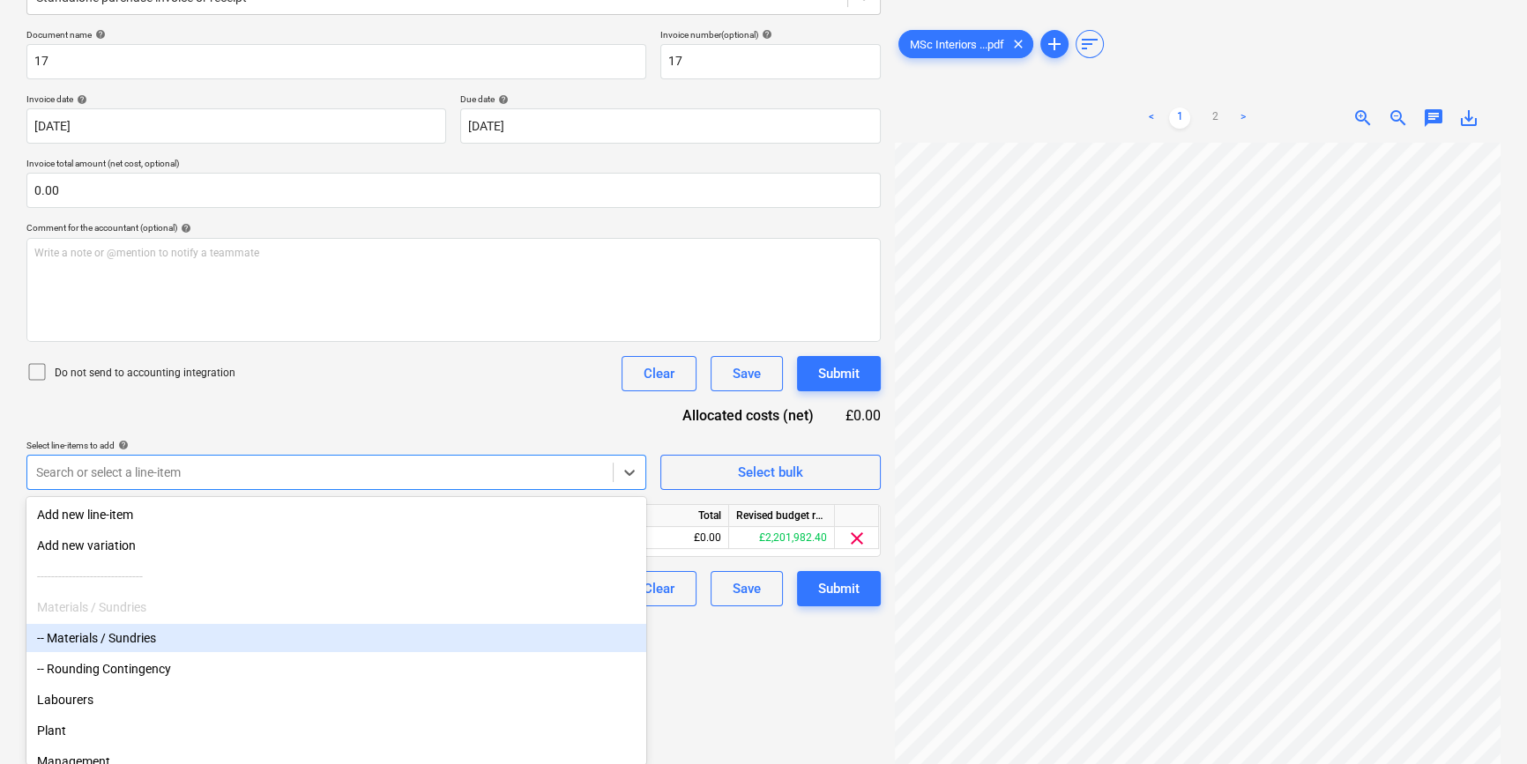
click at [725, 665] on div "Create new document Select company MSC INTERIORS LTD Add new company Select doc…" at bounding box center [453, 265] width 868 height 845
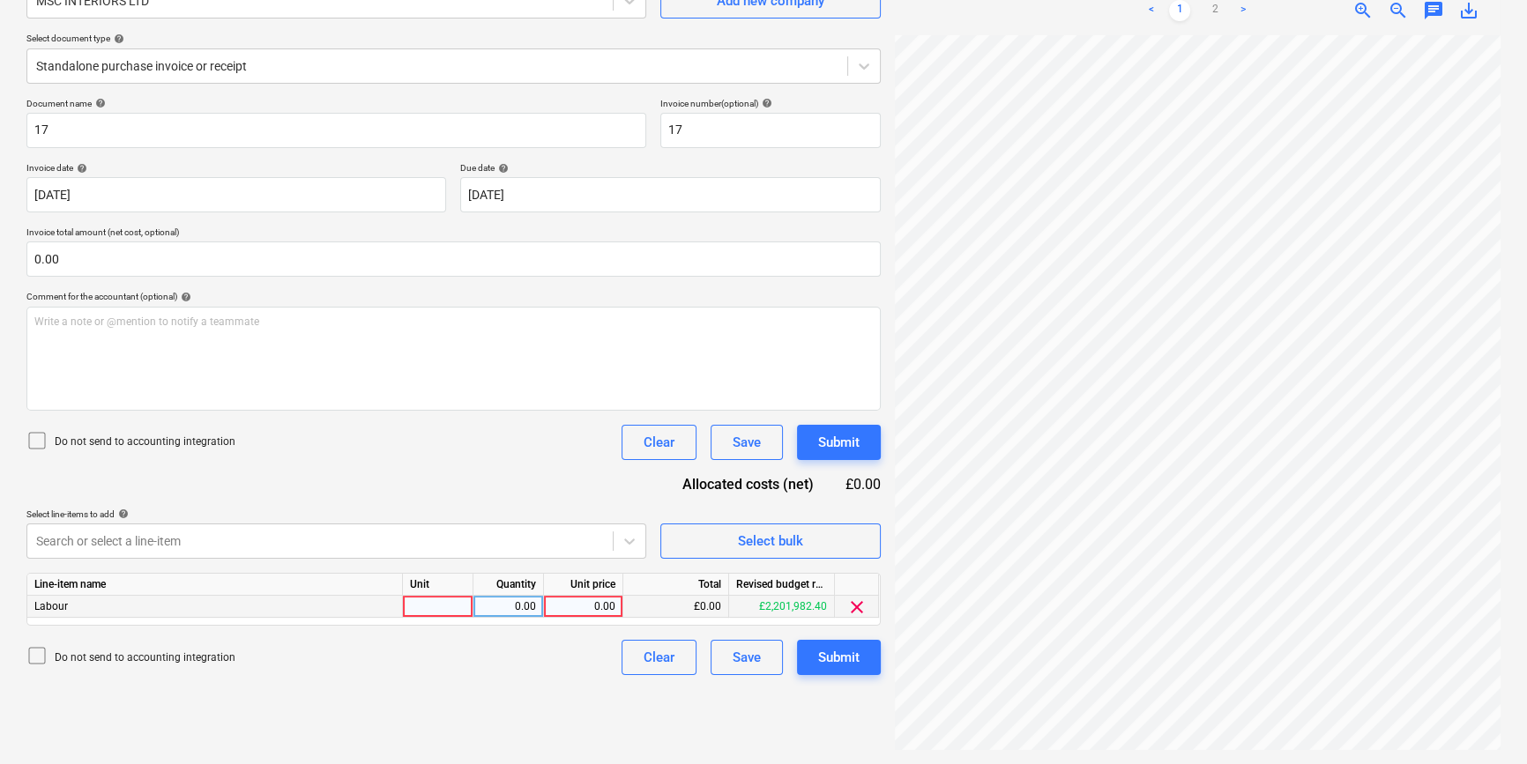
click at [452, 614] on div at bounding box center [438, 607] width 71 height 22
type input "labour"
click at [583, 605] on div "0.00" at bounding box center [583, 607] width 64 height 22
type input "1800"
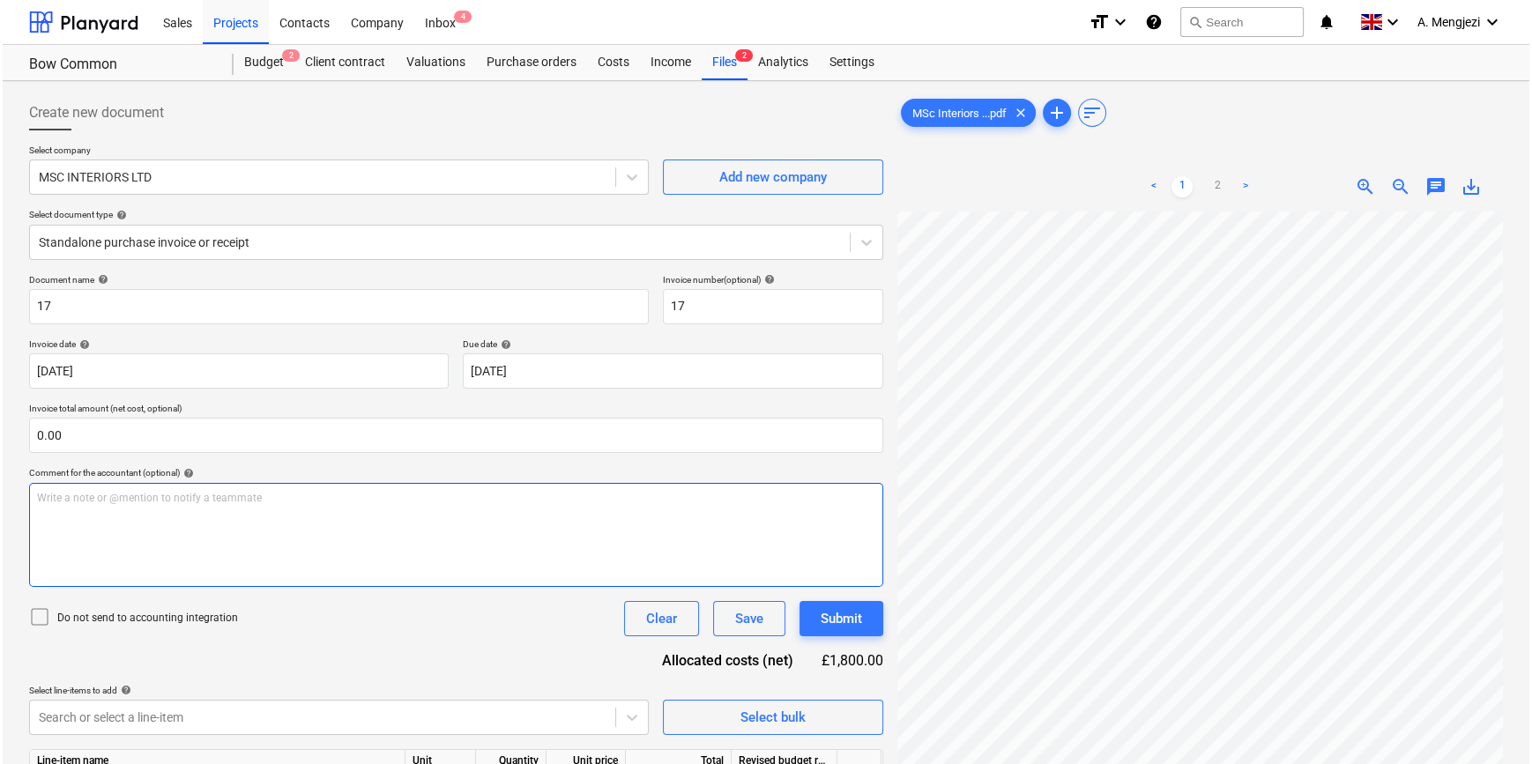
scroll to position [176, 0]
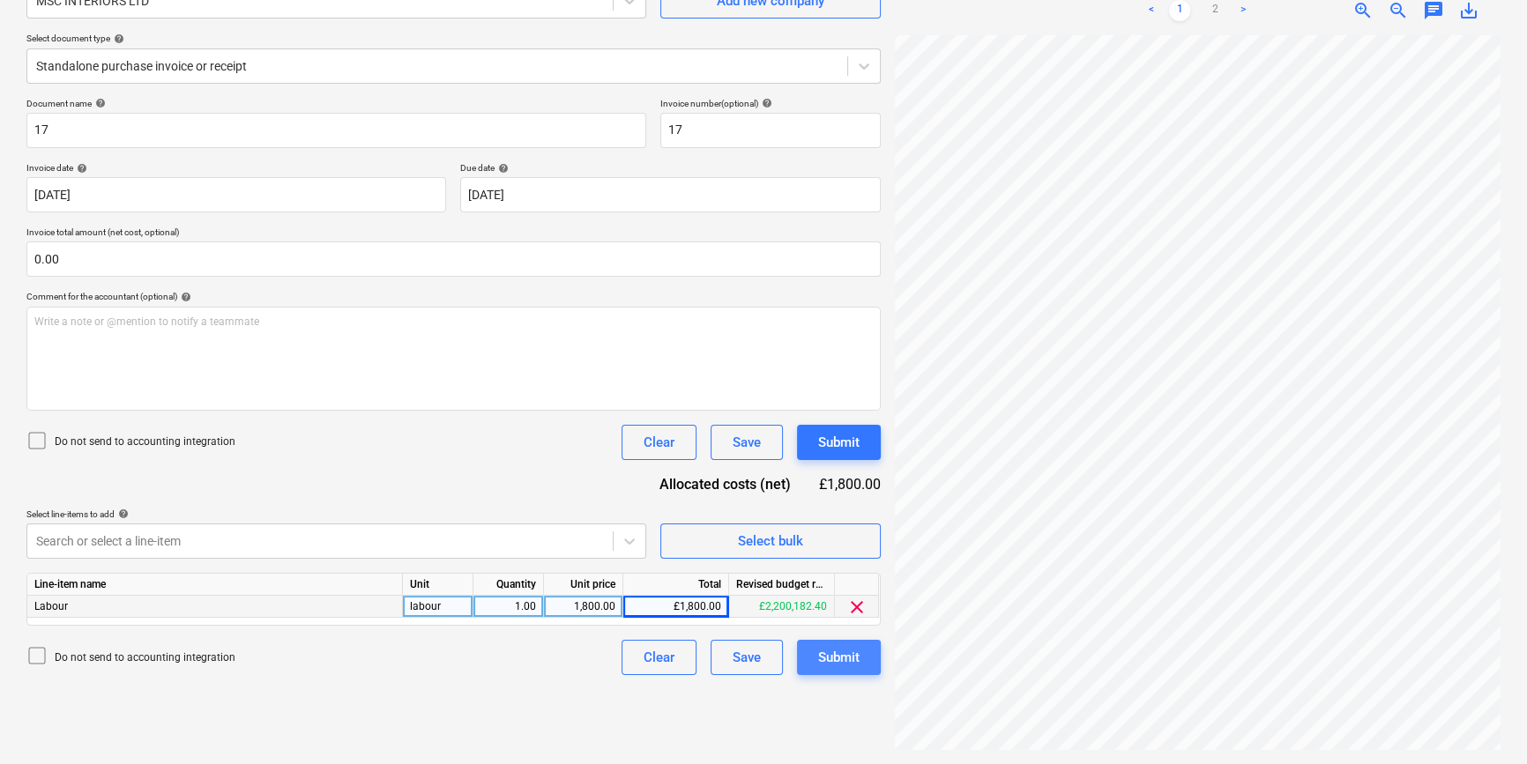
click at [845, 652] on div "Submit" at bounding box center [838, 657] width 41 height 23
